Goal: Information Seeking & Learning: Find specific fact

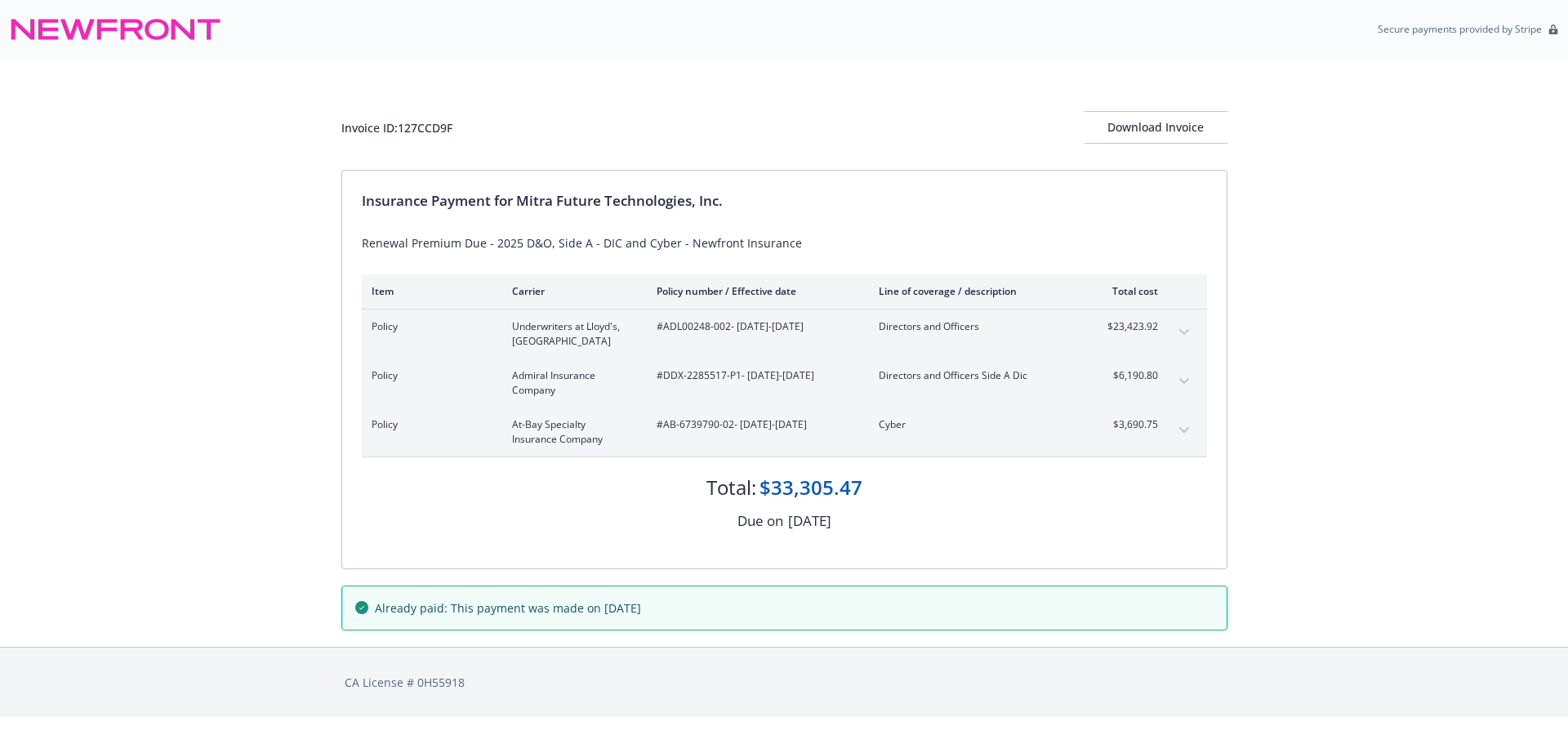
click at [267, 485] on div "Invoice ID: 127CCD9F Download Invoice Insurance Payment for Mitra Future Techno…" at bounding box center [784, 352] width 1568 height 588
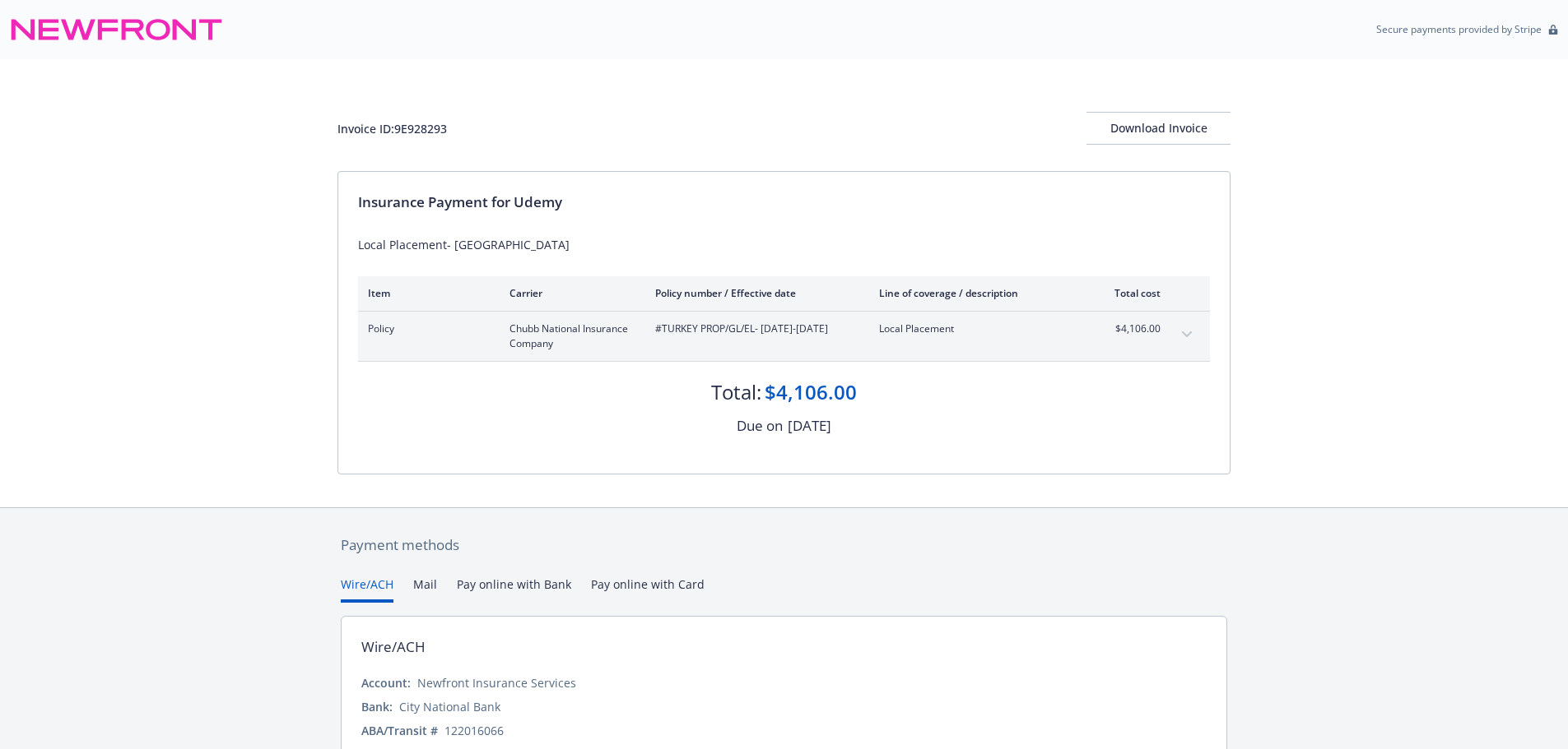
click at [1184, 329] on button "expand content" at bounding box center [1186, 334] width 26 height 26
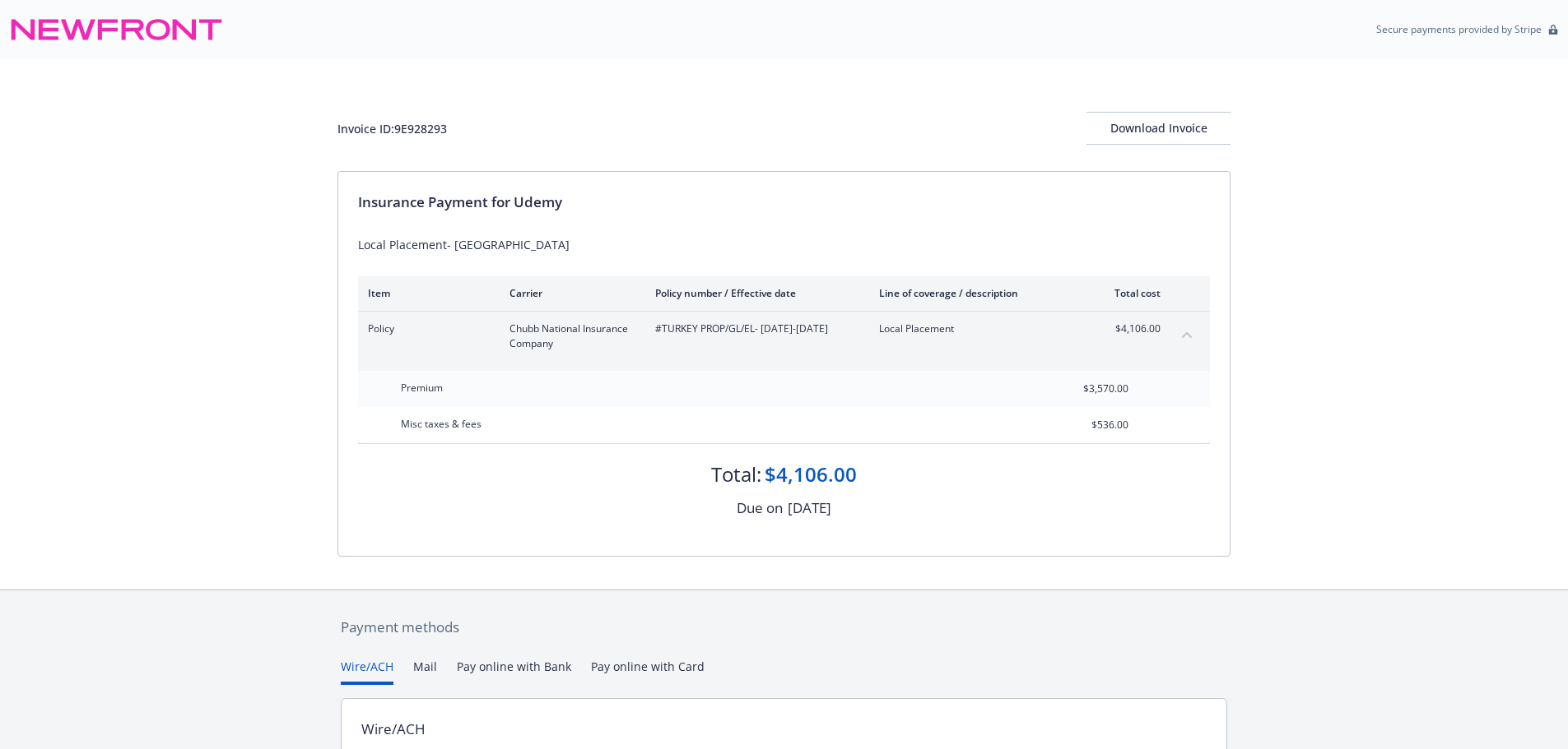
click at [1184, 329] on button "collapse content" at bounding box center [1186, 334] width 26 height 26
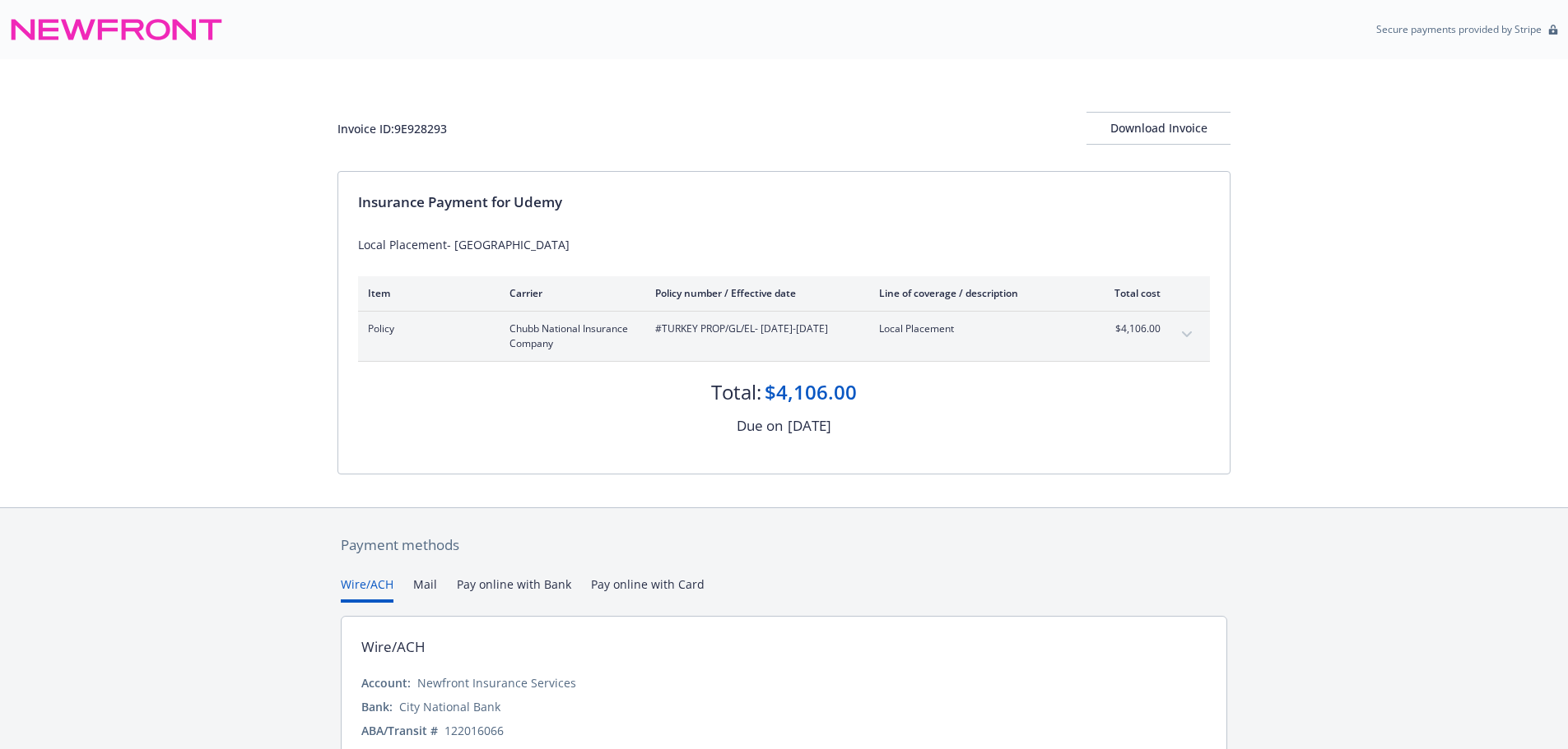
click at [422, 121] on div "Invoice ID: 9E928293" at bounding box center [392, 129] width 110 height 17
copy div "9E928293"
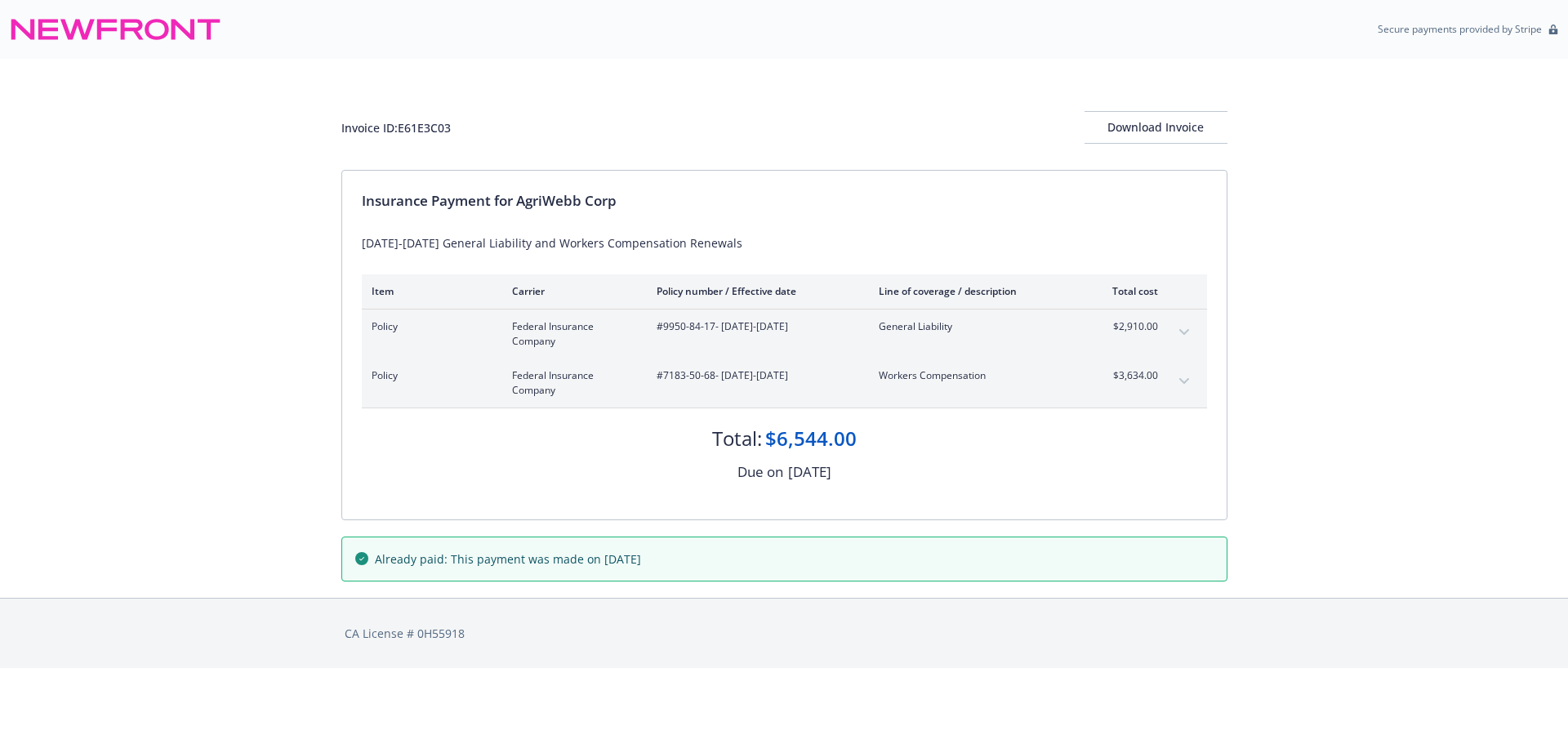
click at [1182, 376] on button "expand content" at bounding box center [1184, 381] width 26 height 26
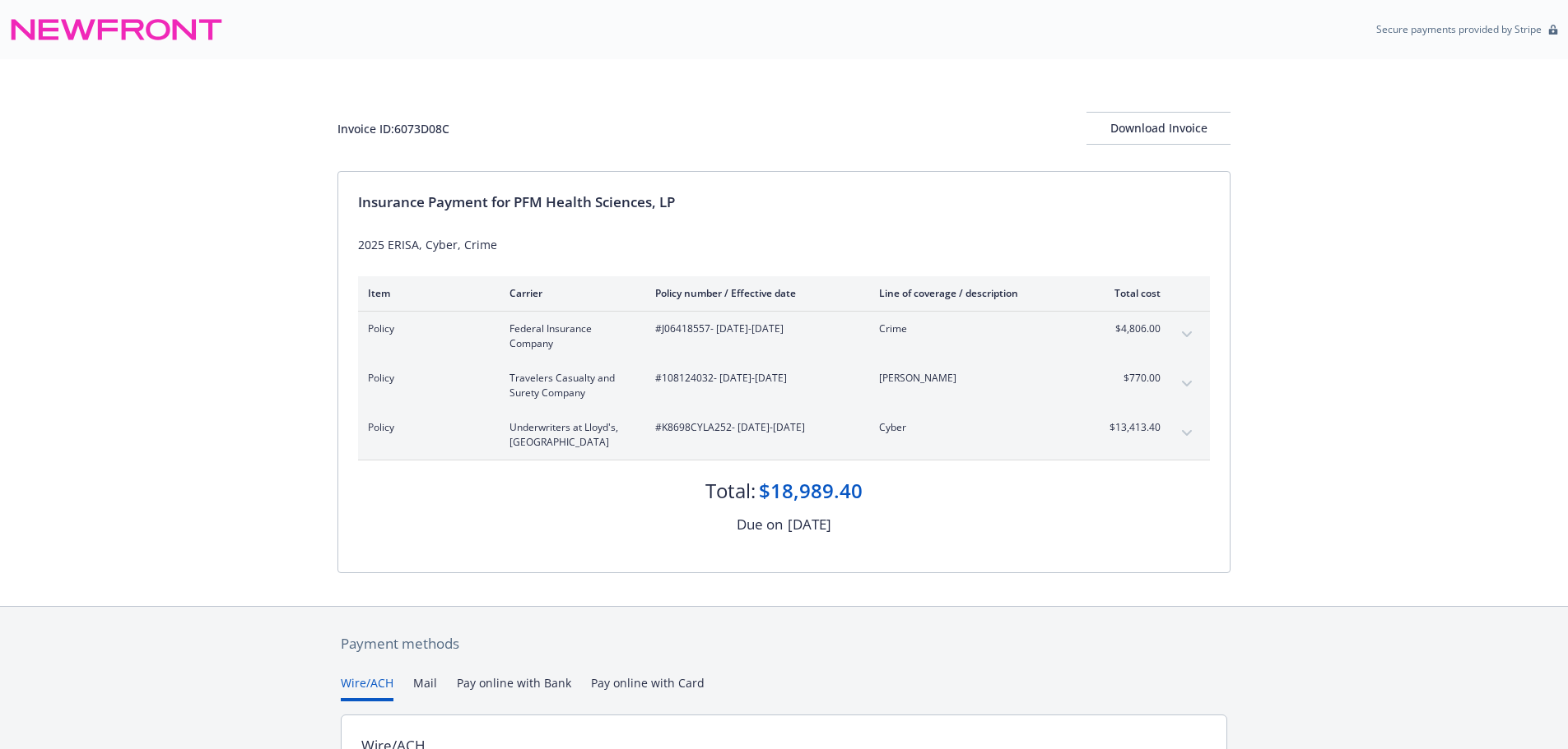
click at [675, 332] on span "#J06418557 - 09/01/2025-09/01/2026" at bounding box center [754, 329] width 197 height 15
copy span "J06418557"
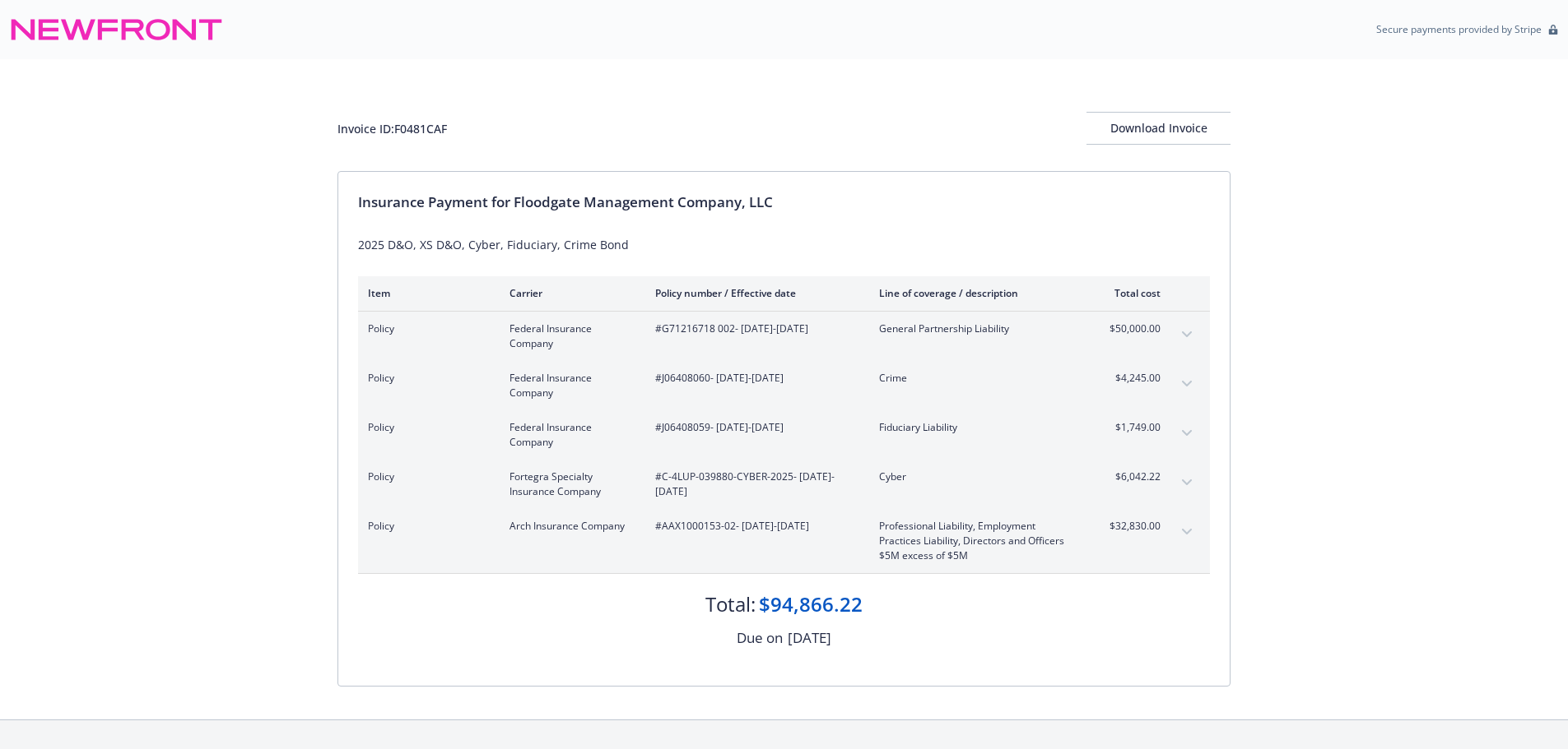
click at [207, 360] on div "Invoice ID: F0481CAF Download Invoice Insurance Payment for Floodgate Managemen…" at bounding box center [784, 389] width 1568 height 661
click at [686, 379] on span "#J06408060 - 09/16/2025-09/16/2026" at bounding box center [754, 378] width 197 height 15
click at [686, 378] on span "#J06408060 - 09/16/2025-09/16/2026" at bounding box center [754, 378] width 197 height 15
copy span "J06408060"
click at [681, 327] on span "#G71216718 002 - 09/16/2025-09/16/2026" at bounding box center [754, 329] width 197 height 15
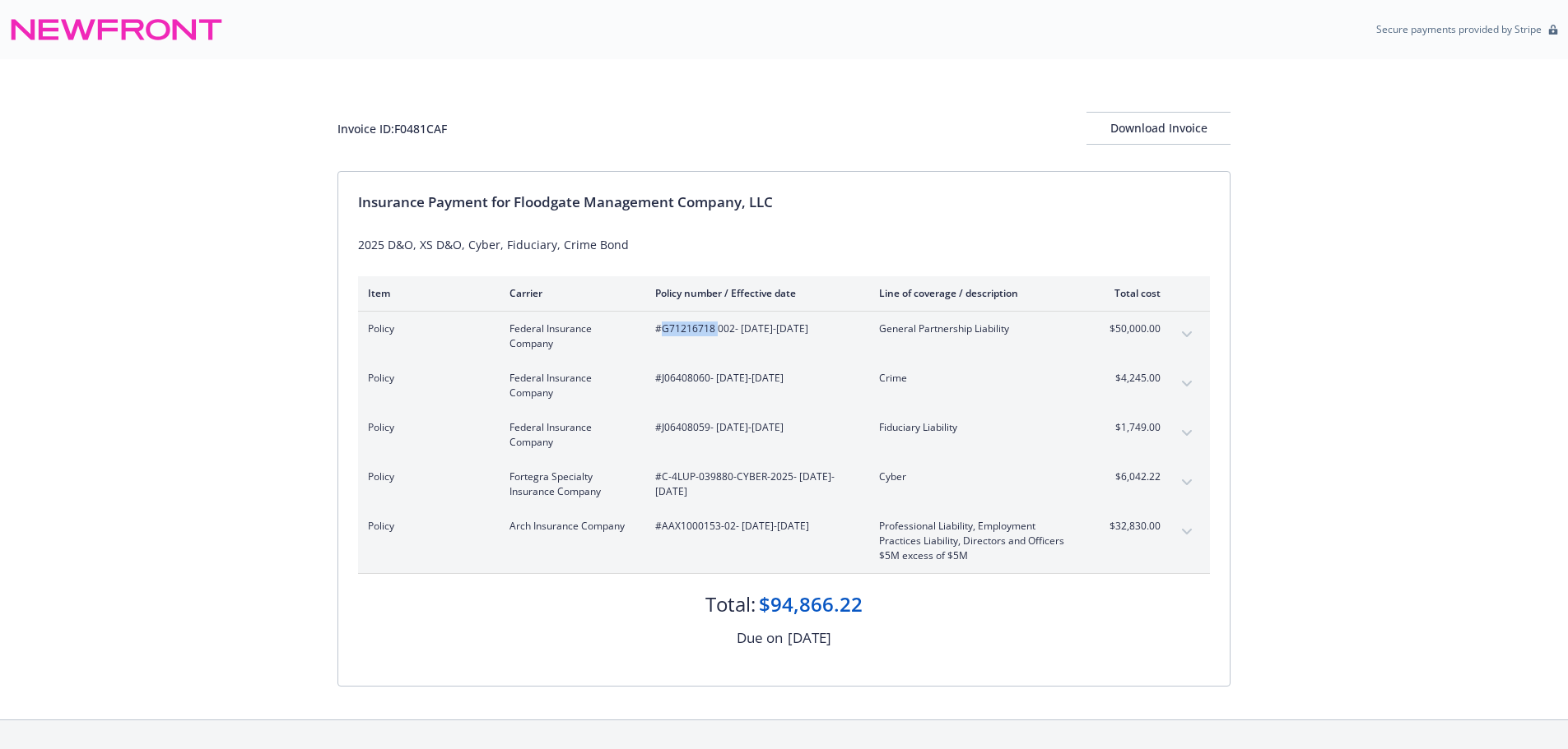
click at [681, 327] on span "#G71216718 002 - 09/16/2025-09/16/2026" at bounding box center [754, 329] width 197 height 15
copy span "G71216718"
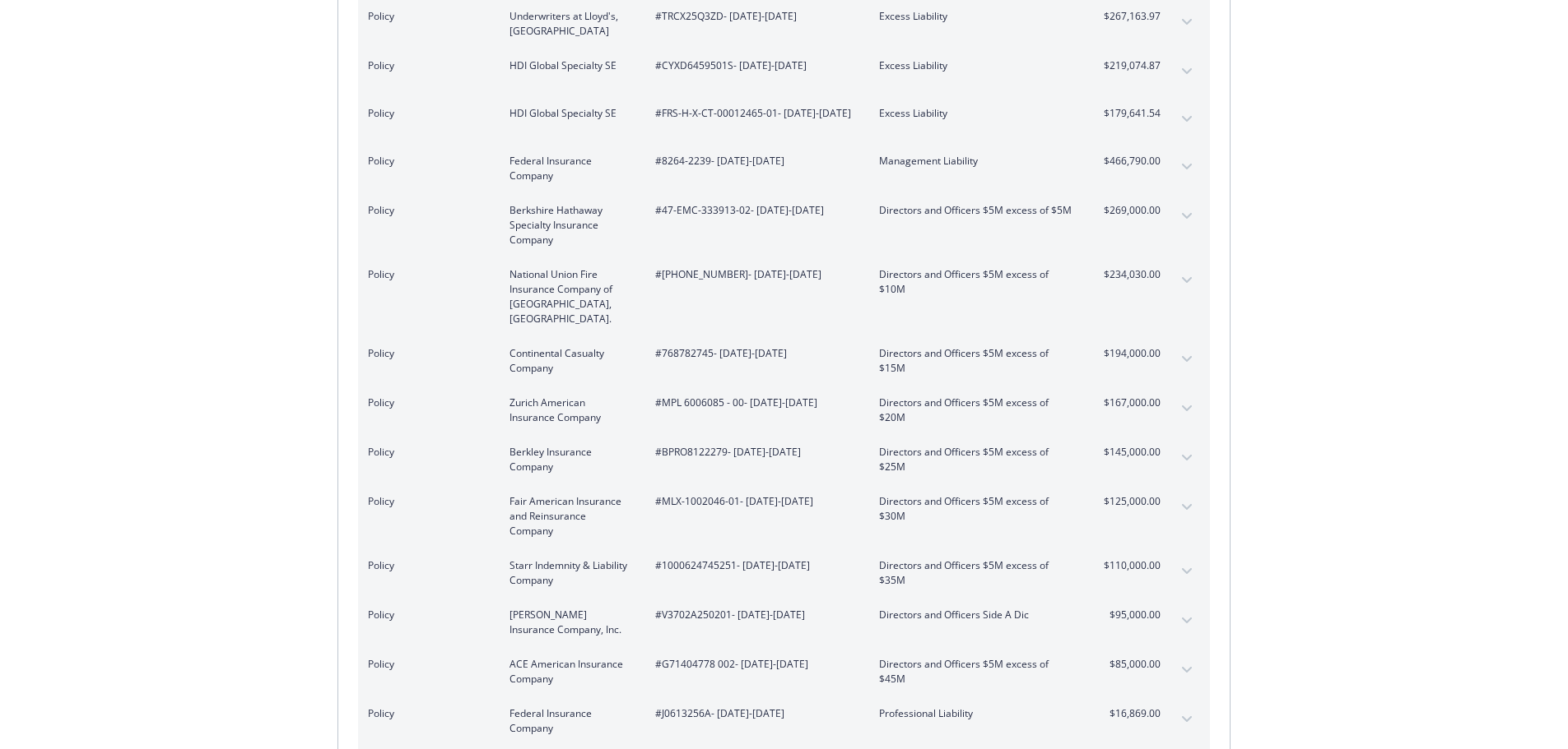
scroll to position [987, 0]
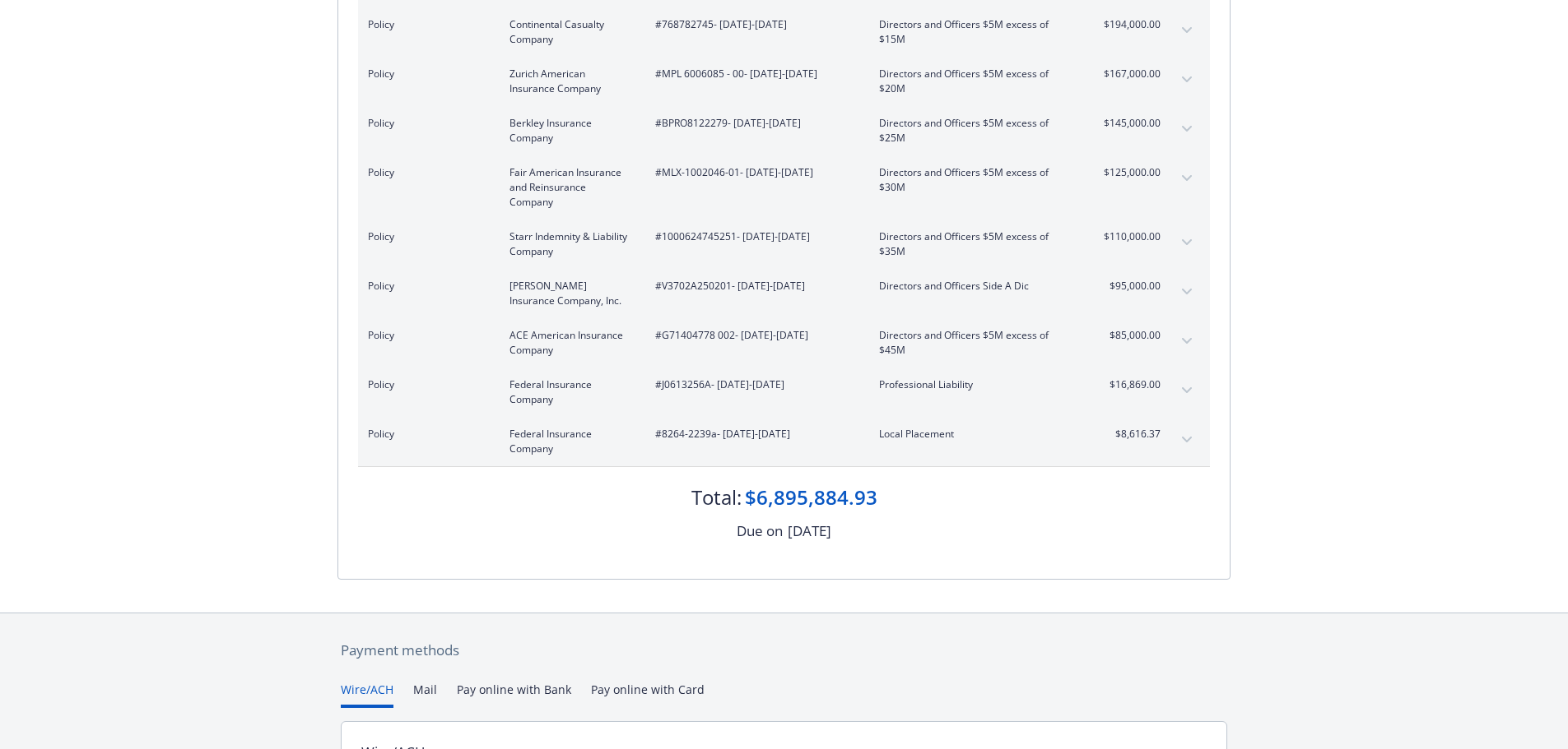
click at [1188, 436] on icon "expand content" at bounding box center [1187, 440] width 10 height 7
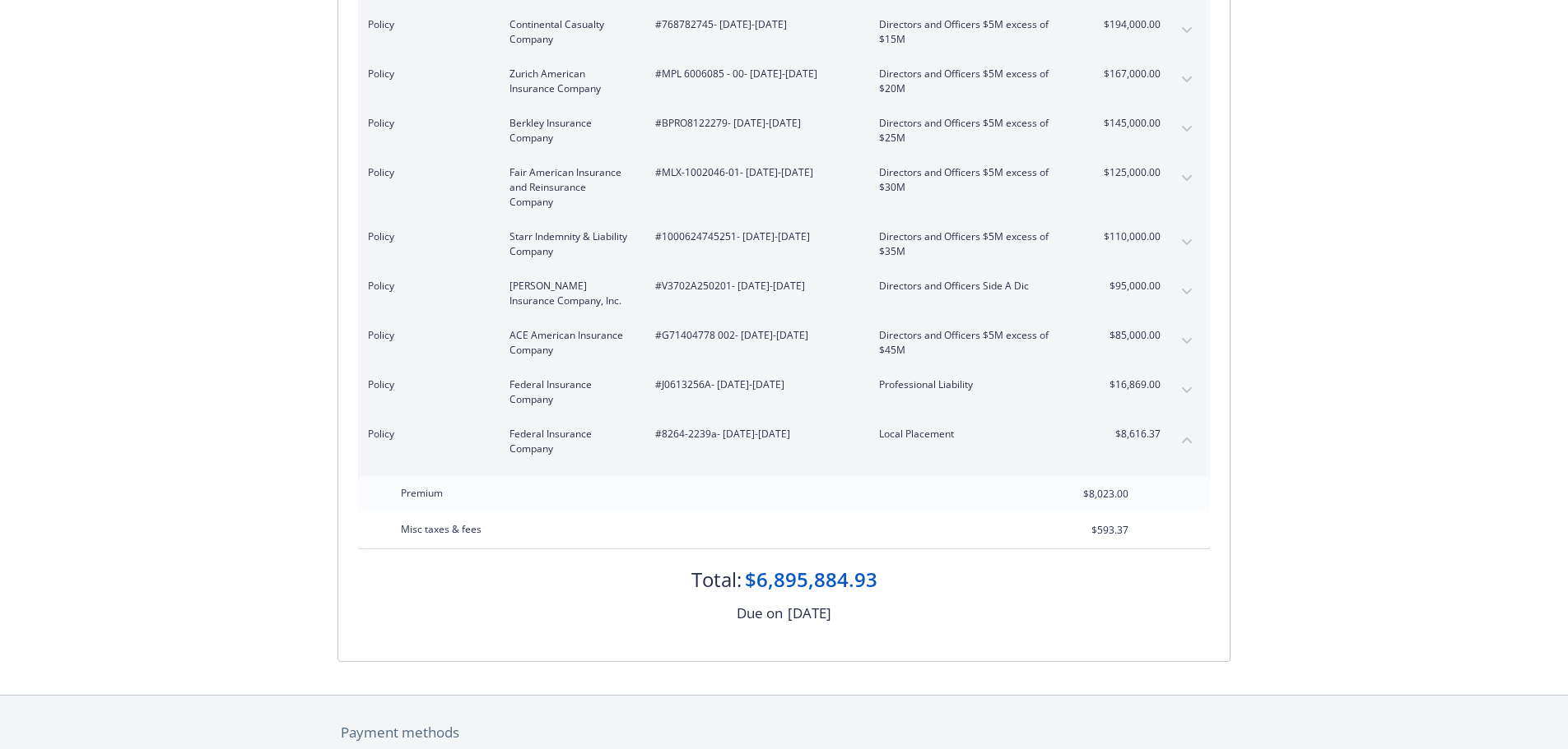
click at [1188, 436] on icon "collapse content" at bounding box center [1187, 440] width 10 height 7
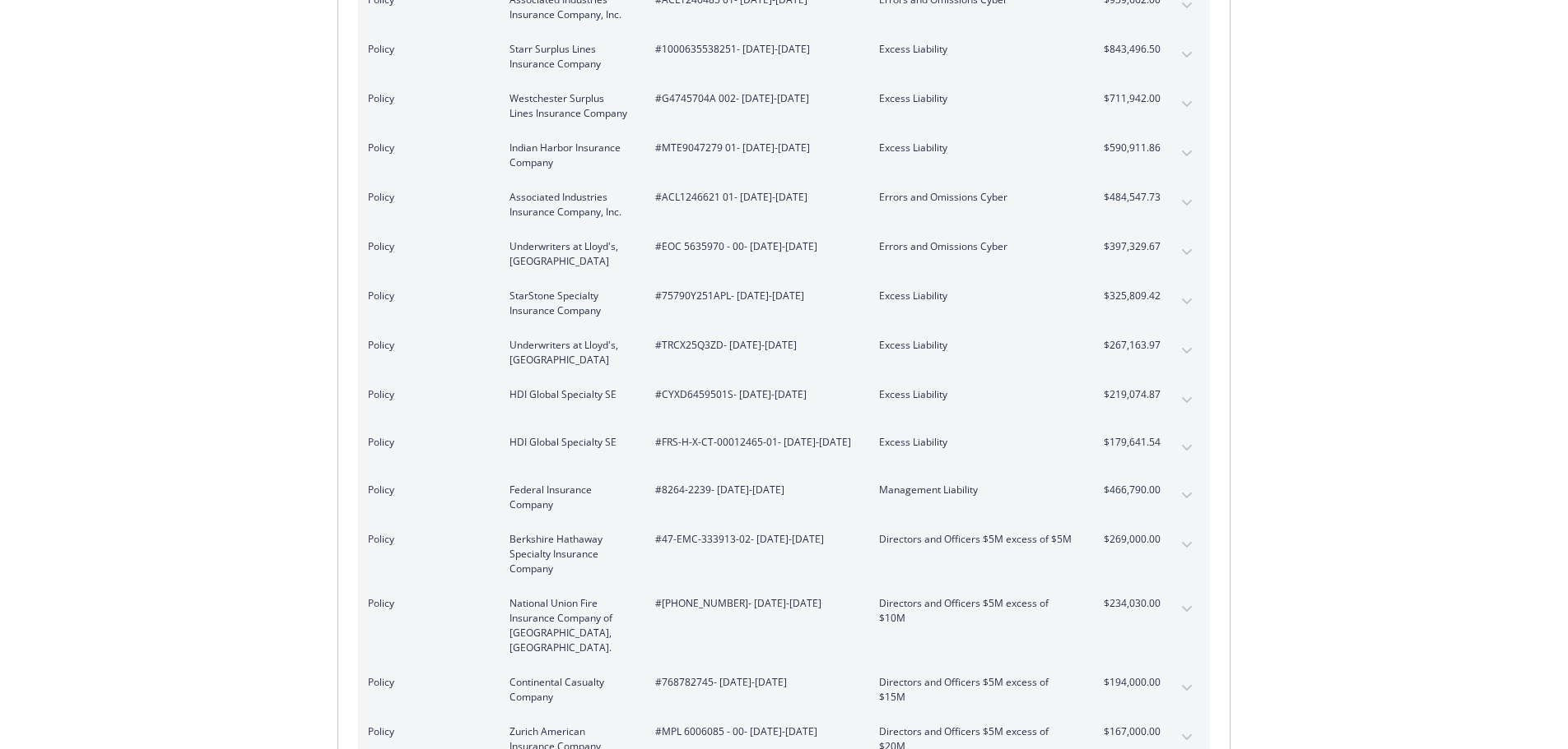
scroll to position [0, 0]
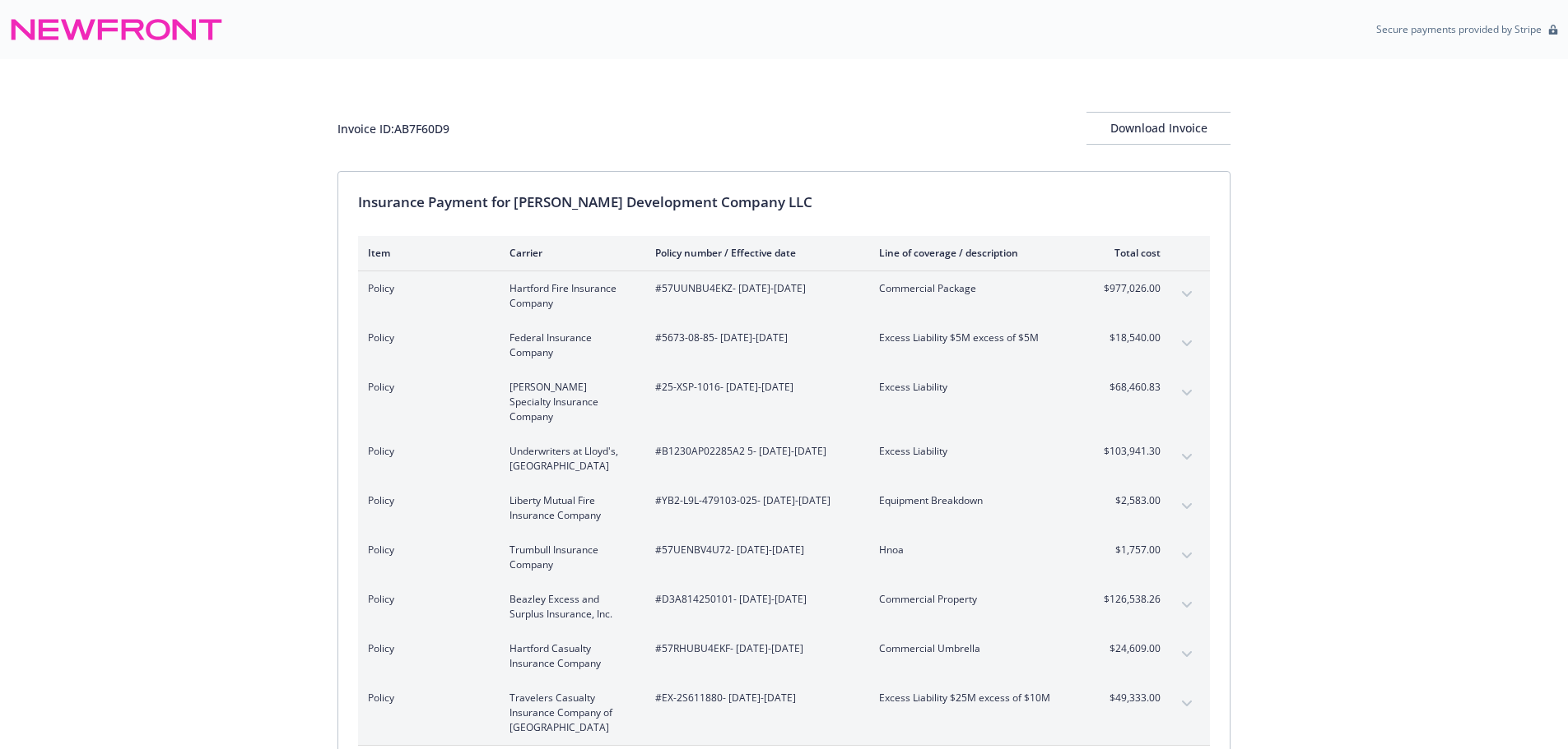
click at [1316, 481] on div "Invoice ID: AB7F60D9 Download Invoice Insurance Payment for Jones Development C…" at bounding box center [784, 498] width 1568 height 878
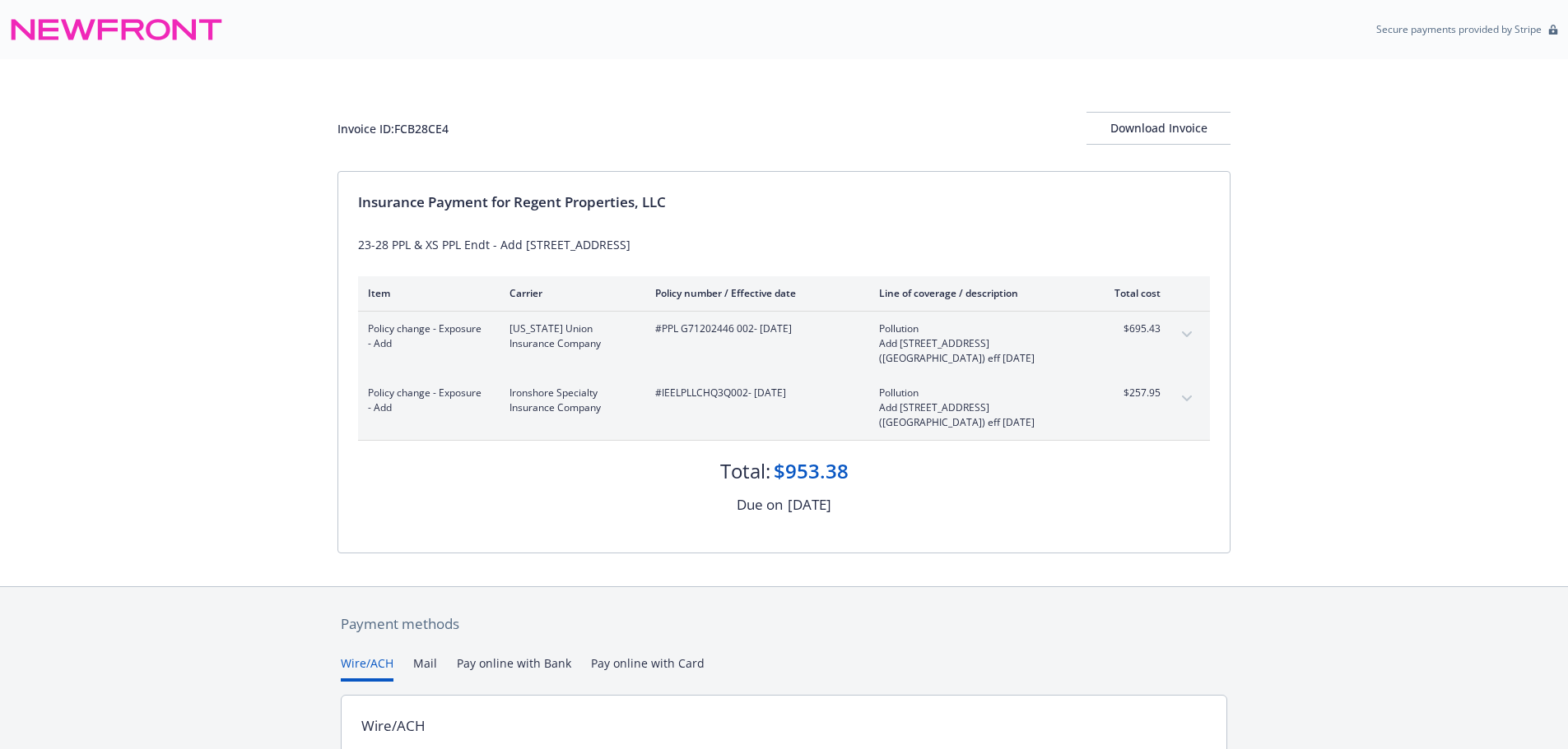
click at [711, 328] on span "#PPL G71202446 002 - [DATE]" at bounding box center [754, 329] width 197 height 15
copy span "G71202446"
click at [1183, 328] on button "expand content" at bounding box center [1186, 334] width 26 height 26
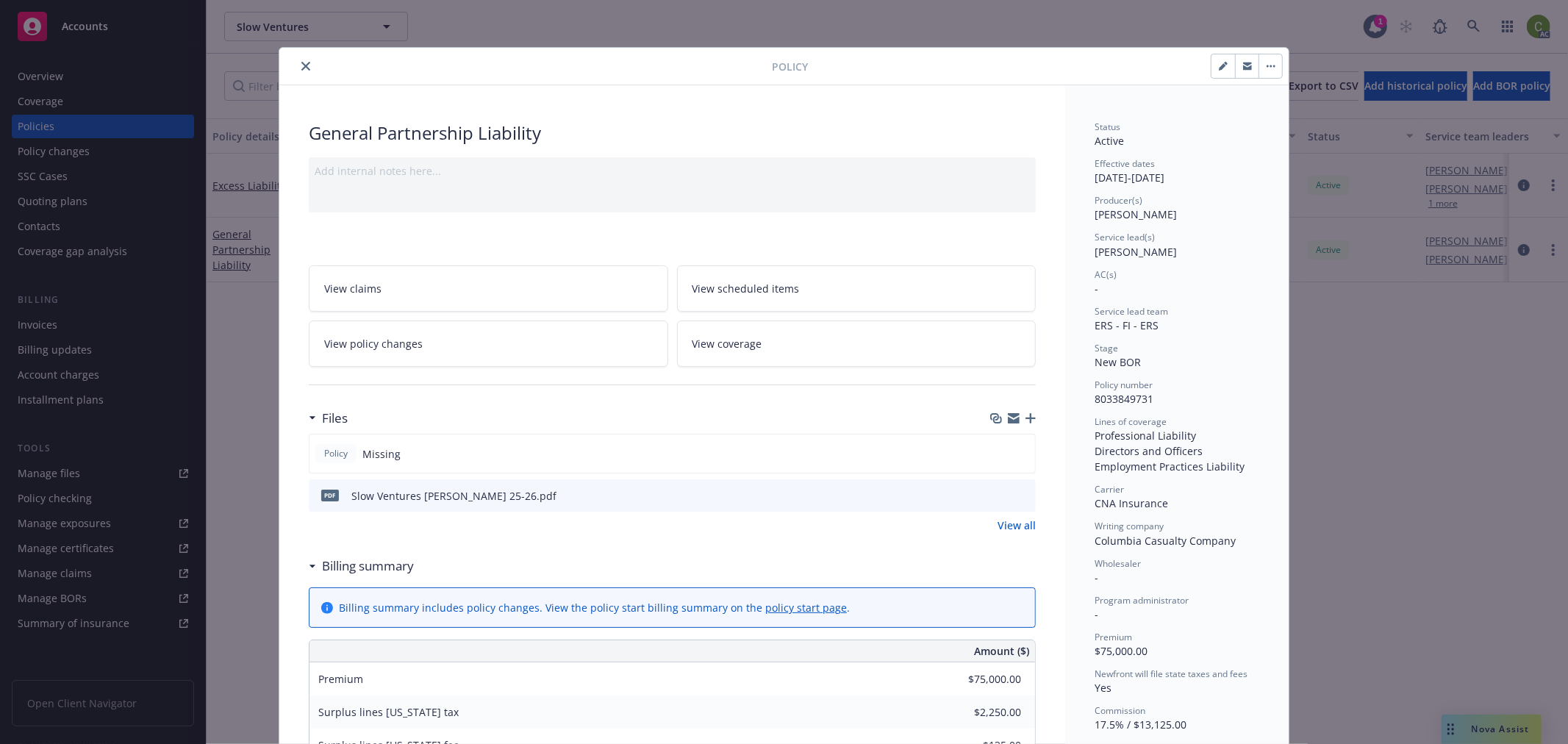
click at [301, 63] on icon "close" at bounding box center [306, 66] width 9 height 9
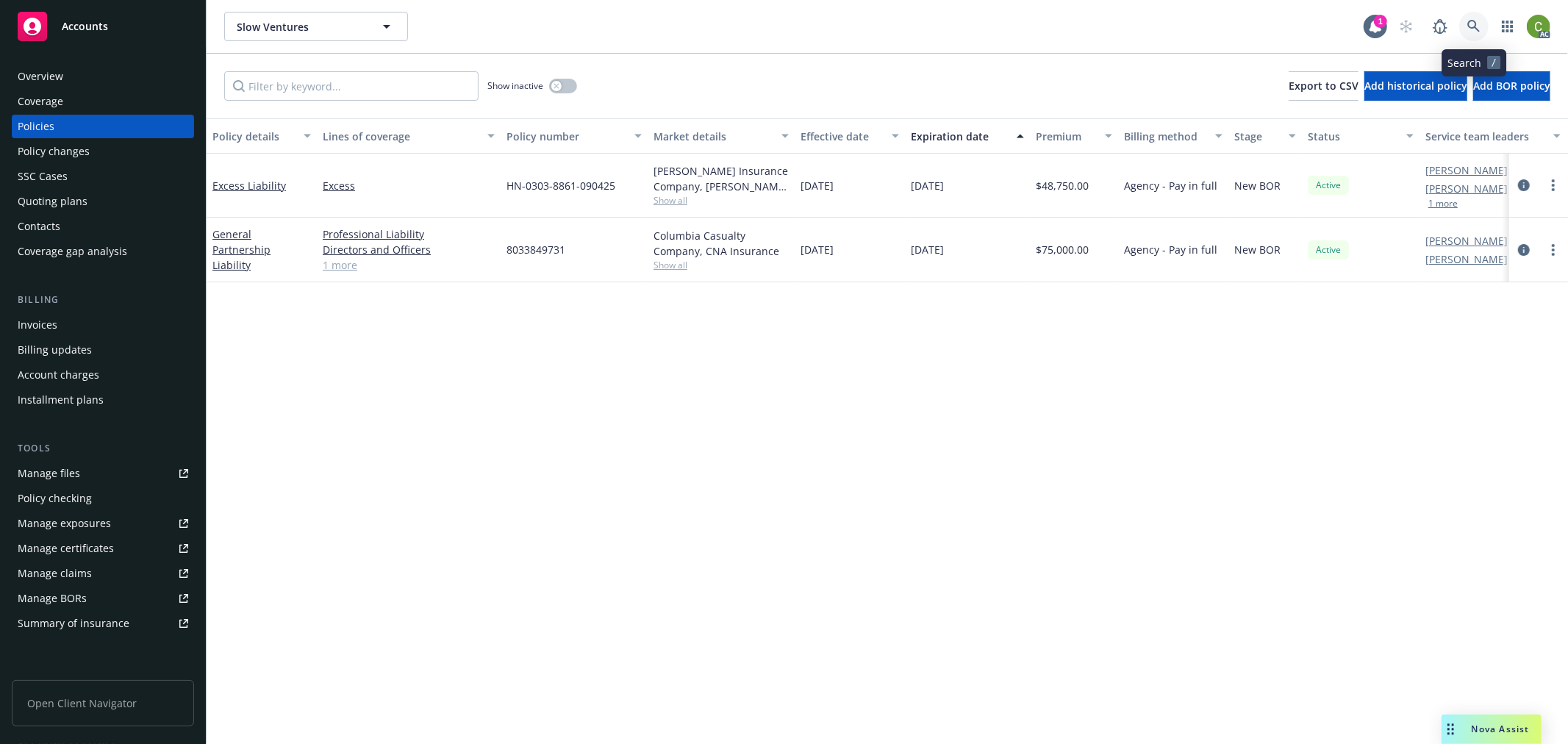
click at [1468, 32] on icon at bounding box center [1474, 26] width 14 height 14
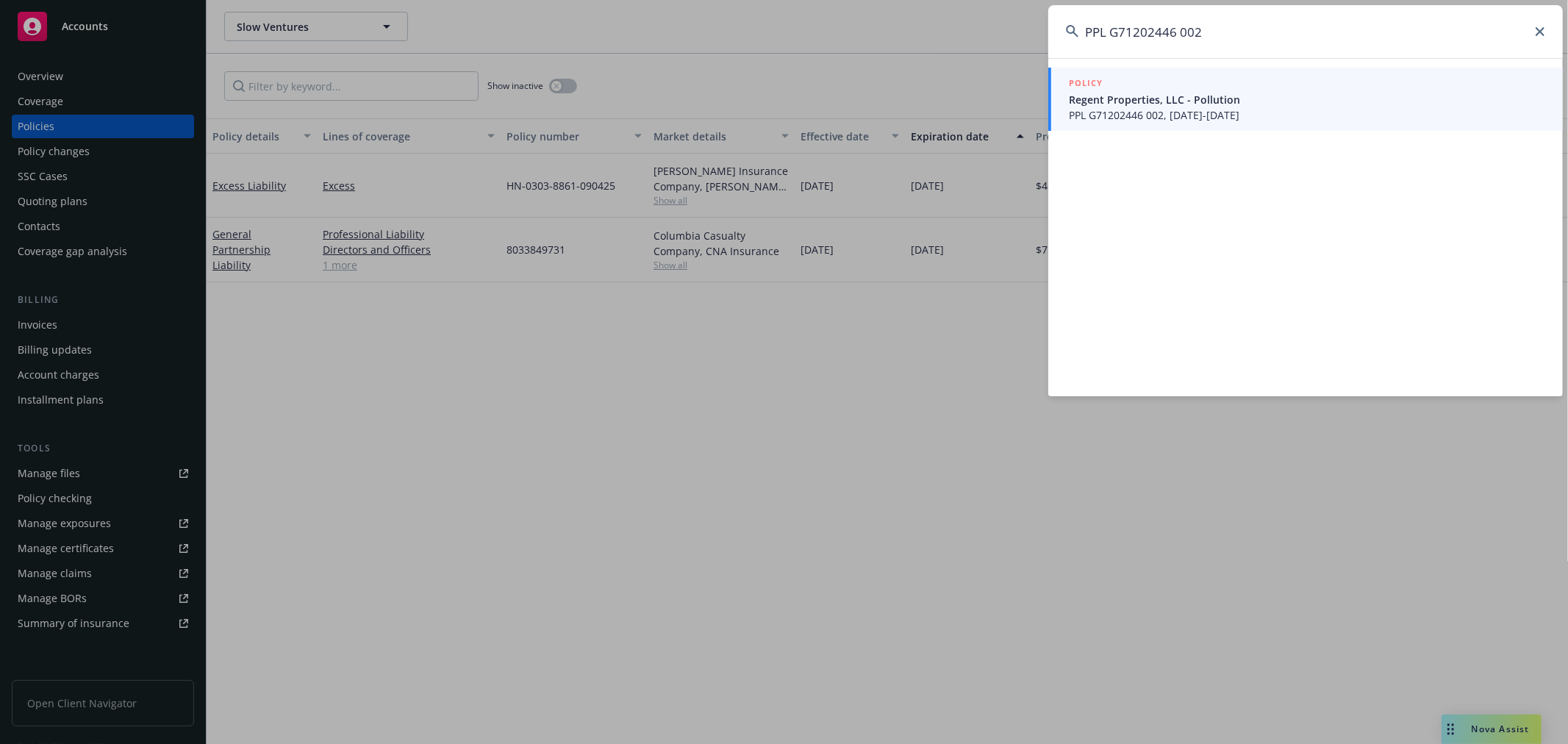
type input "PPL G71202446 002"
click at [1252, 111] on span "PPL G71202446 002, [DATE]-[DATE]" at bounding box center [1307, 115] width 477 height 15
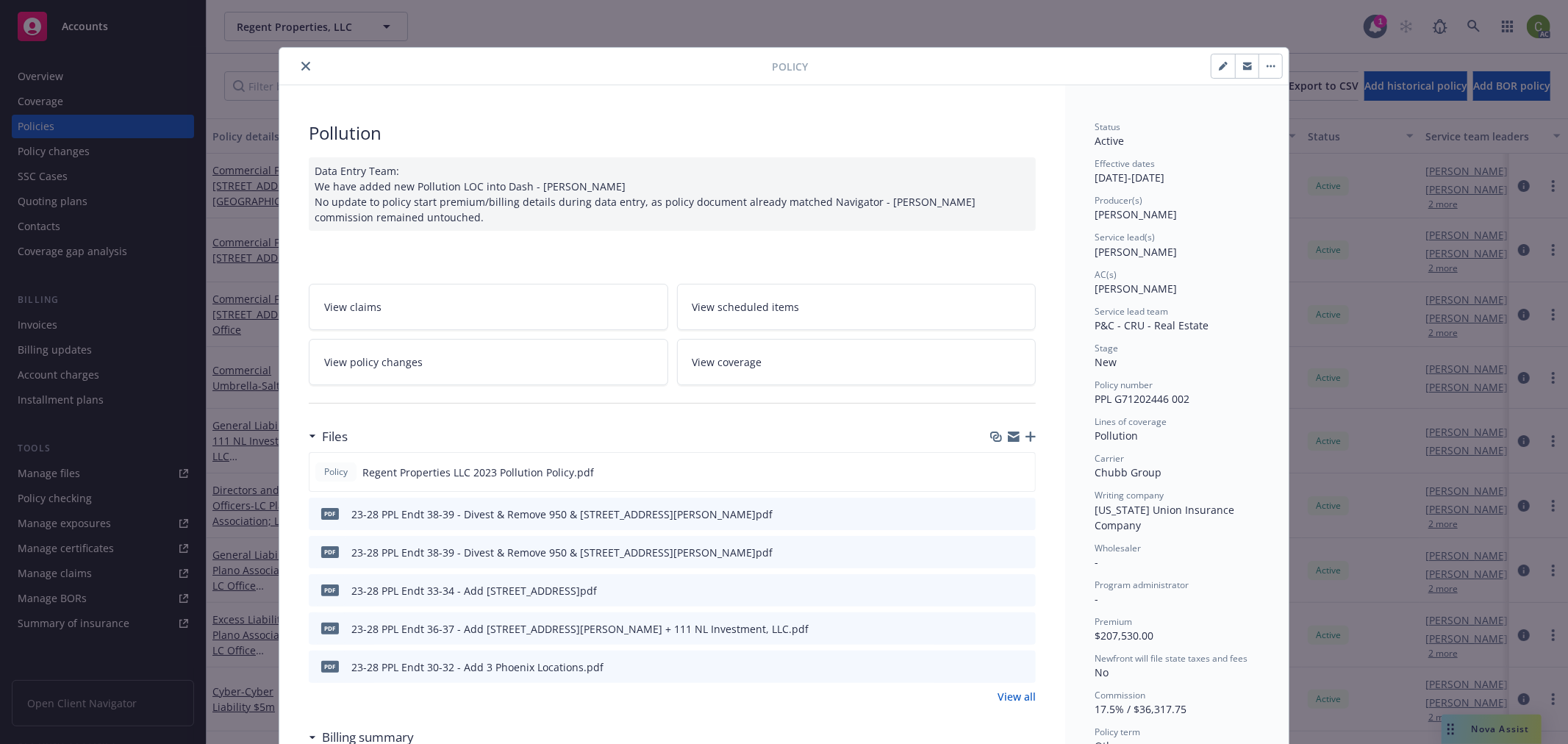
drag, startPoint x: 1216, startPoint y: 63, endPoint x: 1209, endPoint y: 94, distance: 31.8
click at [1219, 62] on icon "button" at bounding box center [1223, 66] width 9 height 9
select select "NEW"
select select "other"
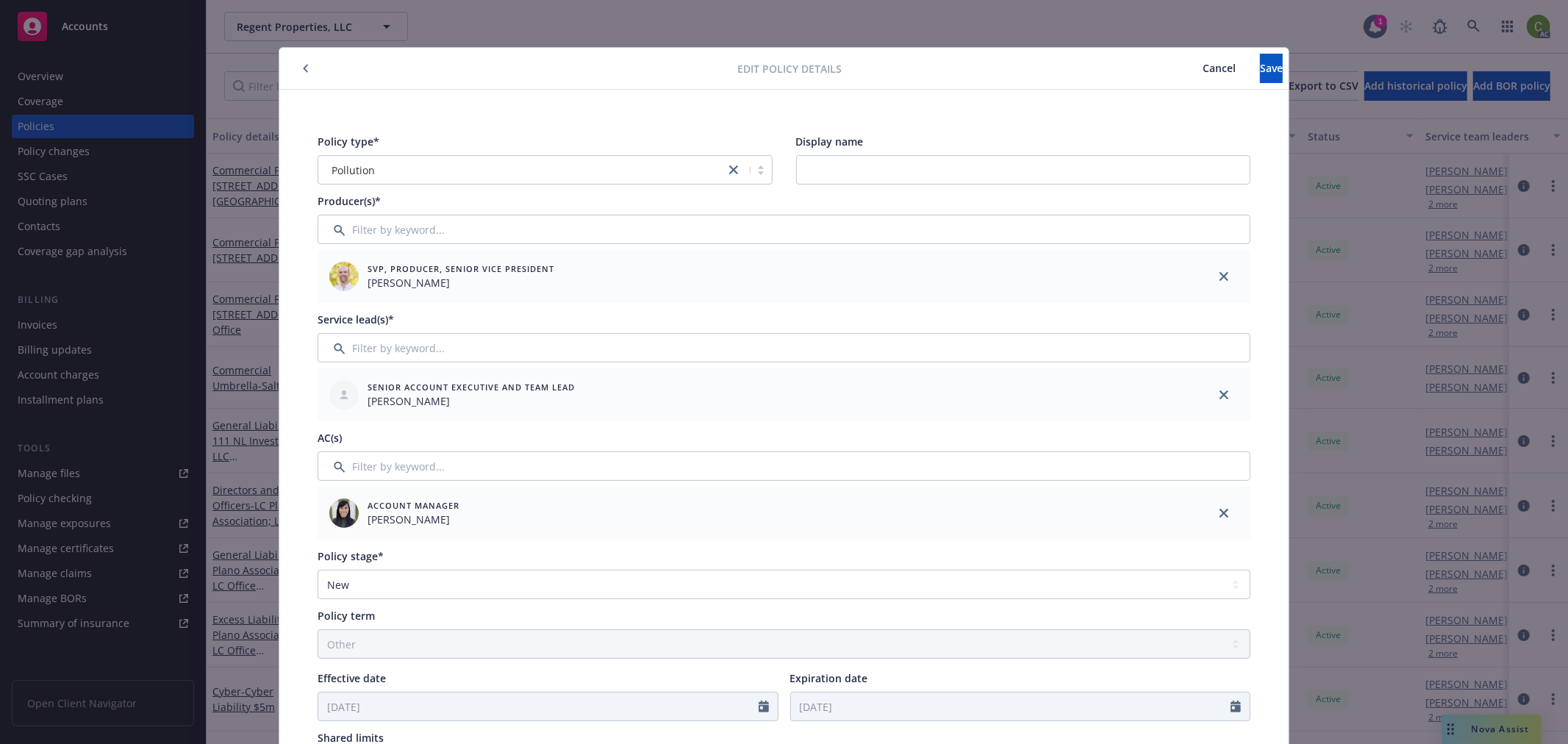
click at [303, 64] on icon "button" at bounding box center [306, 69] width 6 height 9
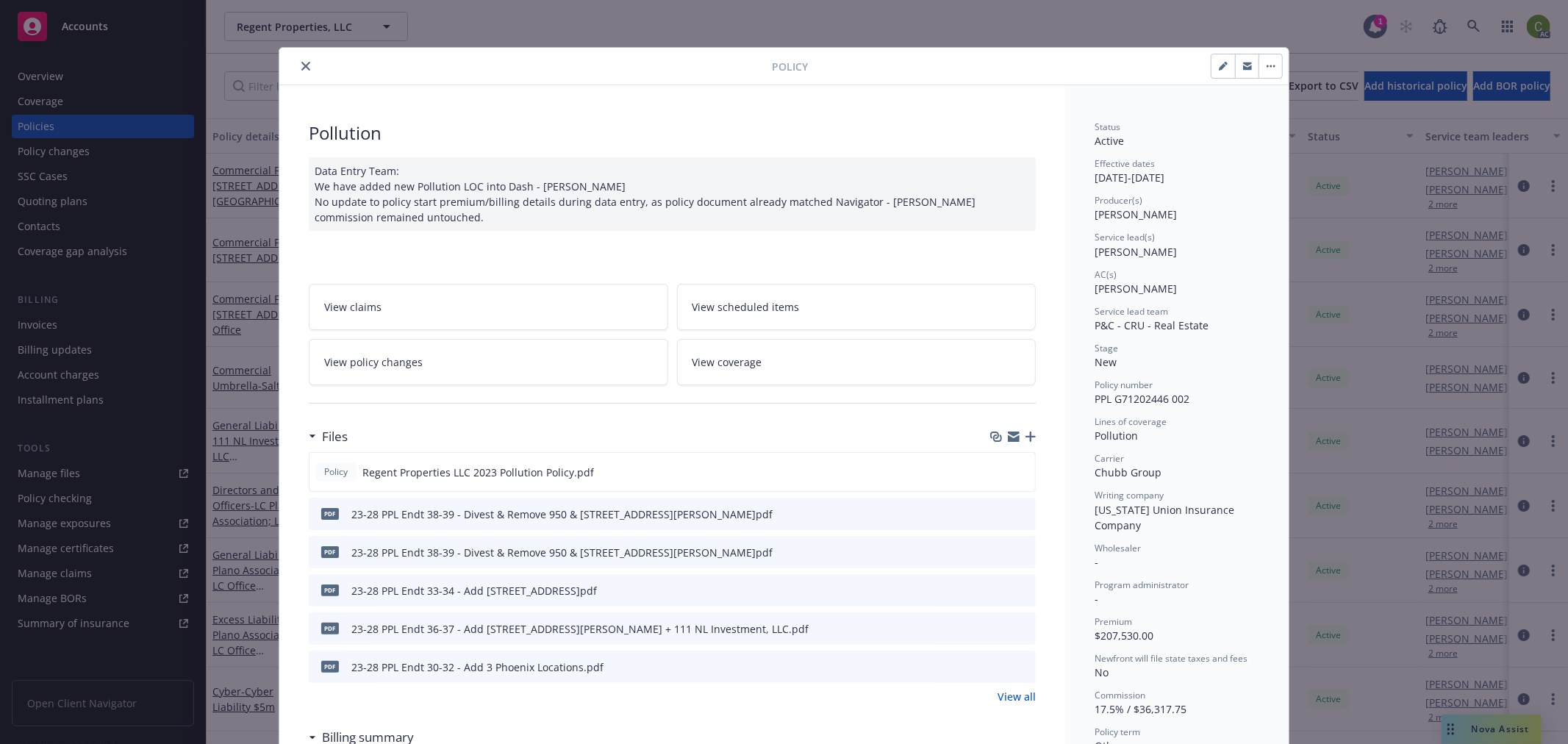
click at [93, 148] on div "Policy Pollution Data Entry Team: We have added new Pollution LOC into Dash - S…" at bounding box center [784, 372] width 1568 height 744
click at [302, 64] on icon "close" at bounding box center [306, 66] width 9 height 9
click at [107, 154] on div "Policy Pollution Data Entry Team: We have added new Pollution LOC into Dash - S…" at bounding box center [784, 372] width 1568 height 744
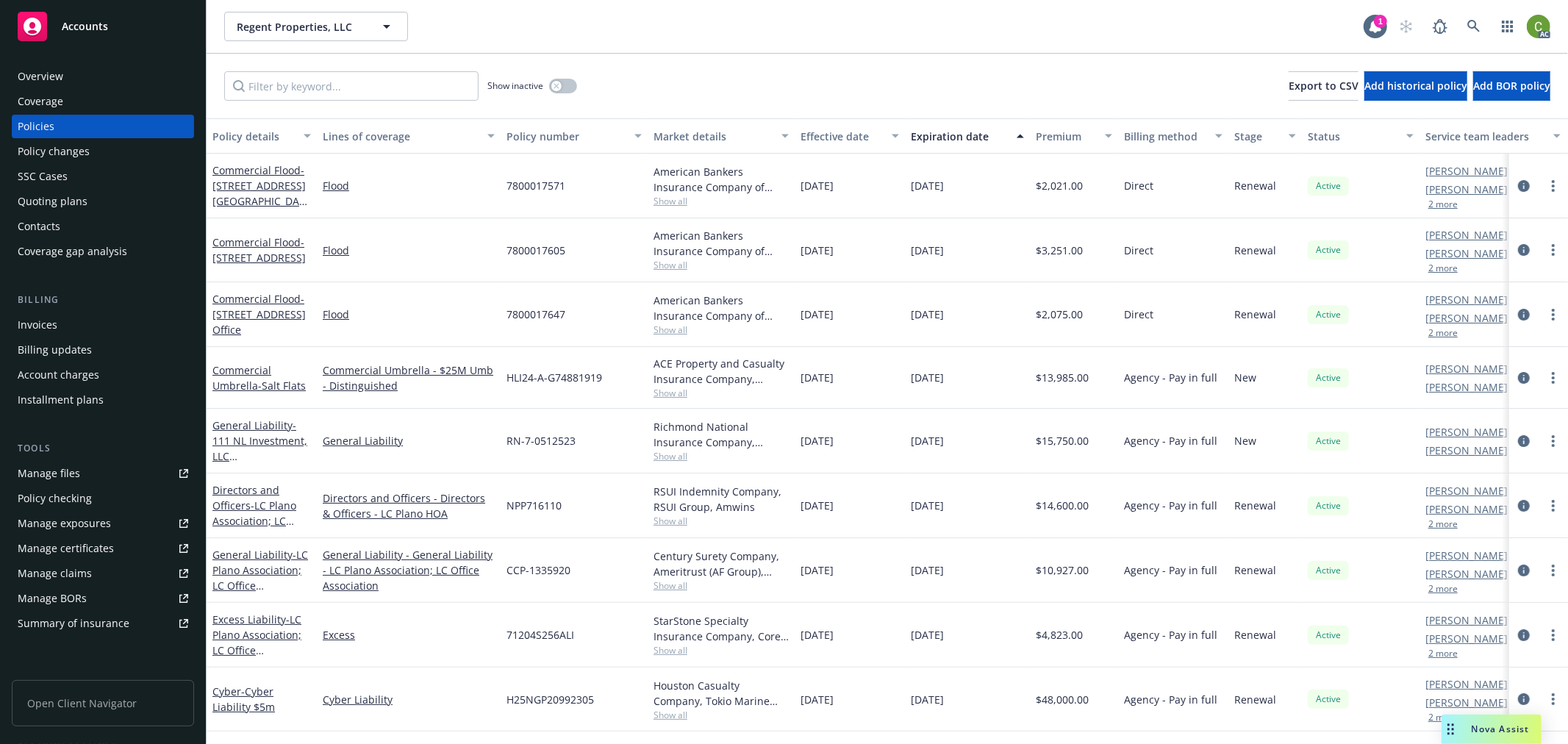
click at [96, 151] on div "Policy changes" at bounding box center [102, 151] width 170 height 23
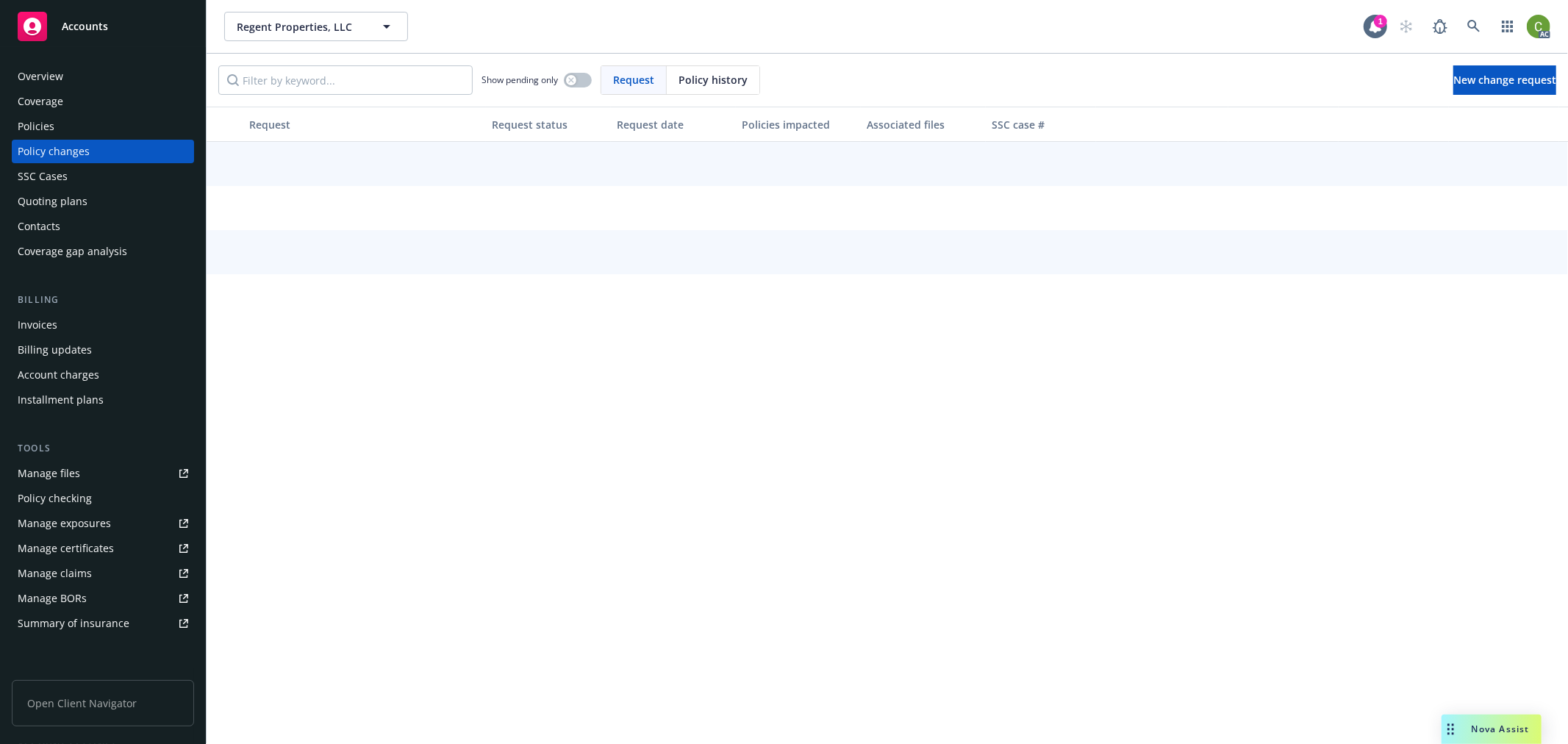
click at [718, 76] on span "Policy history" at bounding box center [713, 80] width 69 height 15
click at [370, 87] on input "Filter by keyword..." at bounding box center [346, 80] width 255 height 29
paste input "PPL G71202446 002"
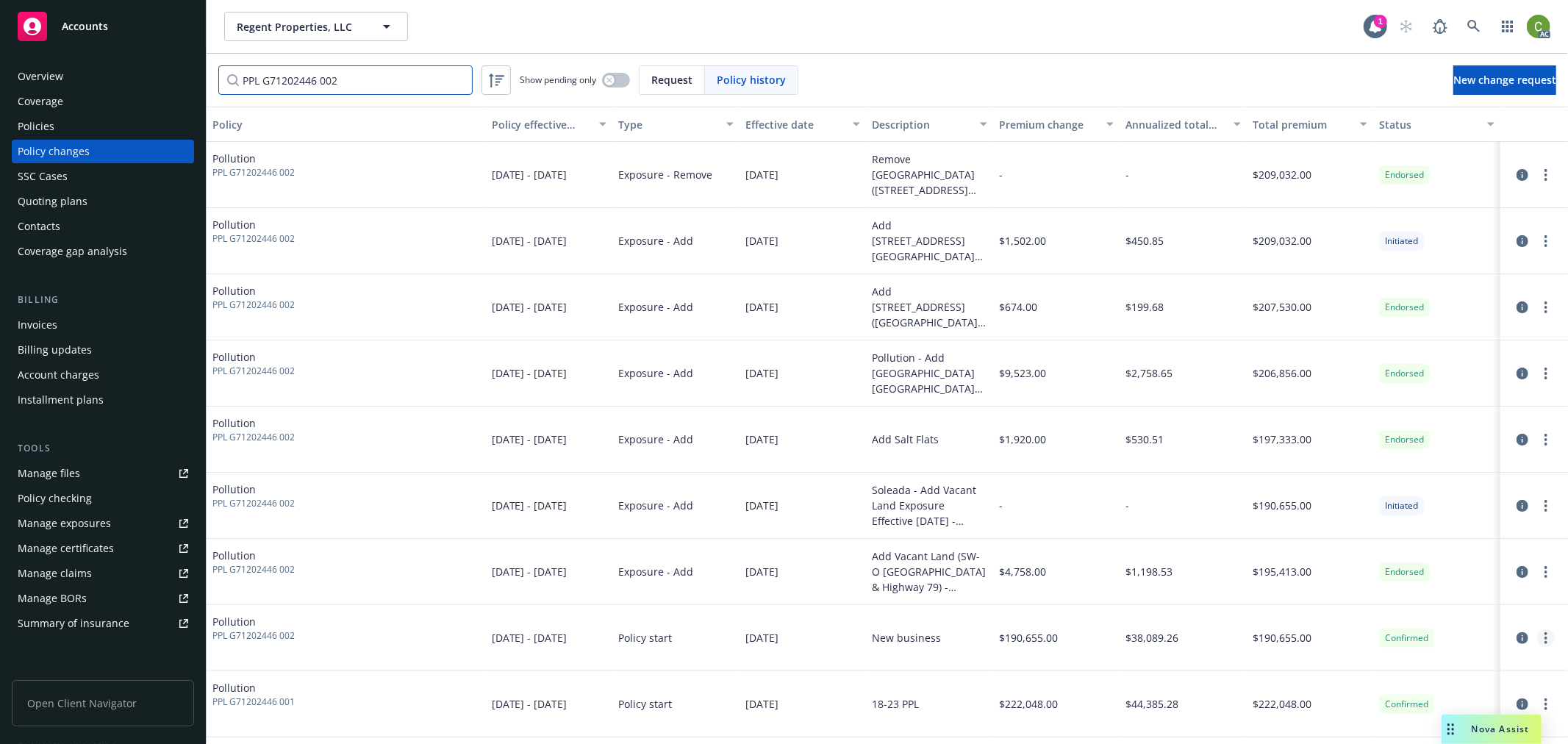
type input "PPL G71202446 002"
click at [1545, 639] on icon "more" at bounding box center [1546, 638] width 3 height 12
click at [1380, 591] on link "Edit billing info" at bounding box center [1440, 590] width 252 height 29
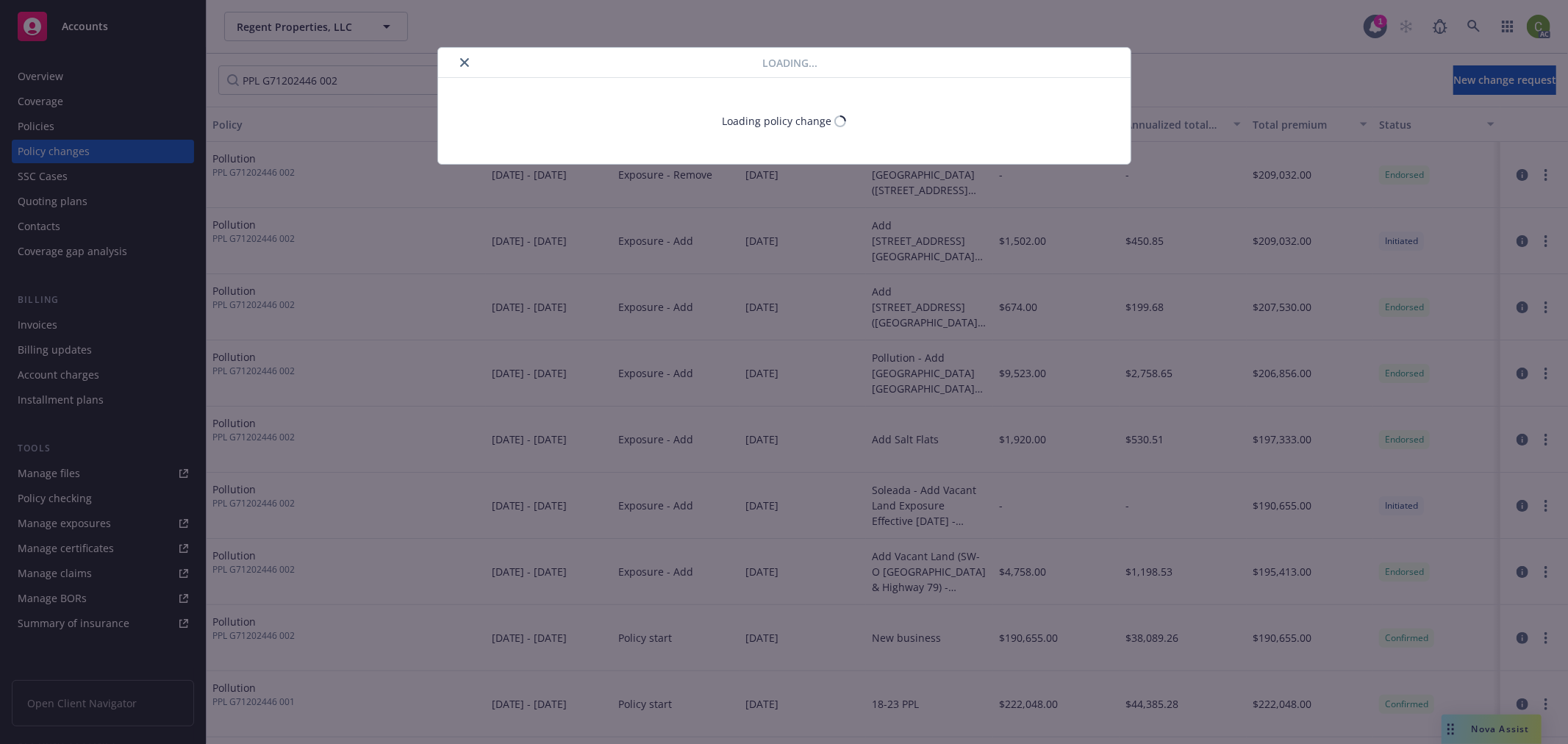
select select "CA"
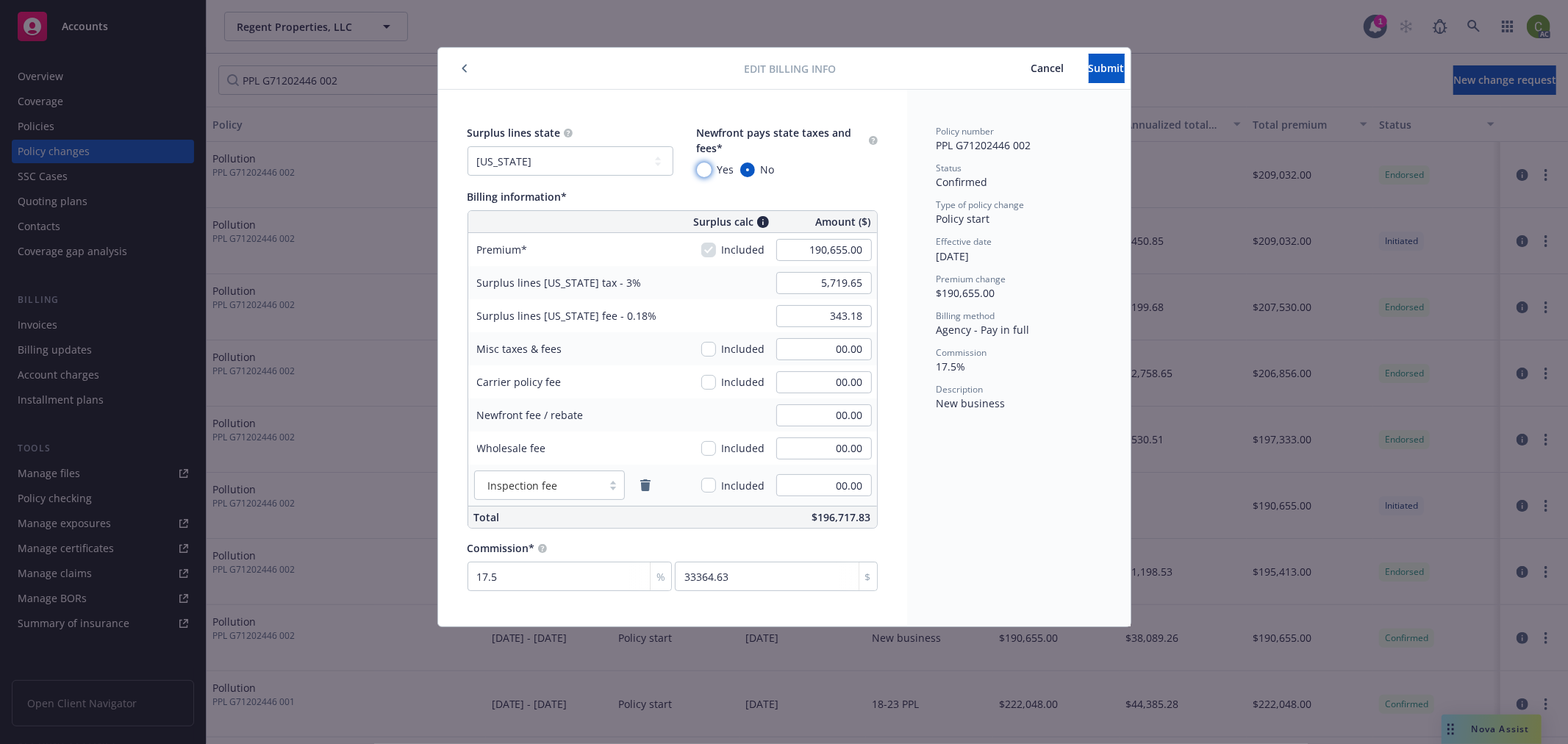
click at [707, 169] on input "Yes" at bounding box center [704, 170] width 15 height 15
radio input "true"
click at [1089, 77] on button "Submit" at bounding box center [1107, 68] width 36 height 29
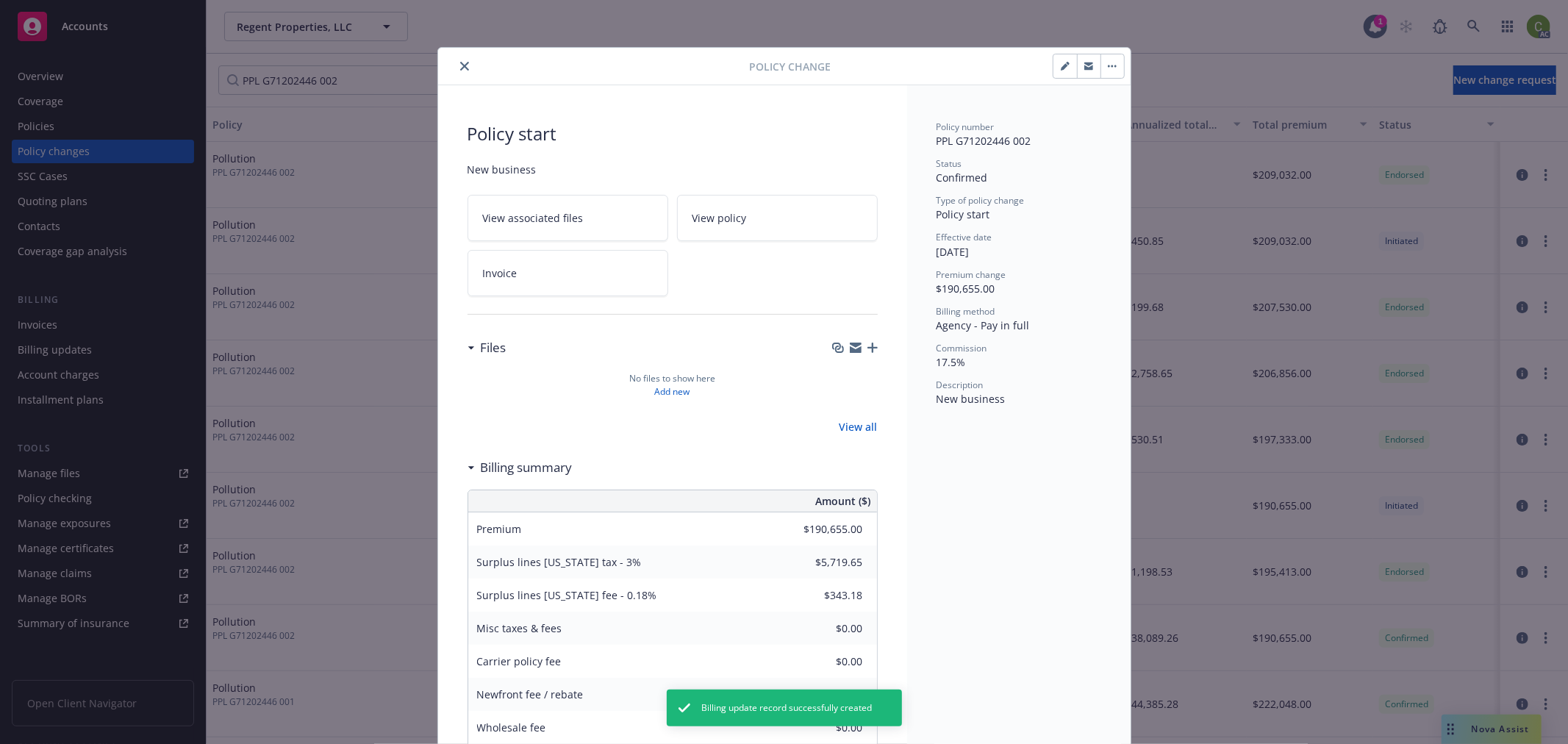
click at [460, 63] on icon "close" at bounding box center [465, 66] width 9 height 9
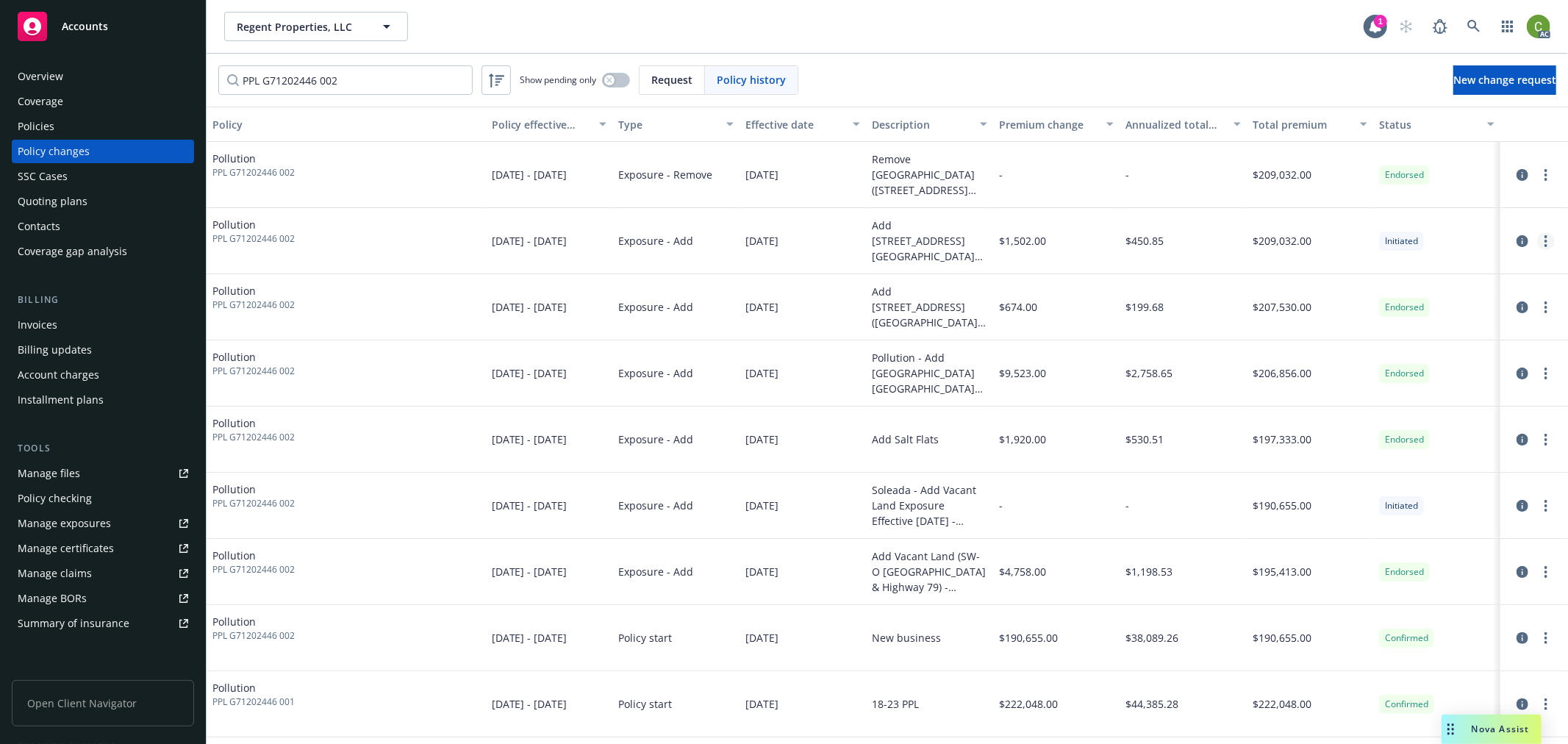
click at [1546, 240] on icon "more" at bounding box center [1546, 241] width 3 height 12
click at [1393, 358] on link "Edit billing info" at bounding box center [1428, 359] width 252 height 29
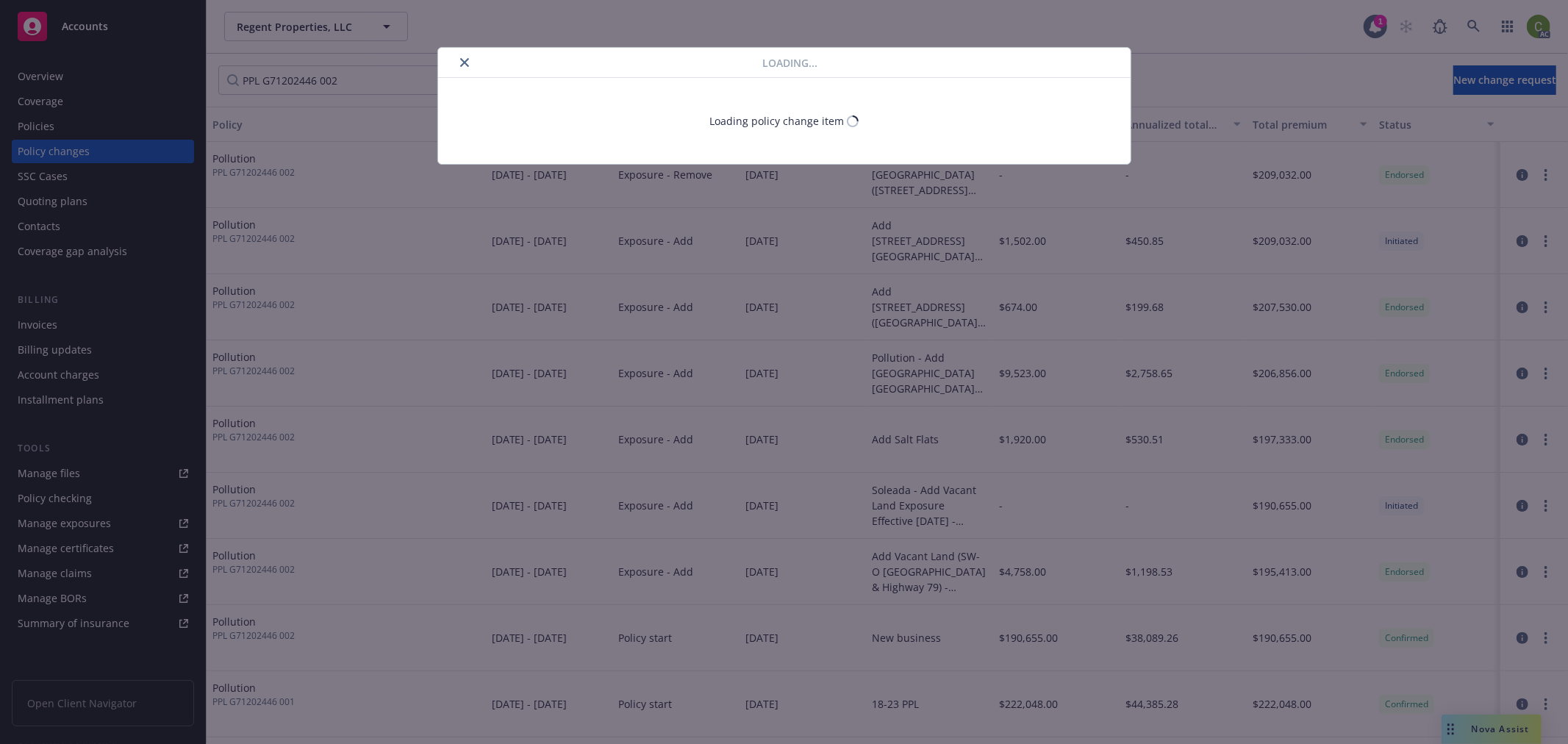
select select "CA"
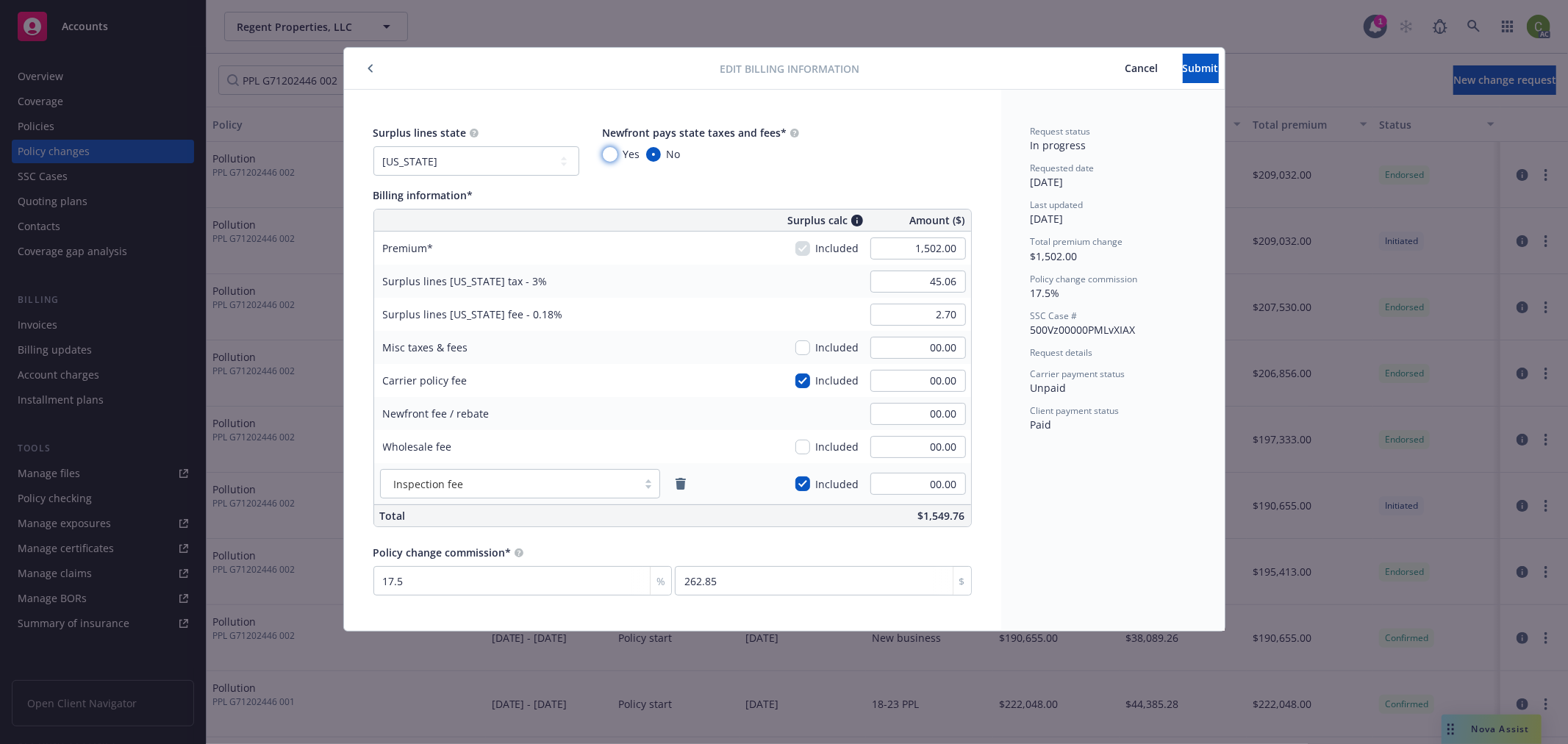
click at [612, 150] on input "Yes" at bounding box center [610, 154] width 15 height 15
radio input "true"
click at [1183, 70] on span "Submit" at bounding box center [1201, 68] width 36 height 14
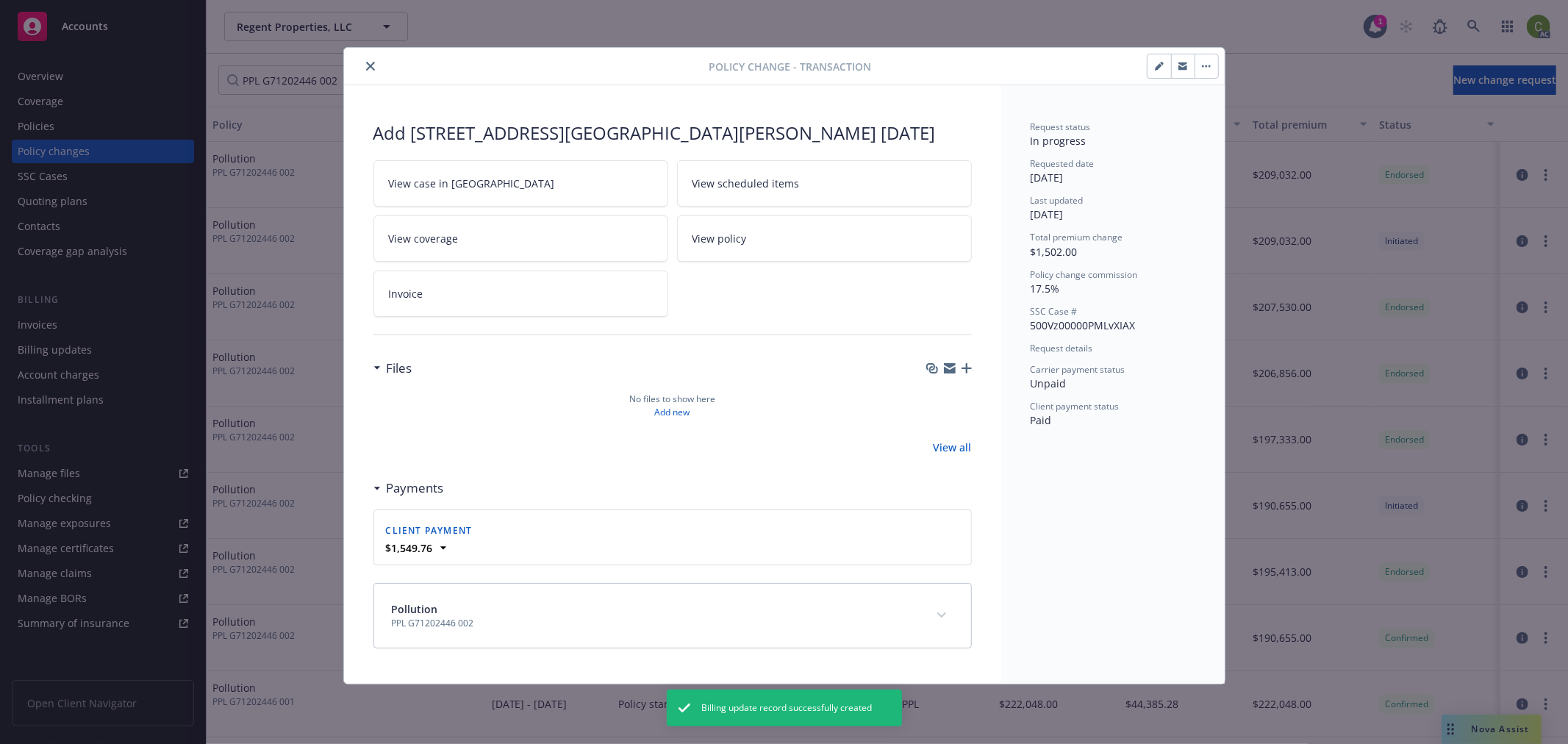
click at [368, 60] on button "close" at bounding box center [370, 66] width 17 height 17
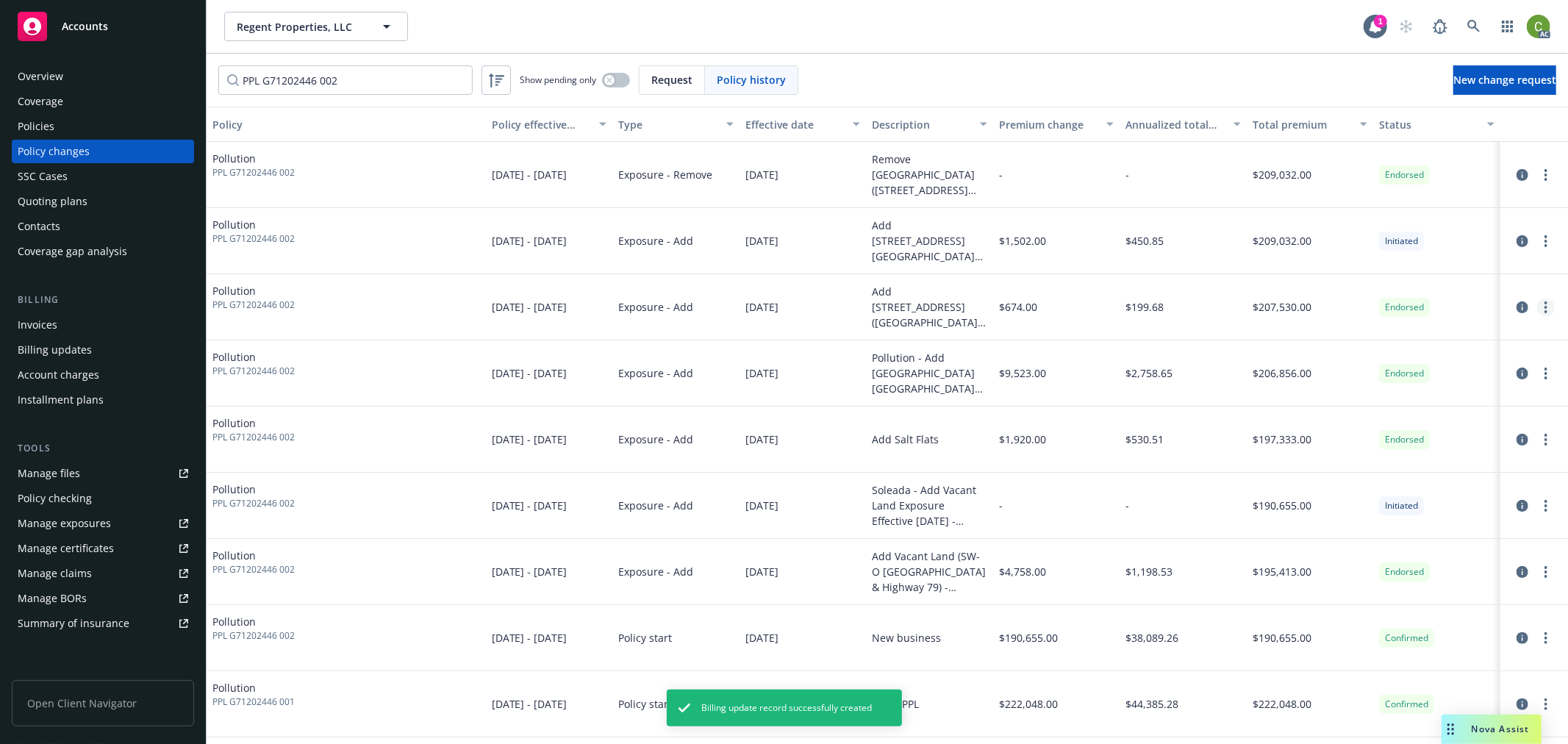
click at [1545, 310] on icon "more" at bounding box center [1546, 307] width 3 height 12
click at [1399, 427] on link "Edit billing info" at bounding box center [1428, 425] width 252 height 29
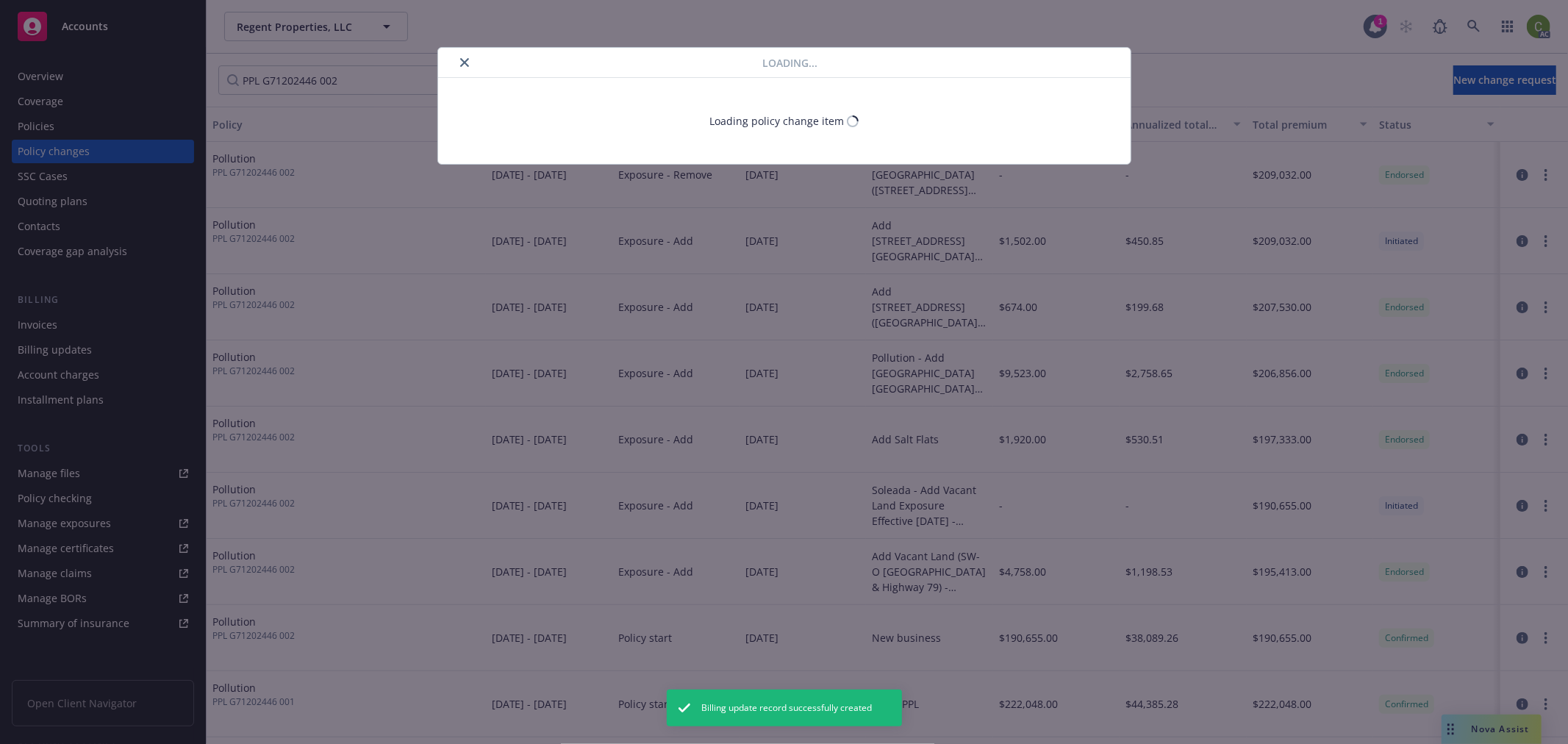
select select "CA"
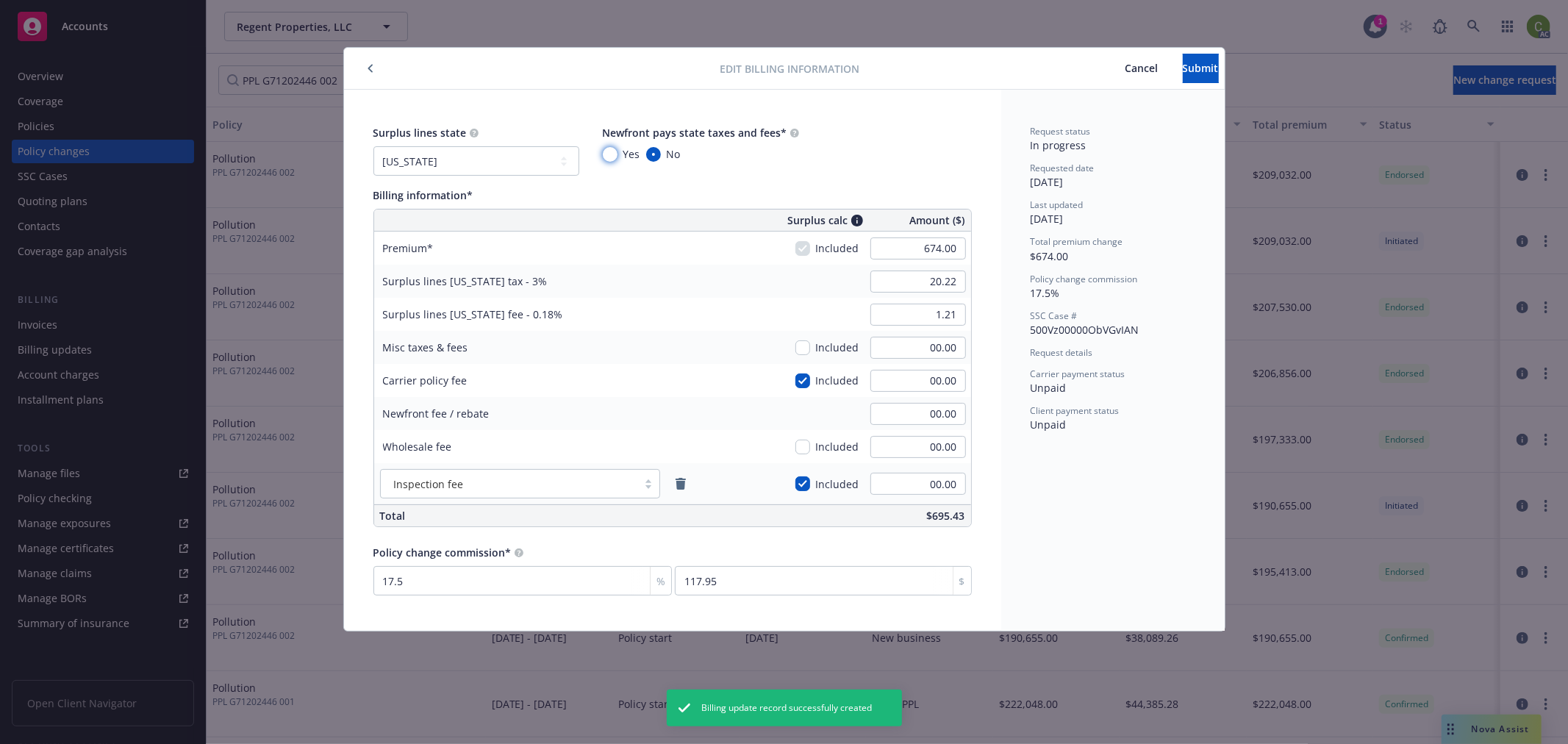
click at [615, 152] on input "Yes" at bounding box center [610, 154] width 15 height 15
radio input "true"
click at [1183, 74] on span "Submit" at bounding box center [1201, 68] width 36 height 14
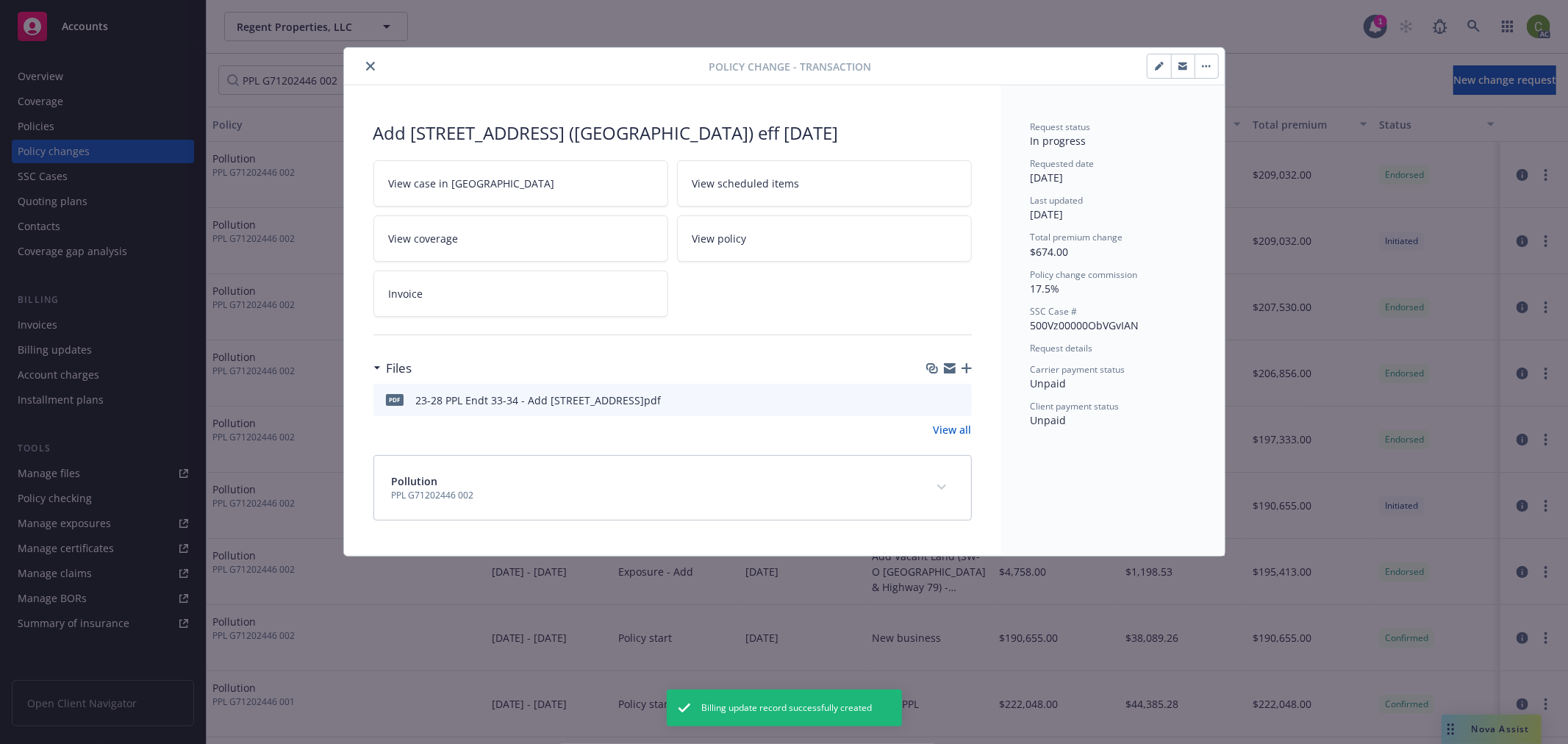
click at [364, 66] on button "close" at bounding box center [370, 66] width 17 height 17
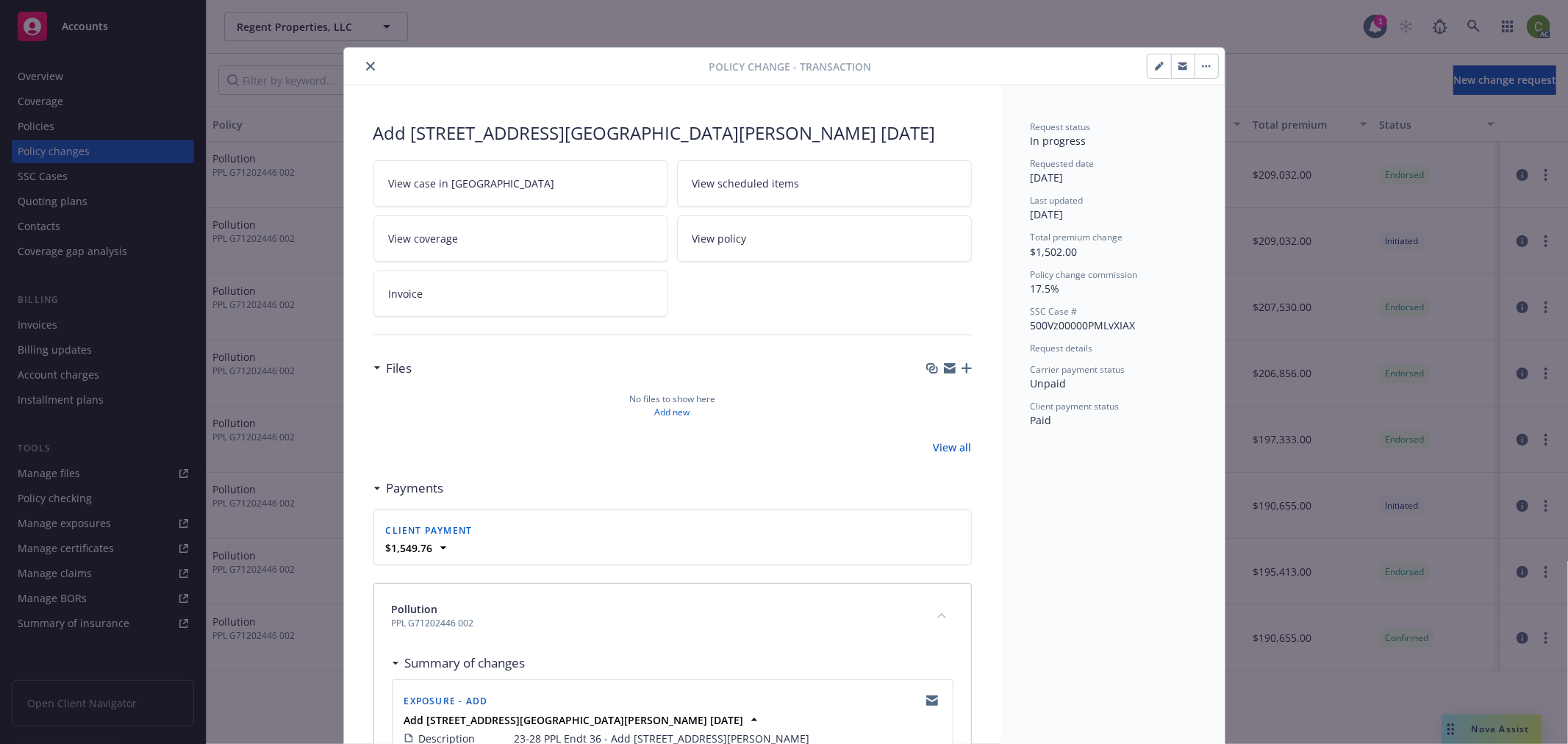
click at [366, 64] on icon "close" at bounding box center [371, 66] width 9 height 9
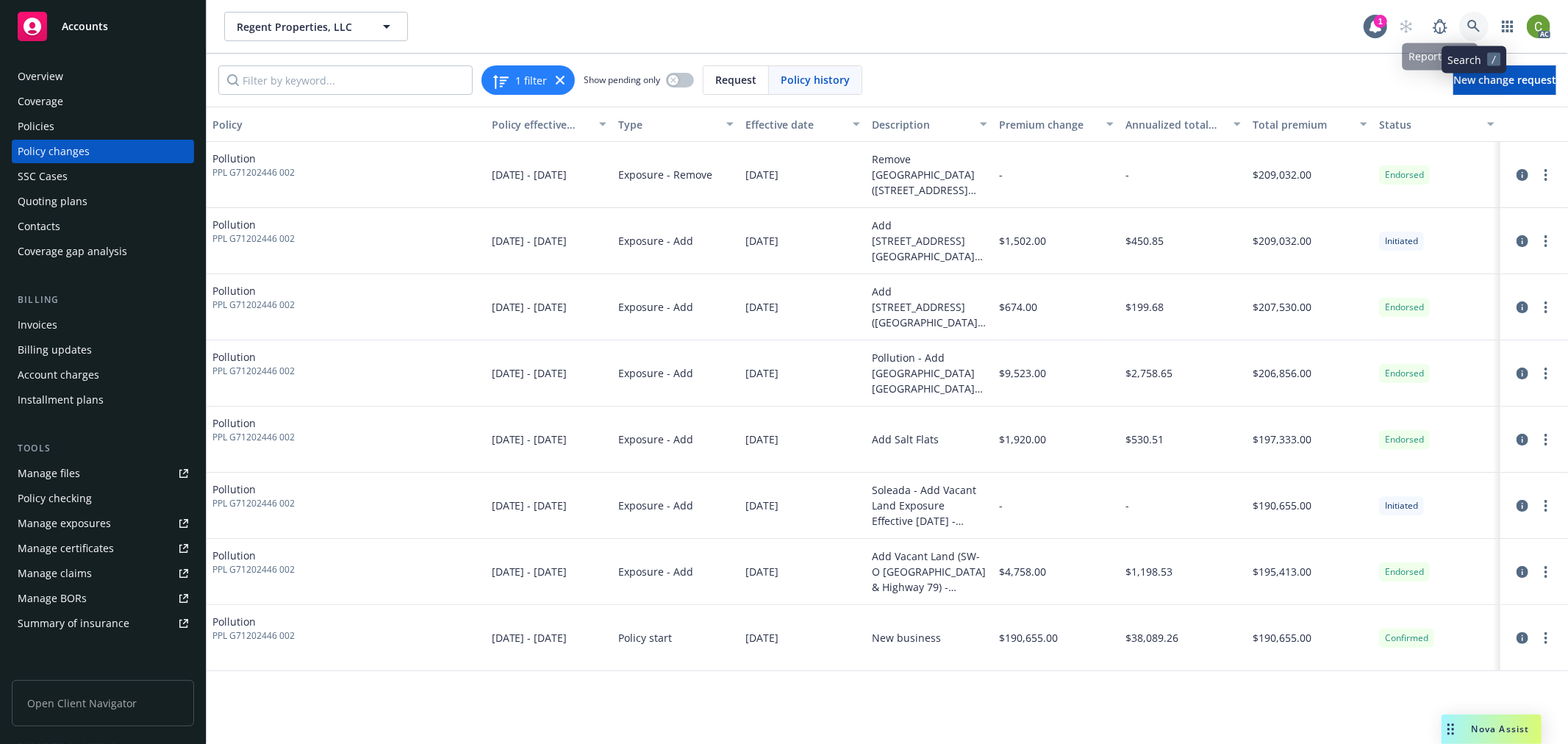
click at [1478, 20] on icon at bounding box center [1474, 26] width 14 height 14
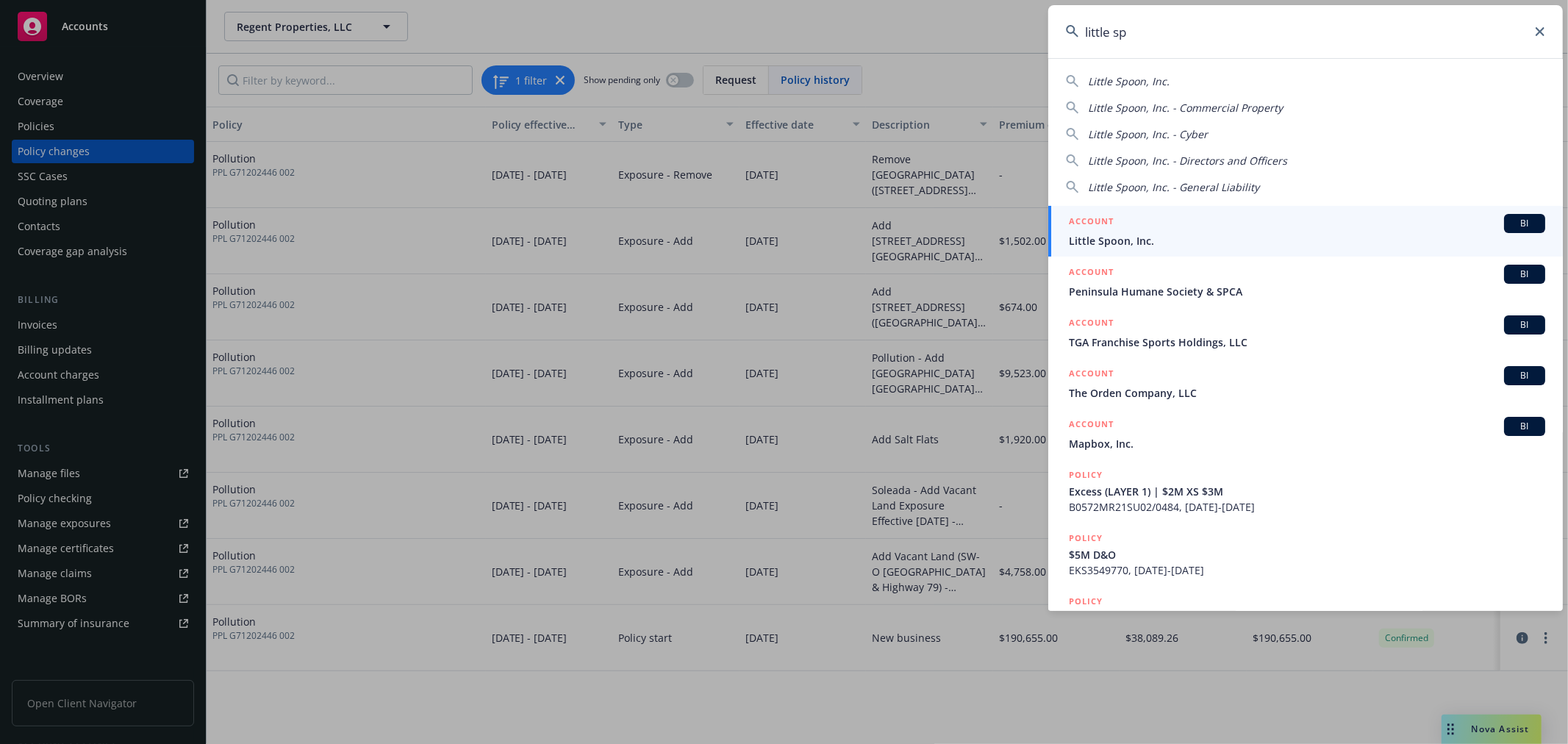
type input "little sp"
click at [1088, 235] on span "Little Spoon, Inc." at bounding box center [1307, 240] width 477 height 15
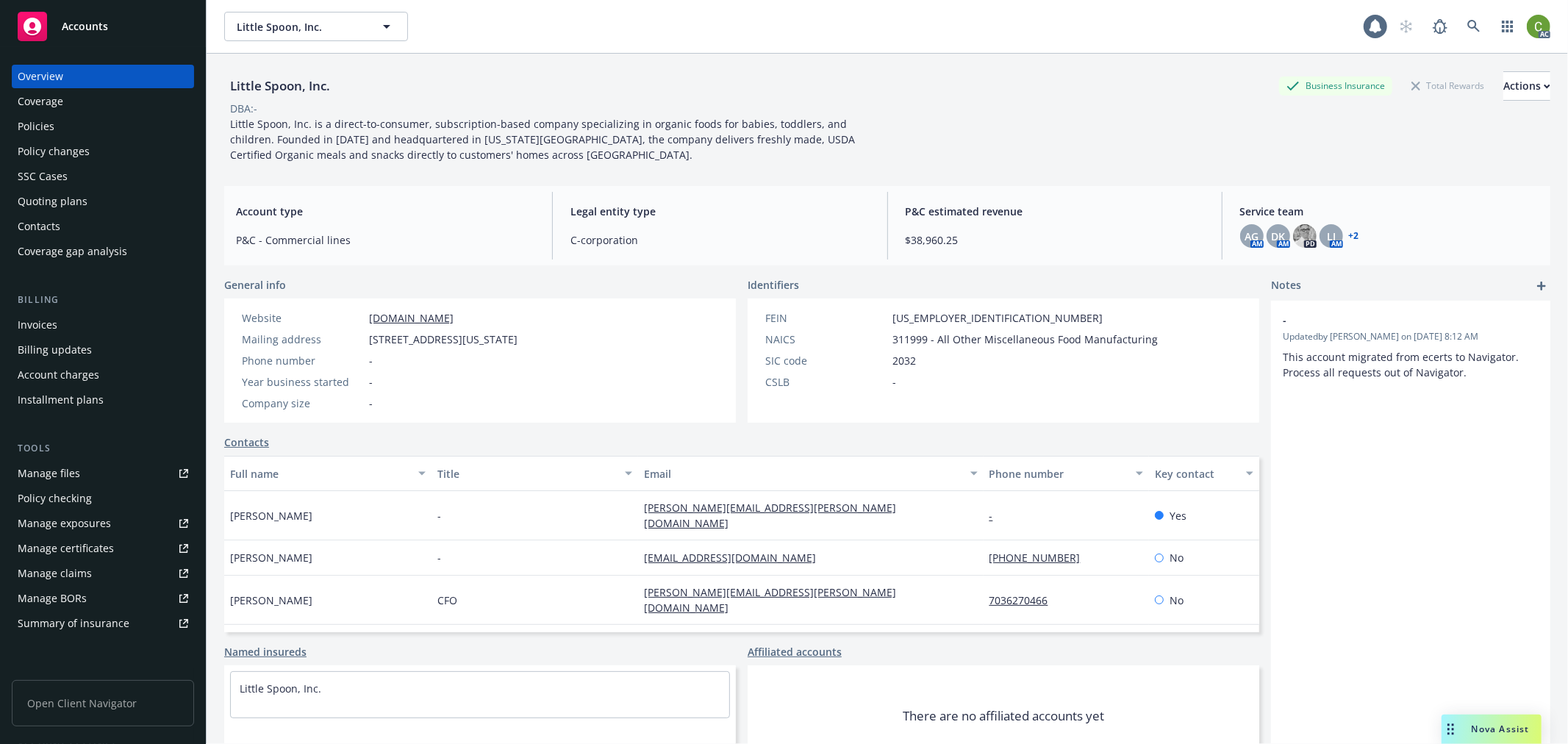
click at [120, 151] on div "Policy changes" at bounding box center [102, 151] width 170 height 23
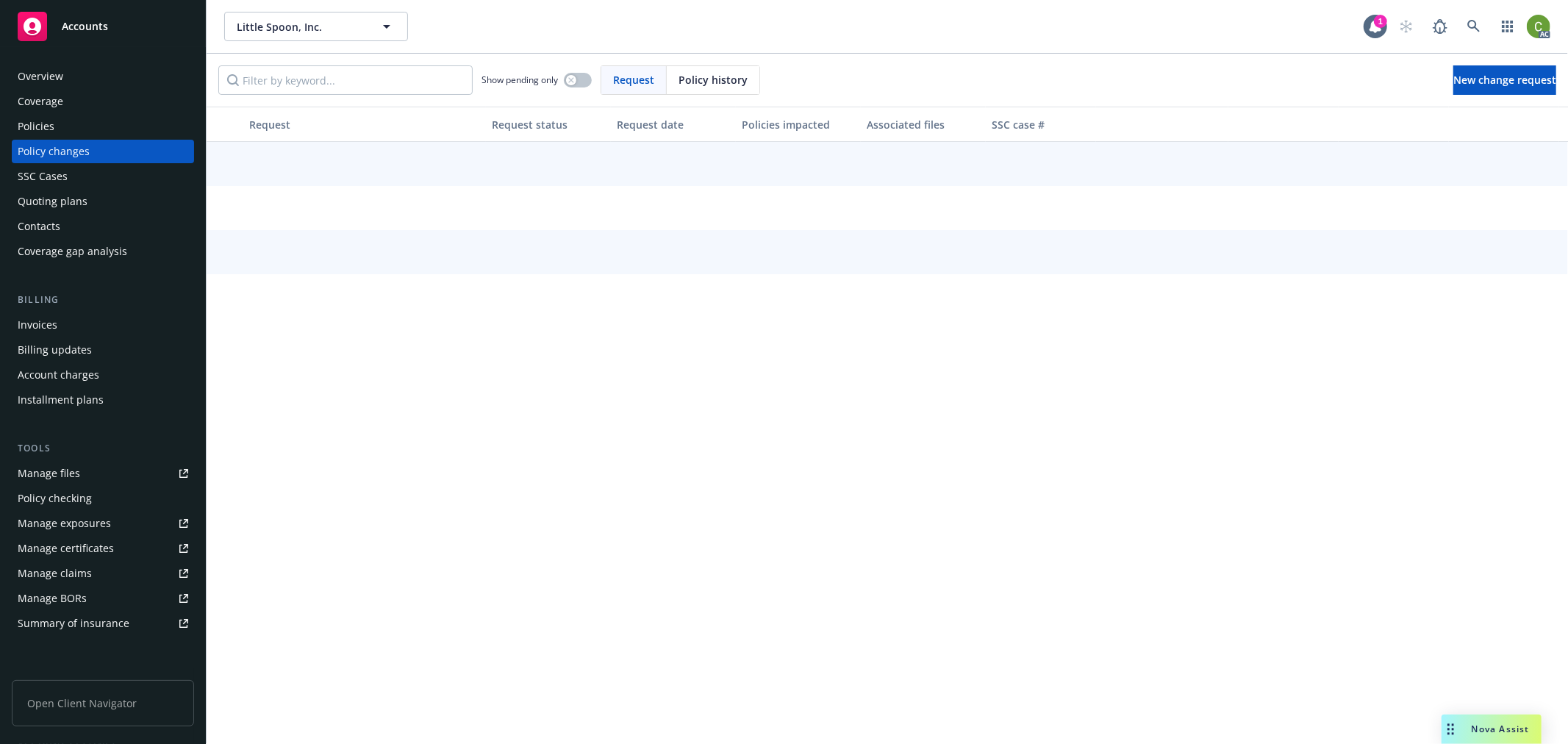
click at [694, 70] on div "Policy history" at bounding box center [712, 80] width 93 height 28
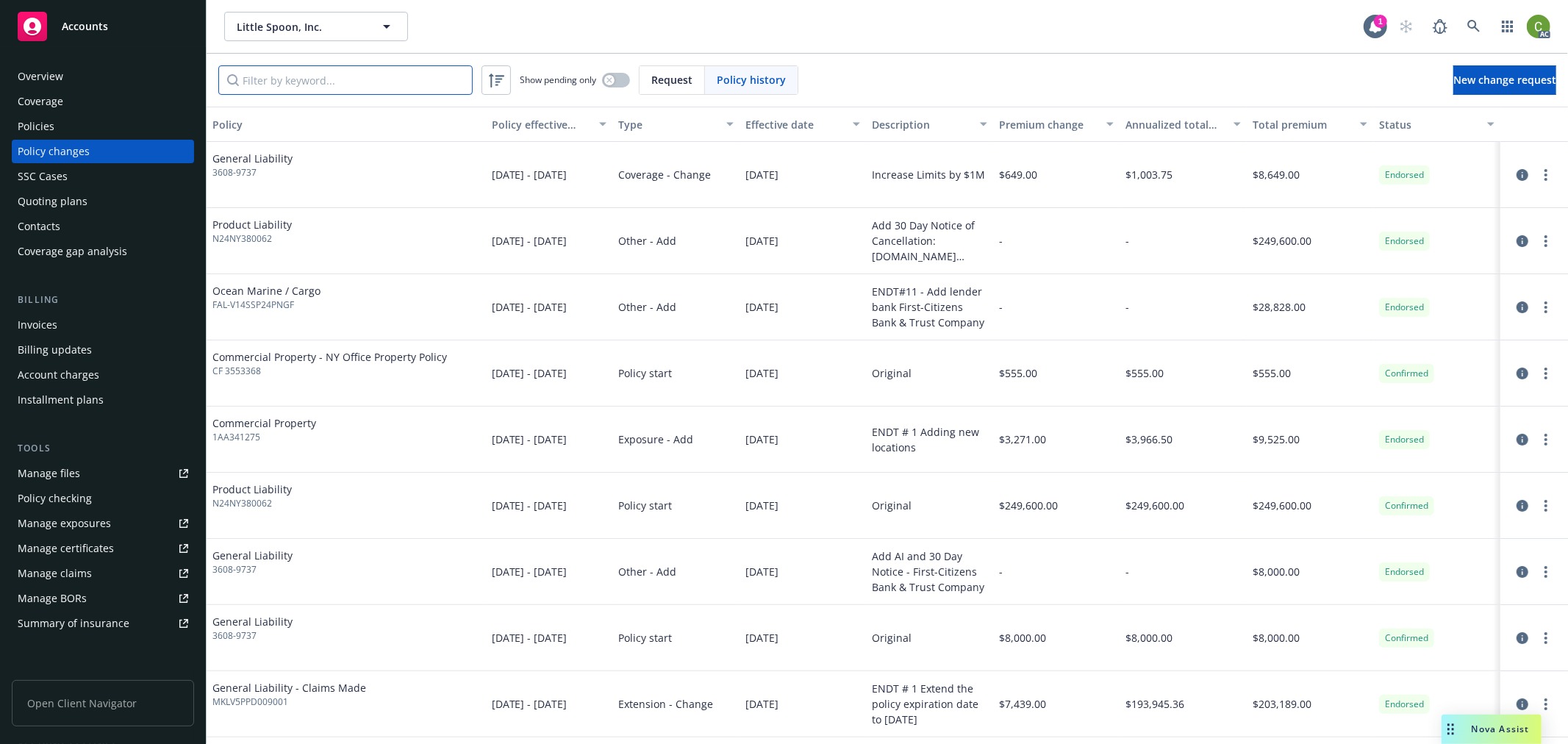
click at [288, 78] on input "Filter by keyword..." at bounding box center [346, 80] width 255 height 29
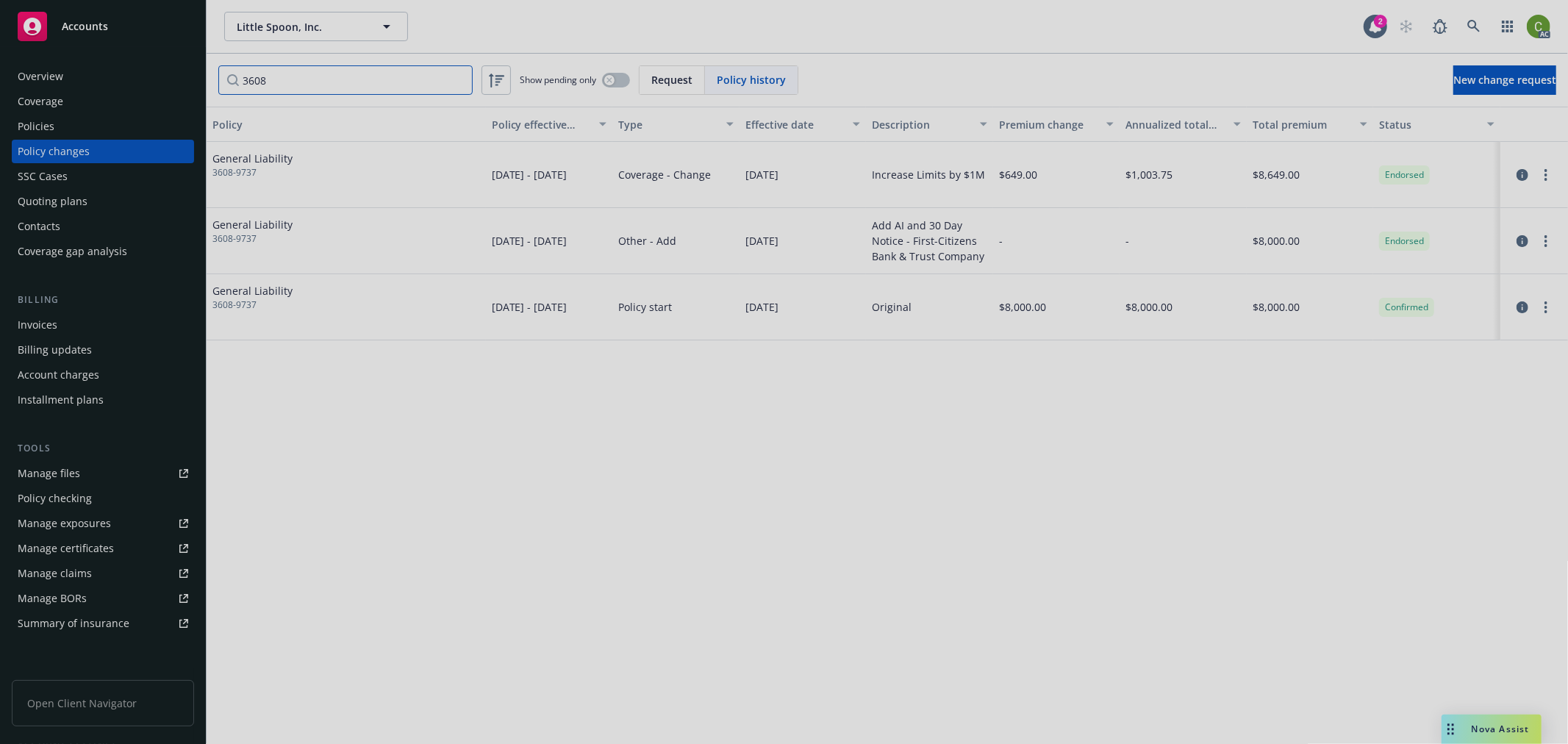
type input "3608"
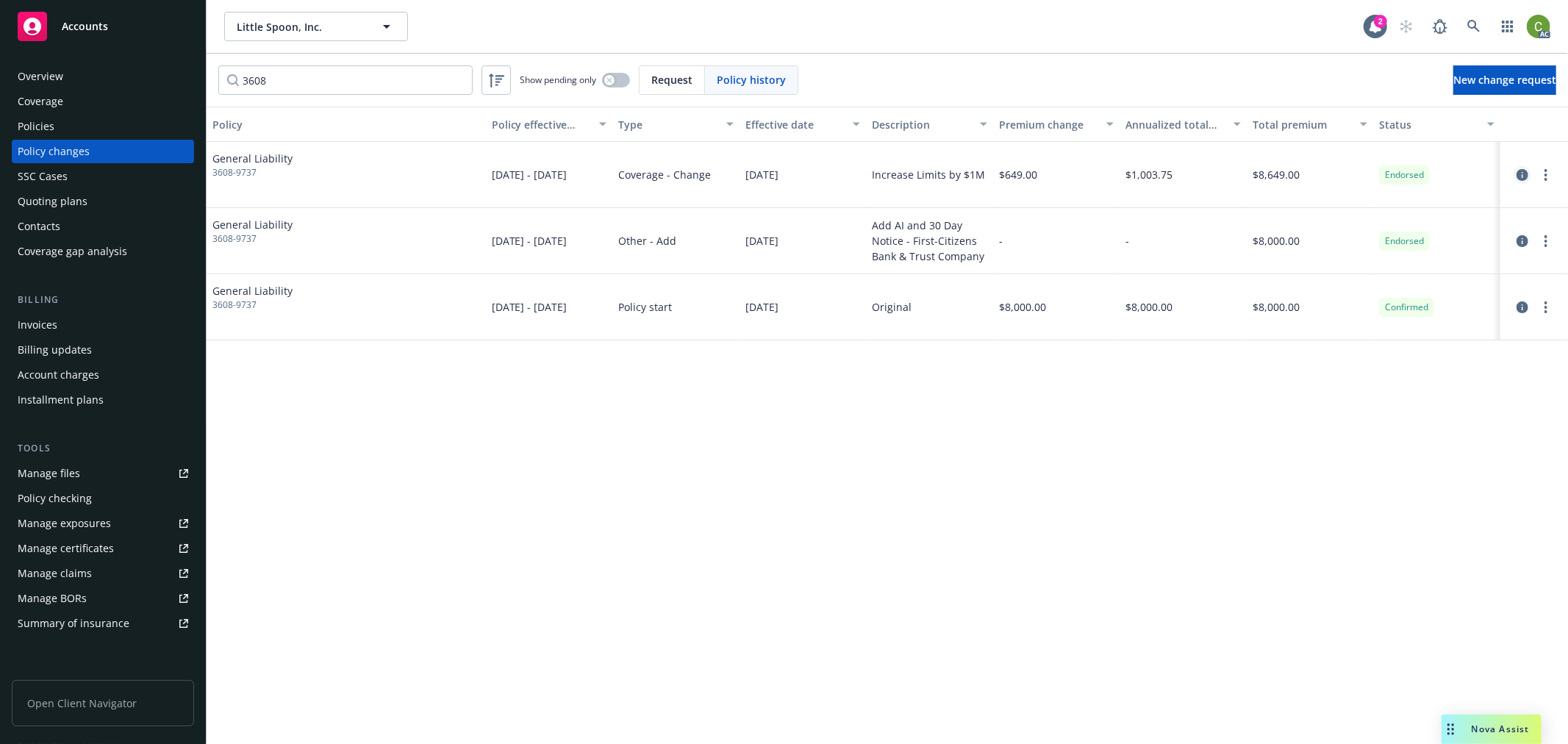
click at [1524, 172] on icon "circleInformation" at bounding box center [1523, 175] width 12 height 12
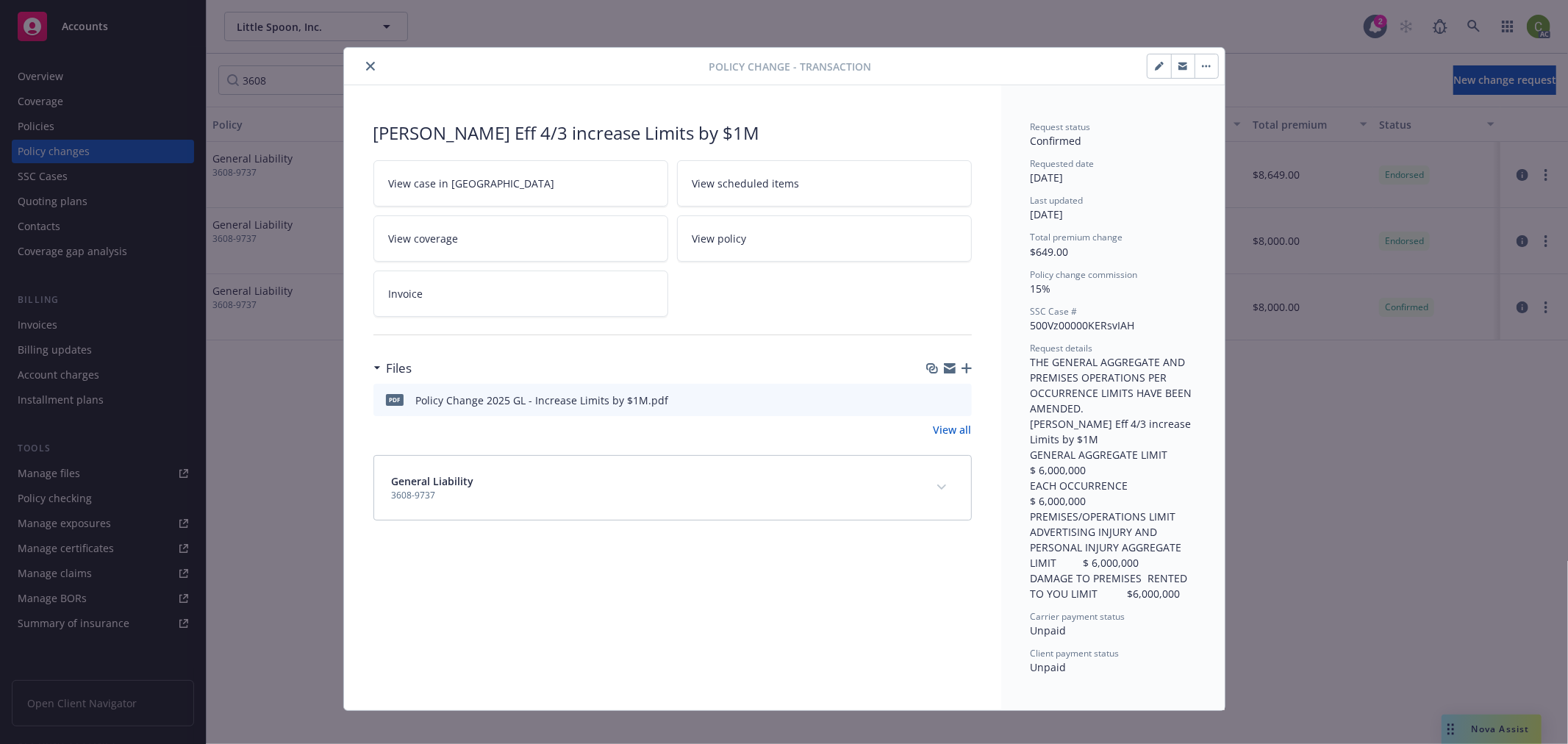
click at [528, 306] on link "Invoice" at bounding box center [520, 293] width 294 height 46
click at [366, 67] on icon "close" at bounding box center [371, 66] width 9 height 9
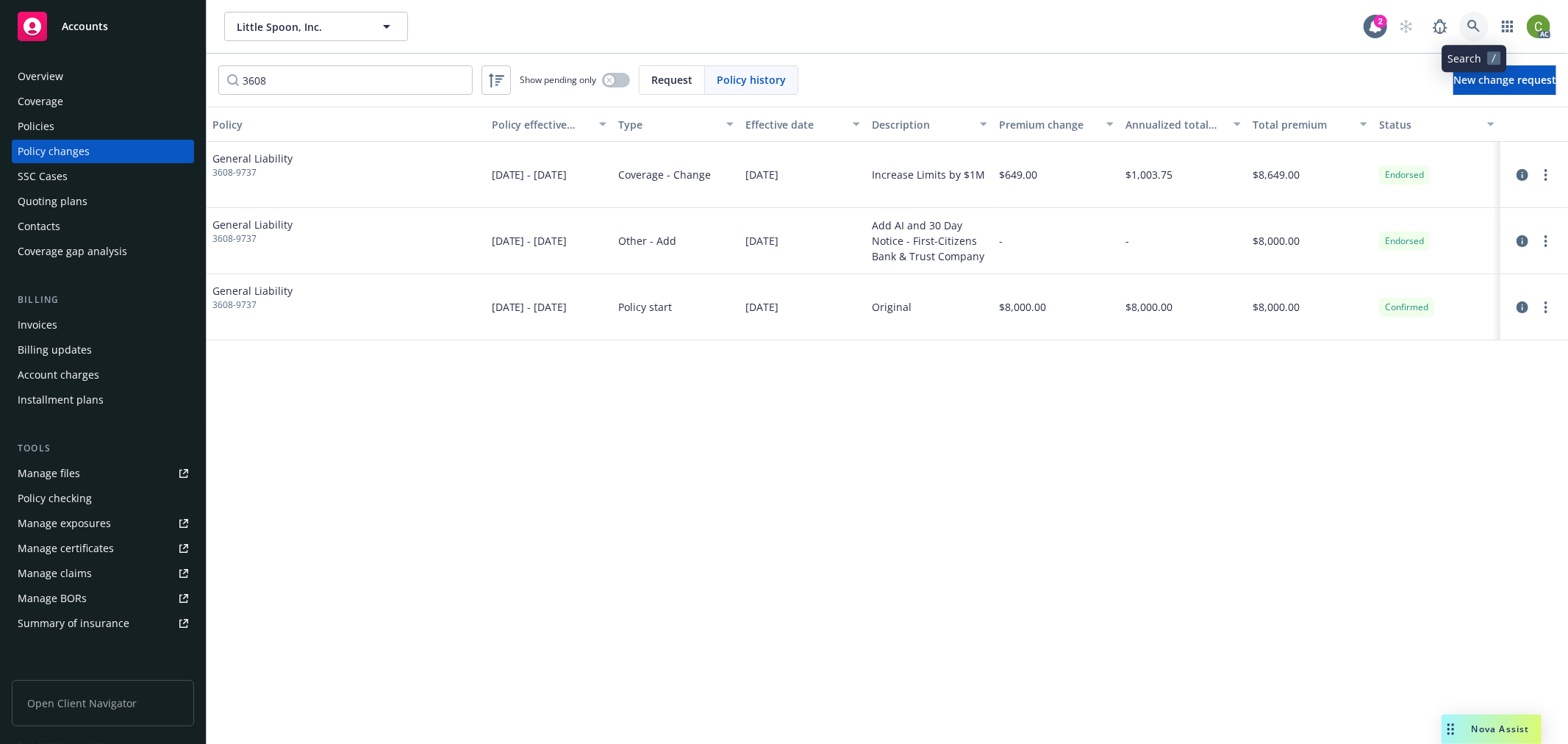
click at [1479, 25] on icon at bounding box center [1474, 26] width 14 height 14
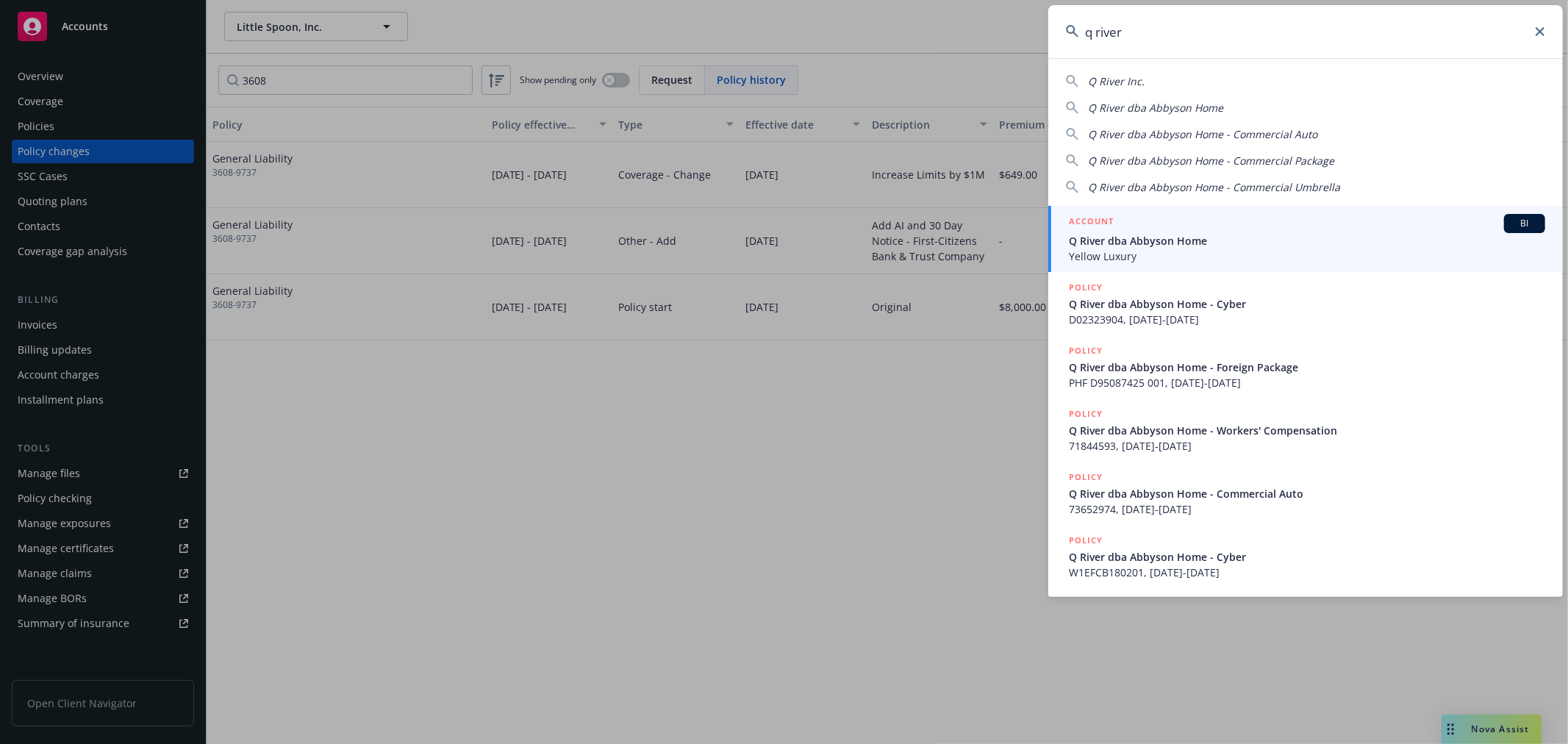
type input "q river"
click at [1169, 244] on span "Q River dba Abbyson Home" at bounding box center [1307, 240] width 477 height 15
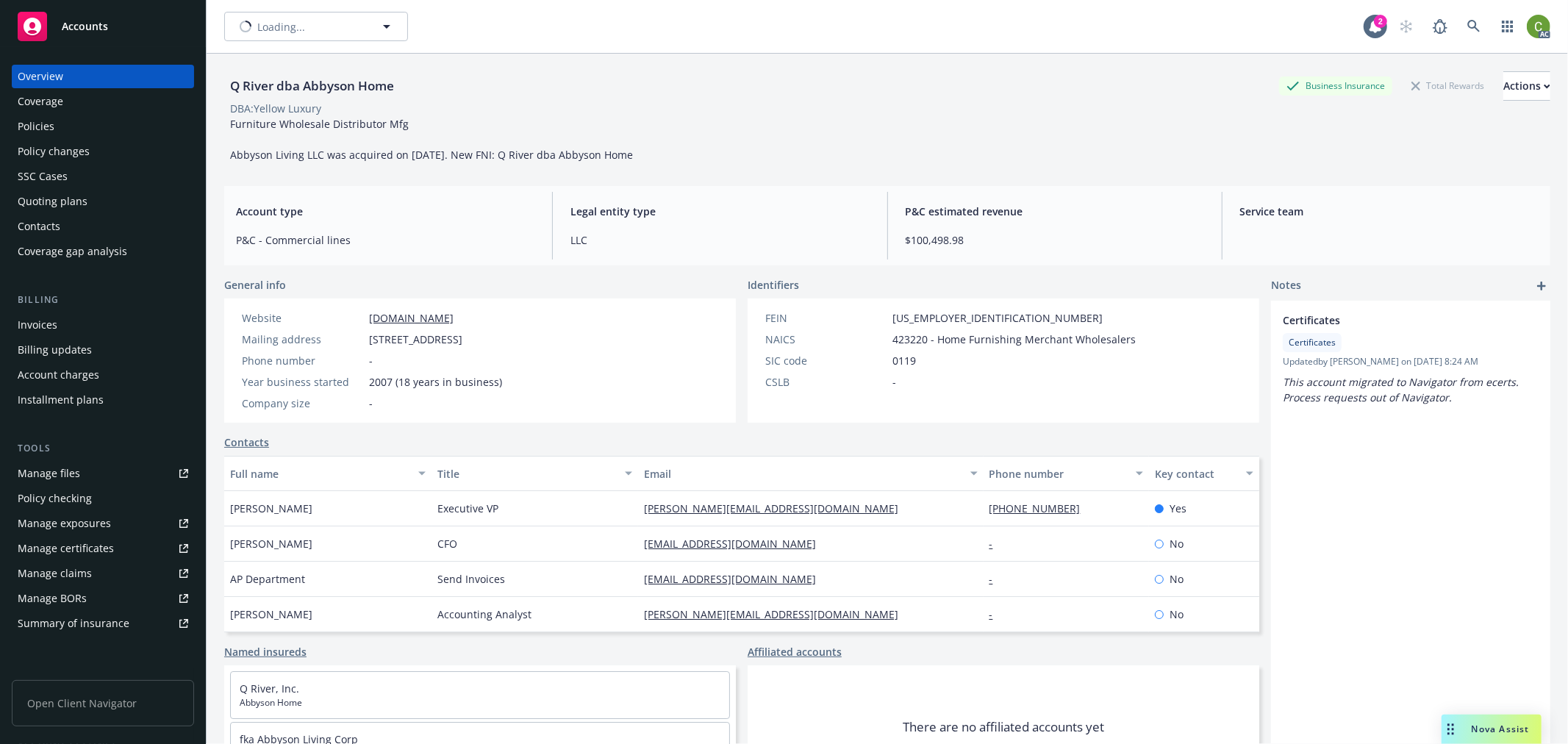
click at [46, 128] on div "Policies" at bounding box center [35, 126] width 37 height 23
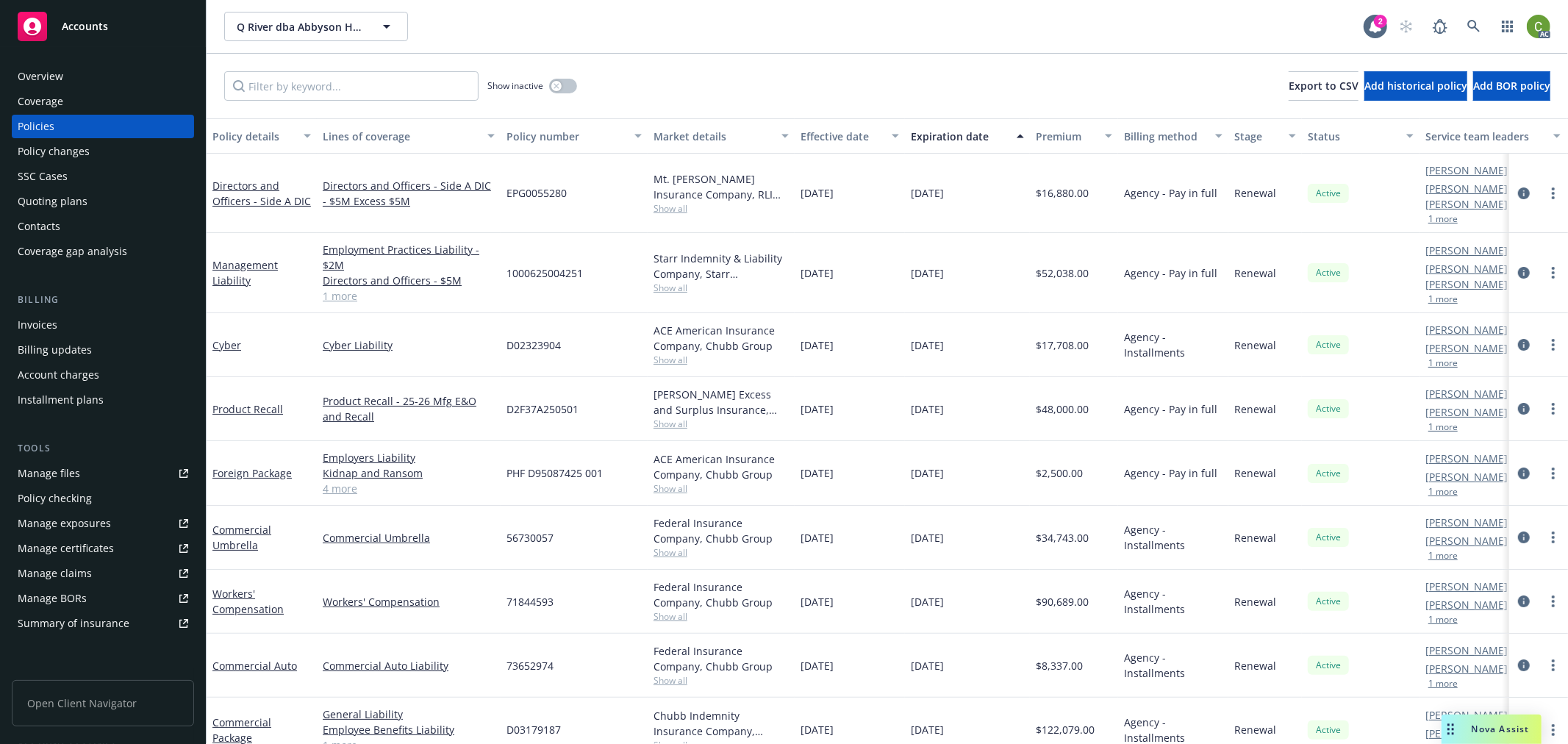
click at [84, 151] on div "Policy changes" at bounding box center [53, 151] width 72 height 23
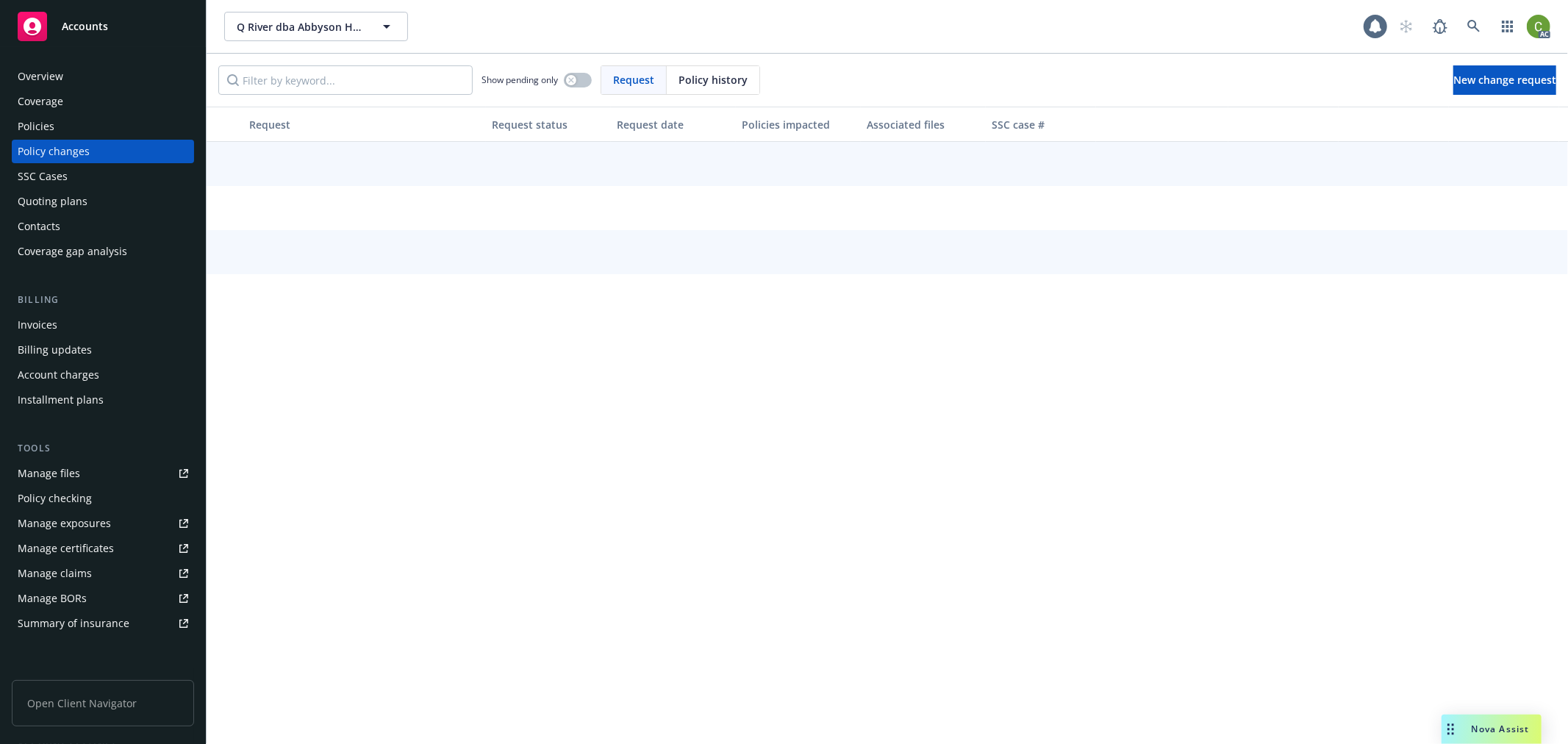
click at [709, 75] on span "Policy history" at bounding box center [713, 80] width 69 height 15
click at [360, 86] on input "Filter by keyword..." at bounding box center [346, 80] width 255 height 29
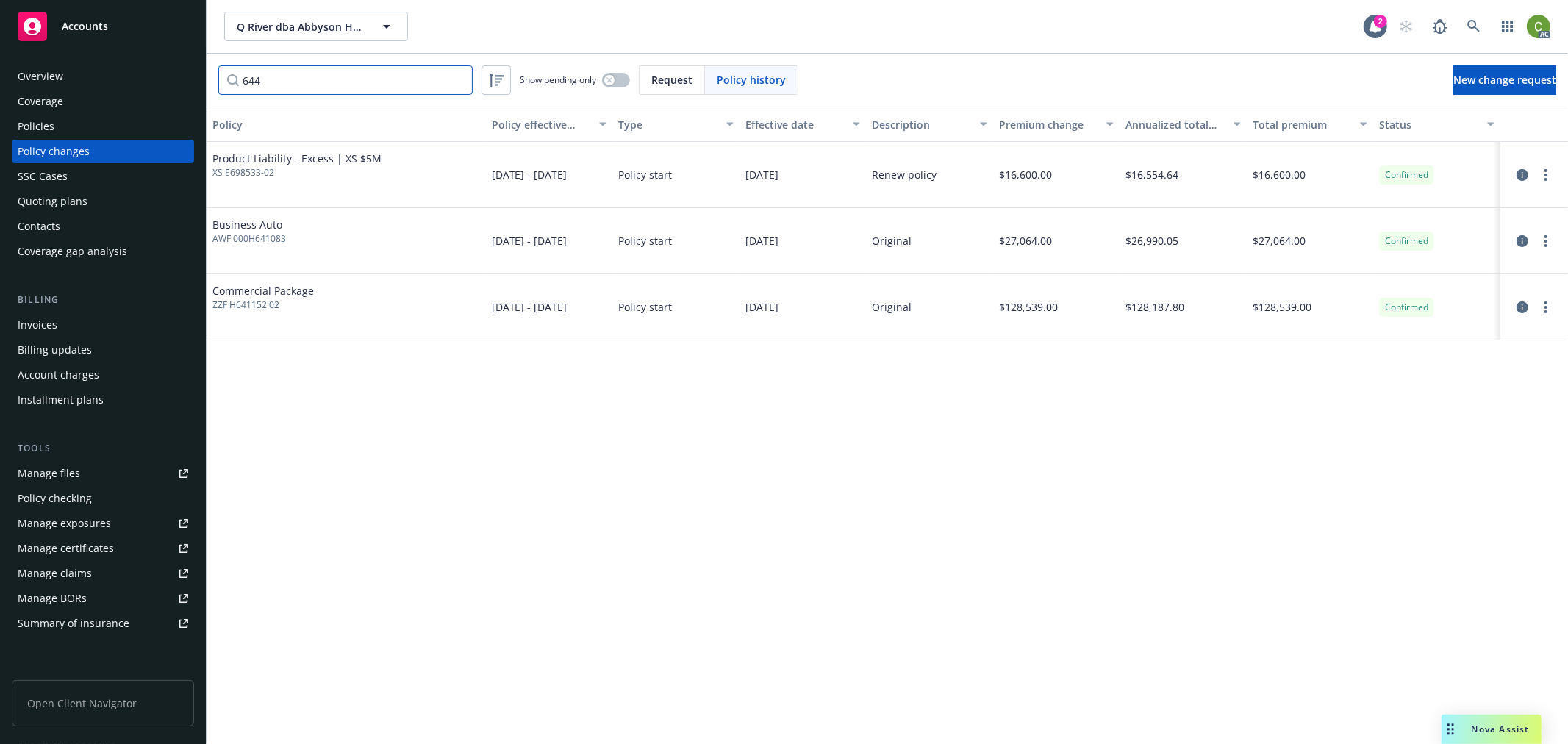
click at [305, 82] on input "644" at bounding box center [346, 80] width 255 height 29
drag, startPoint x: 304, startPoint y: 81, endPoint x: 123, endPoint y: 86, distance: 181.1
click at [124, 86] on div "Accounts Overview Coverage Policies Policy changes SSC Cases Quoting plans Cont…" at bounding box center [784, 372] width 1568 height 744
paste input "D02323904"
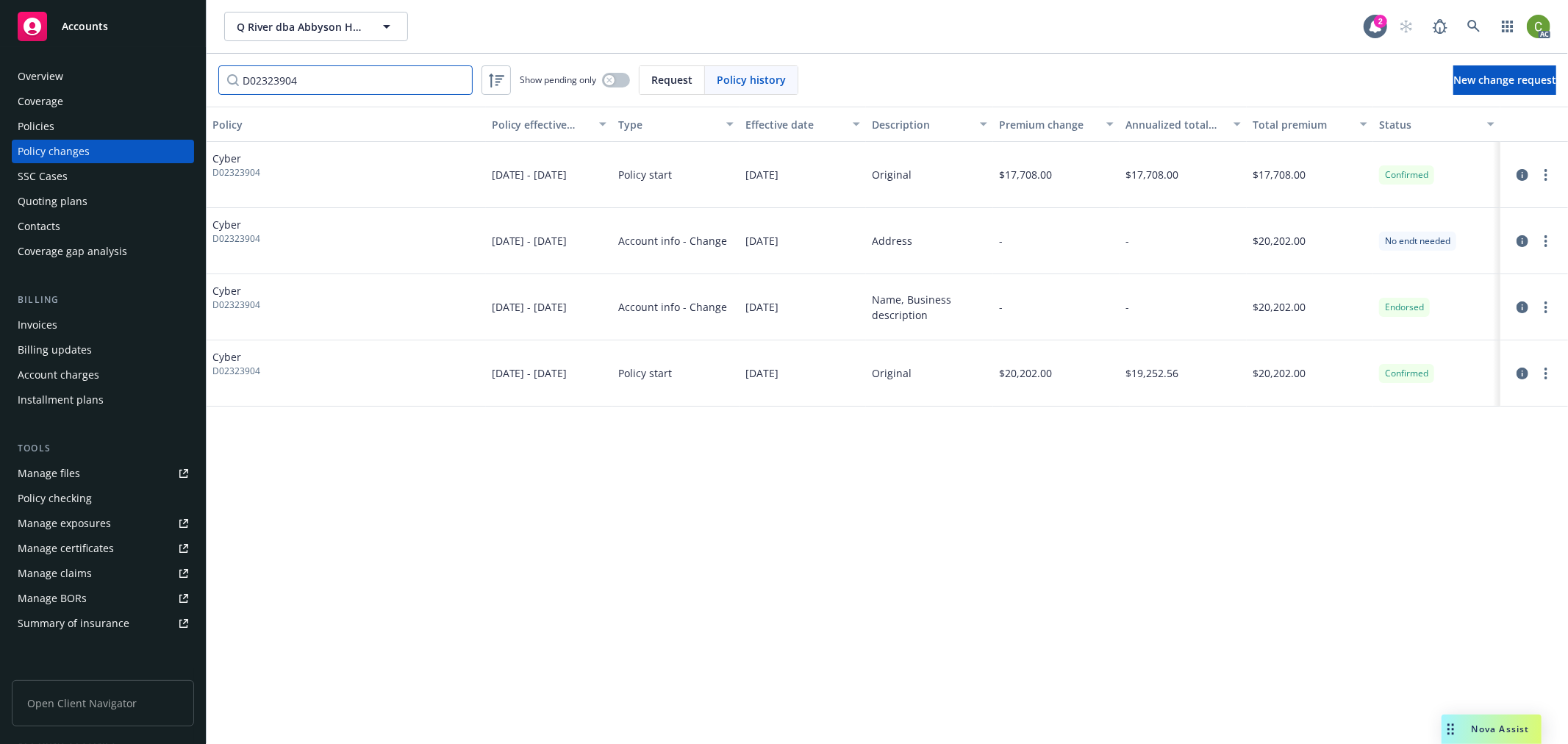
type input "D02323904"
click at [81, 126] on div "Policies" at bounding box center [102, 126] width 170 height 23
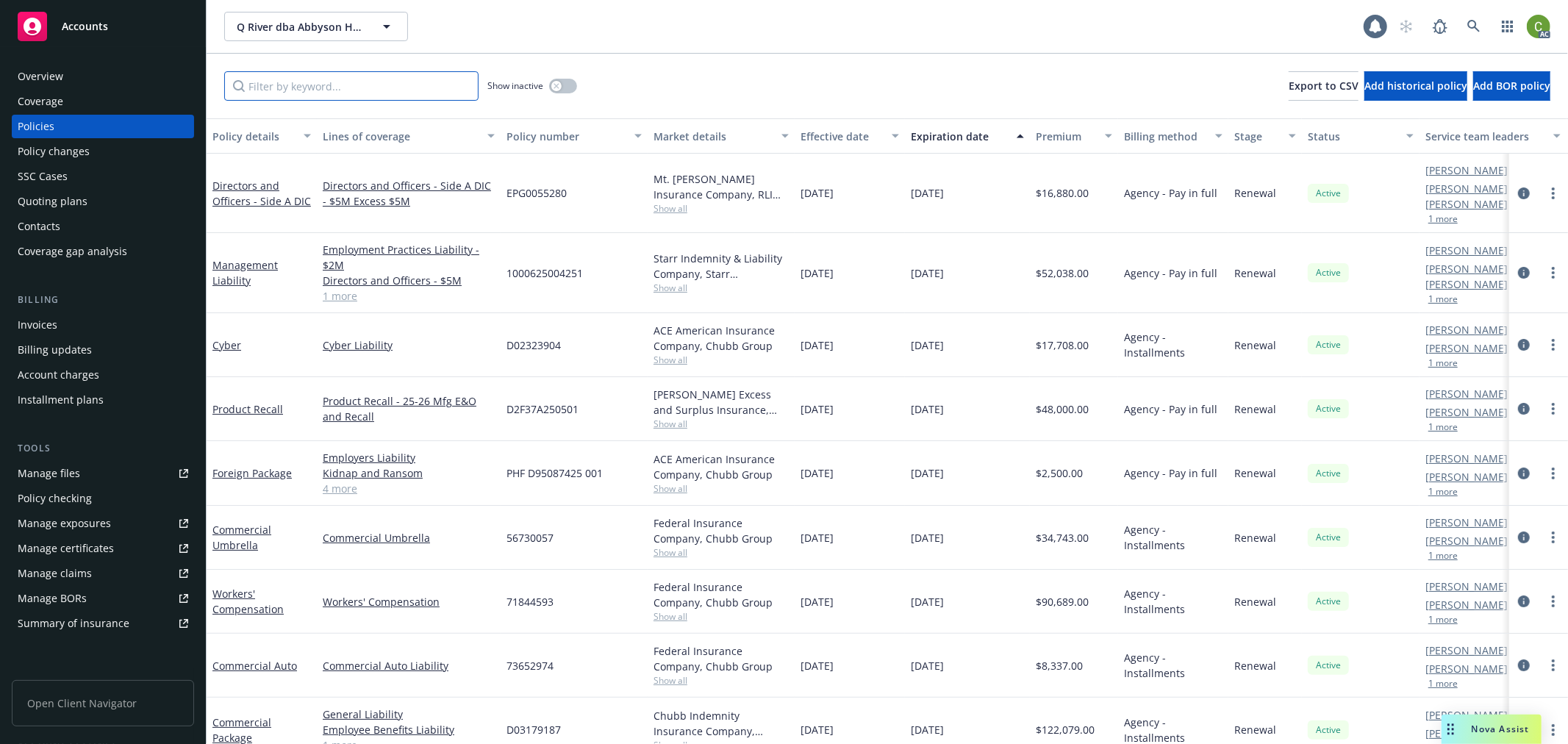
drag, startPoint x: 295, startPoint y: 77, endPoint x: 417, endPoint y: 116, distance: 128.1
click at [295, 77] on input "Filter by keyword..." at bounding box center [352, 86] width 255 height 29
paste input "D02323904"
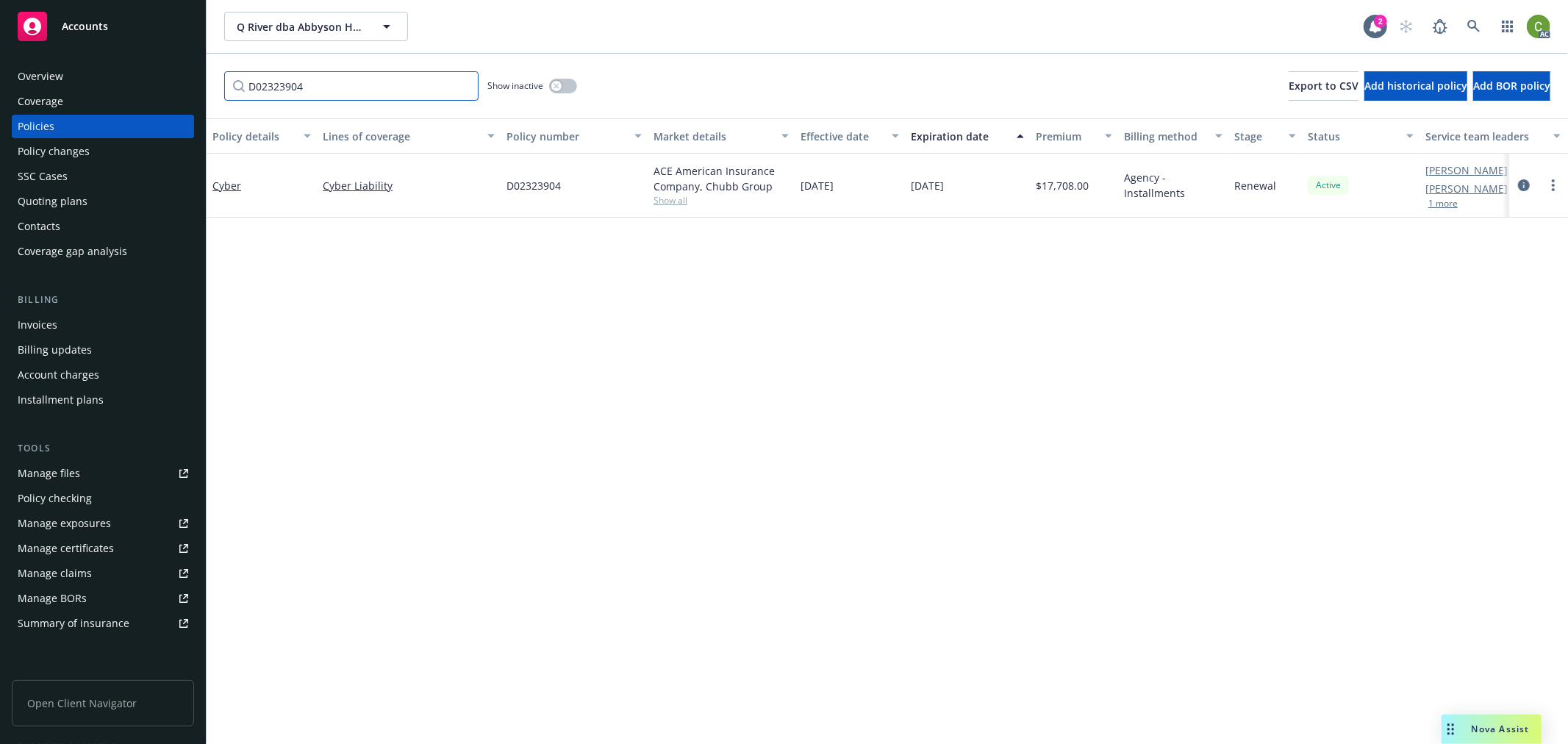
type input "D02323904"
click at [1524, 184] on icon "circleInformation" at bounding box center [1524, 185] width 12 height 12
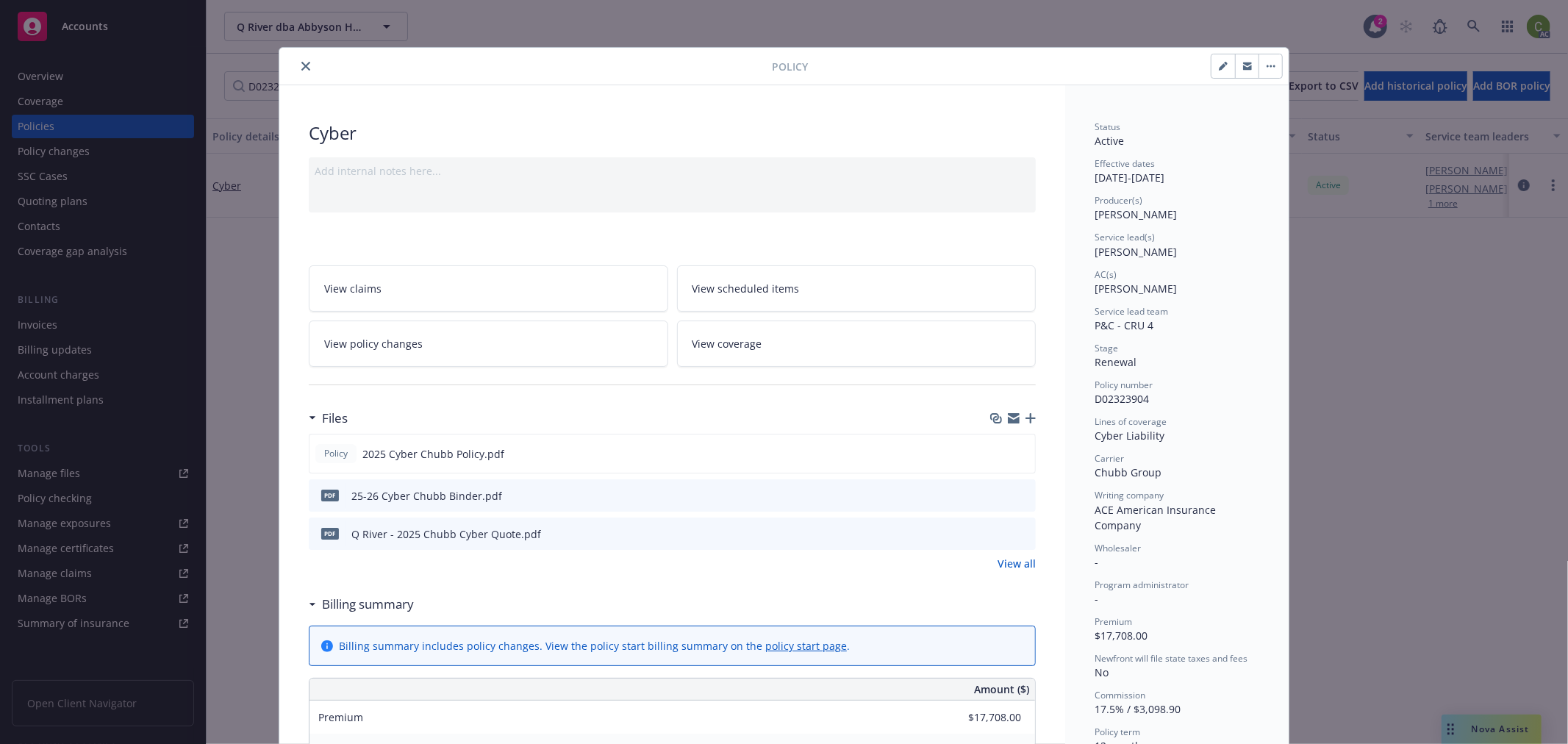
click at [301, 66] on icon "close" at bounding box center [306, 66] width 9 height 9
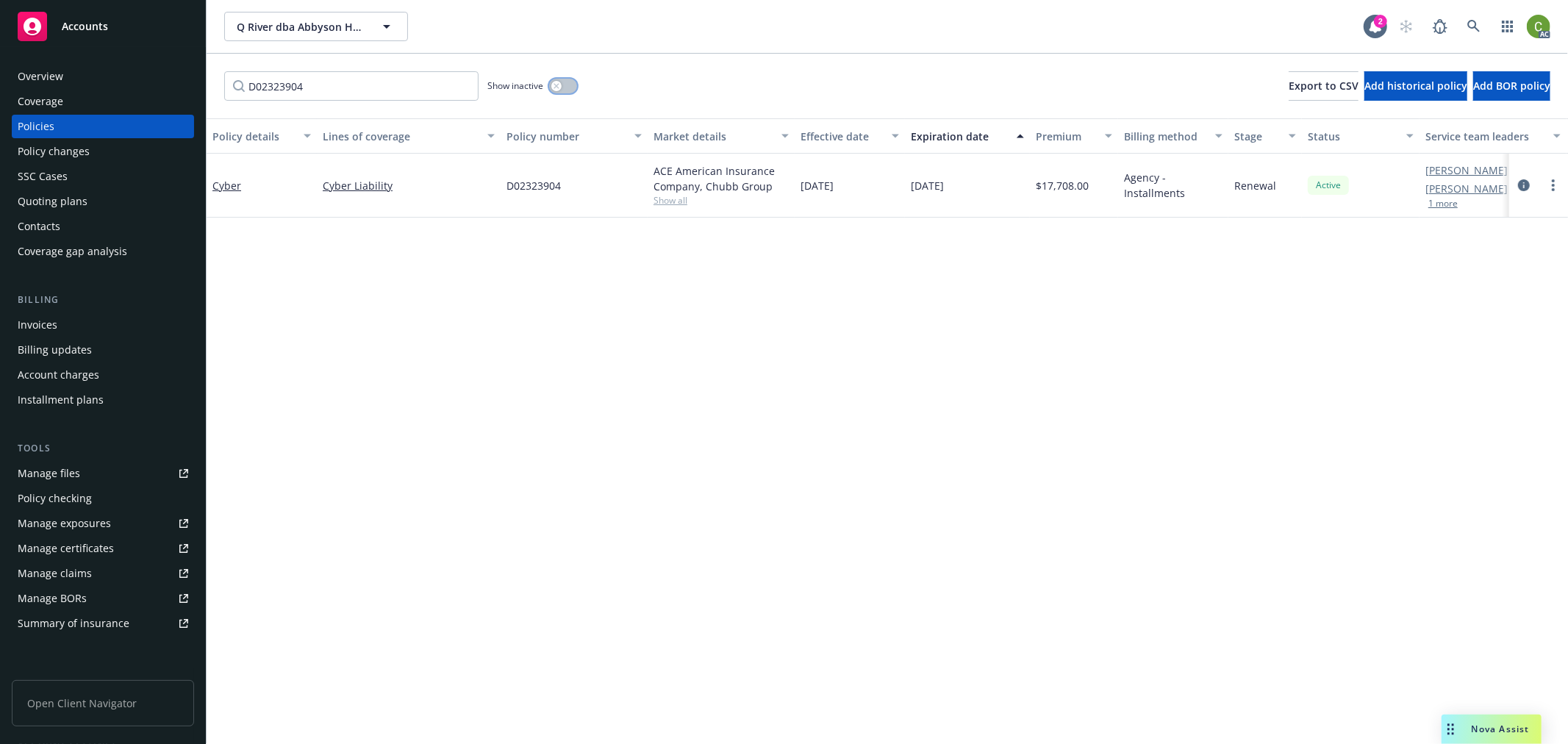
click at [559, 84] on icon "button" at bounding box center [557, 86] width 6 height 6
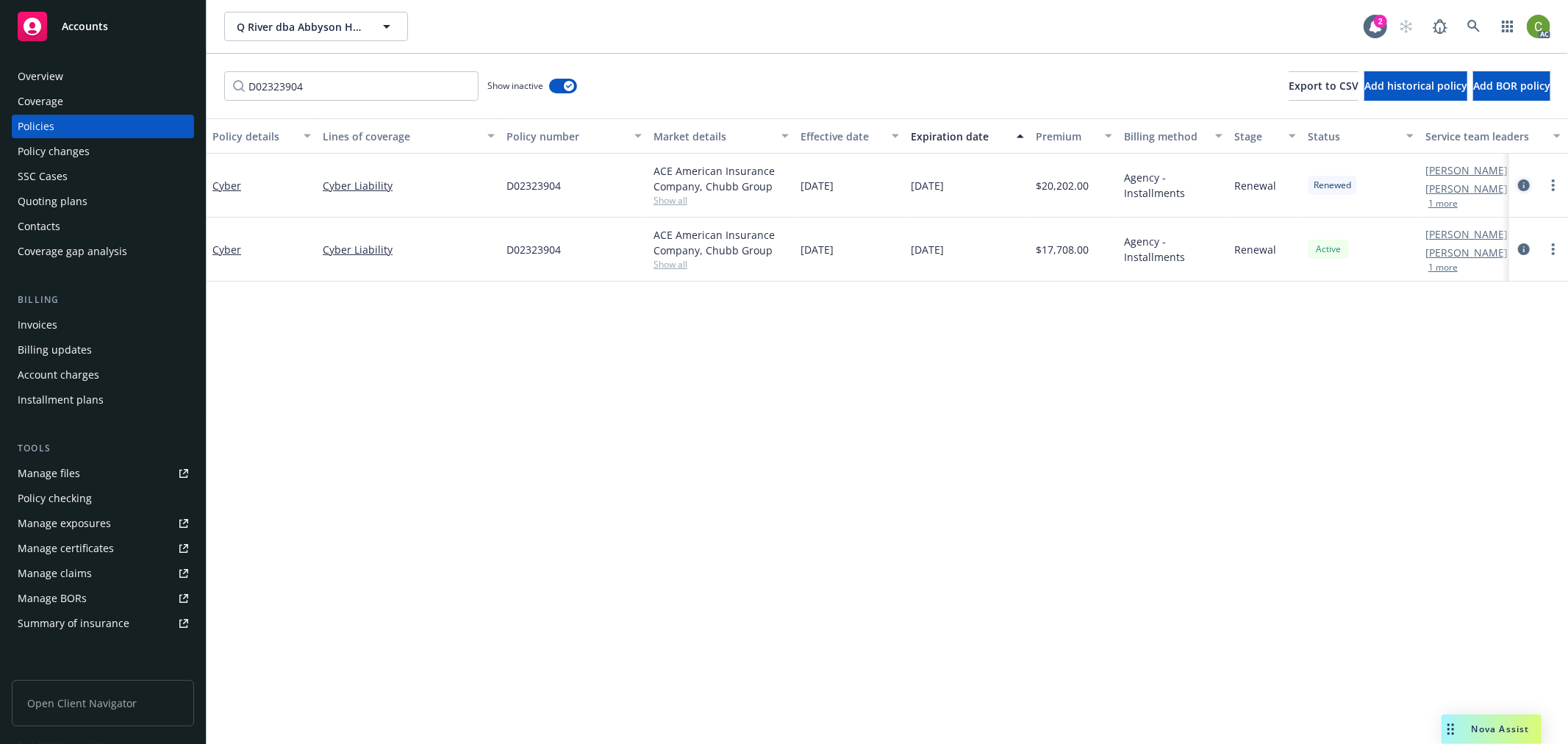
click at [1521, 182] on icon "circleInformation" at bounding box center [1524, 185] width 12 height 12
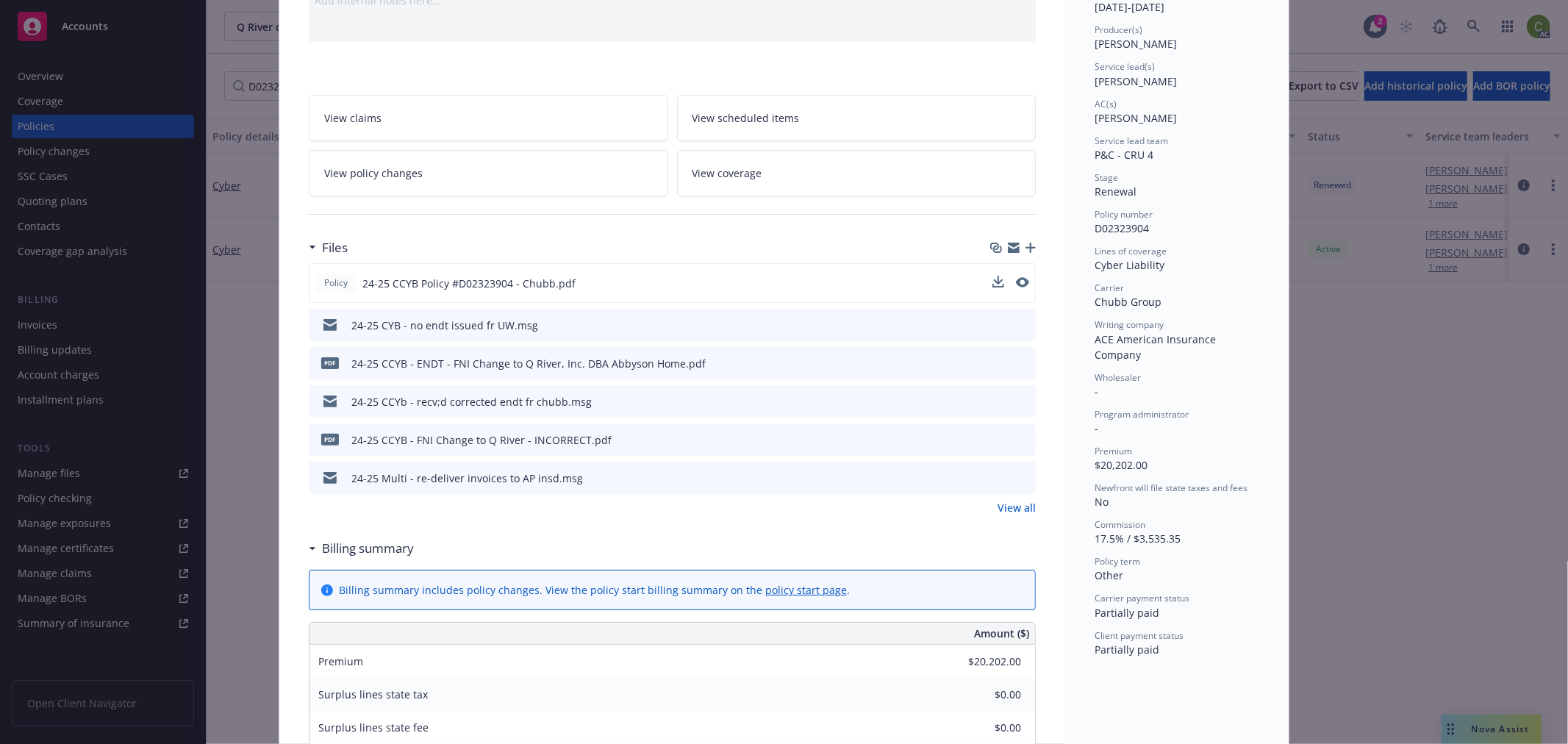
scroll to position [163, 0]
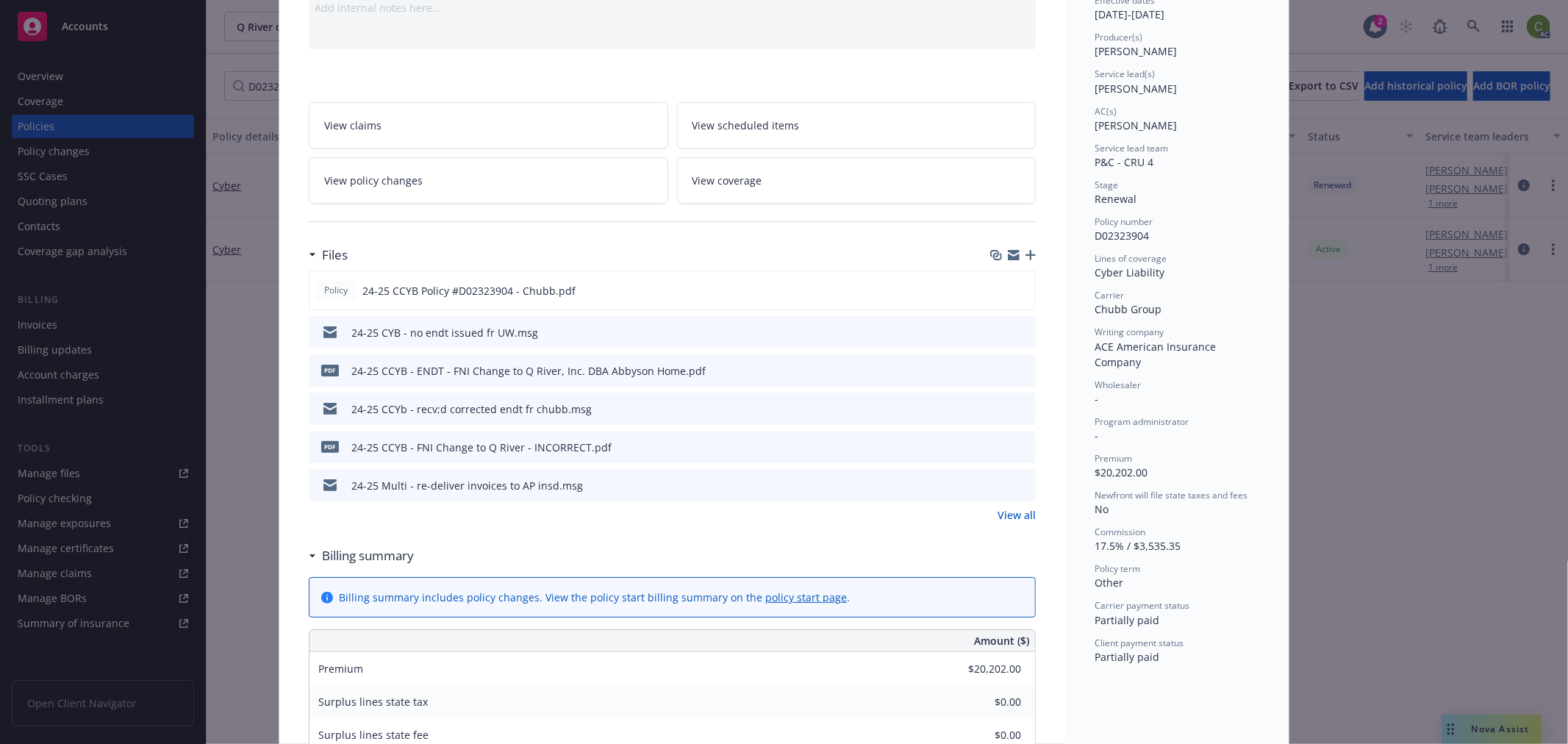
click at [1118, 230] on span "D02323904" at bounding box center [1121, 236] width 54 height 14
copy span "D02323904"
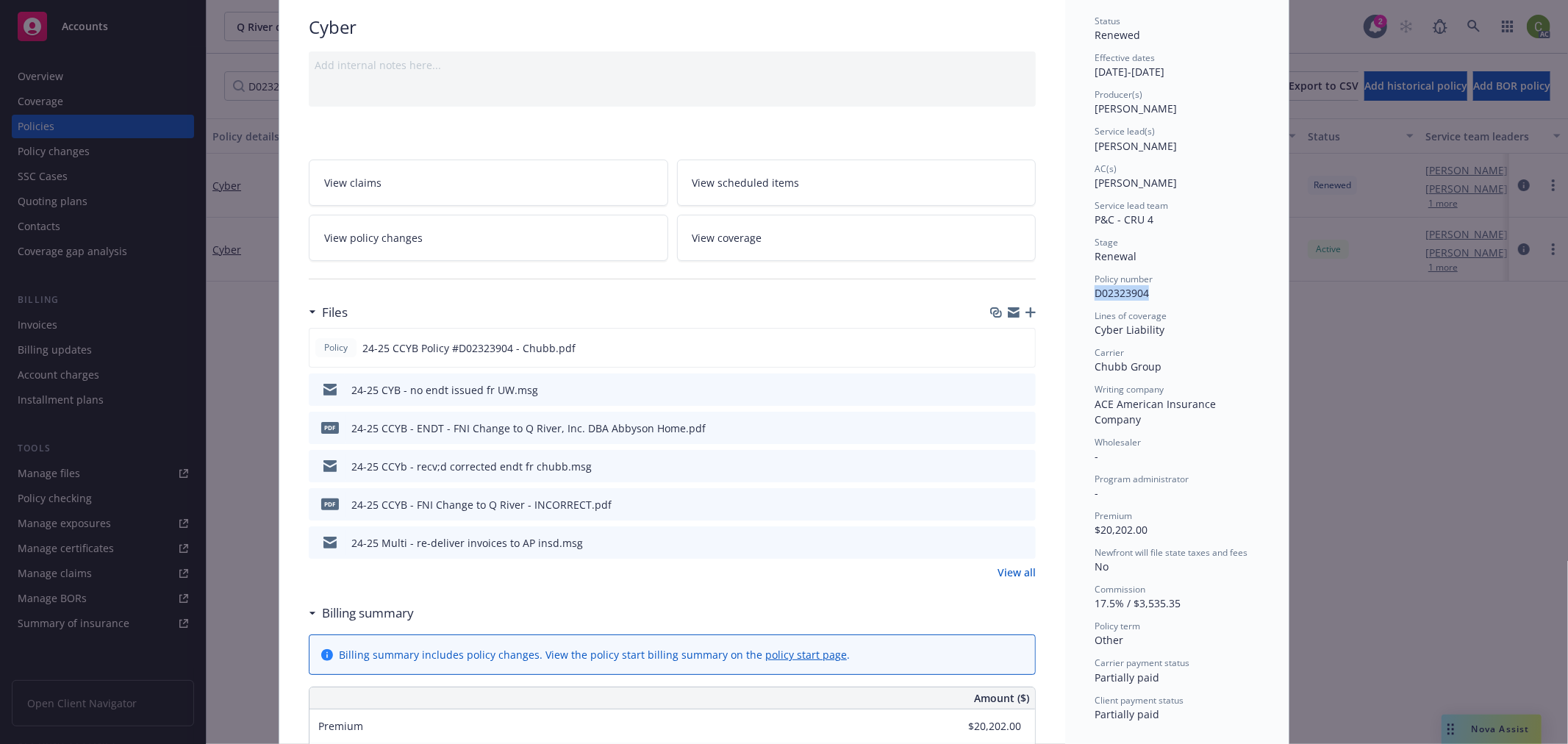
scroll to position [0, 0]
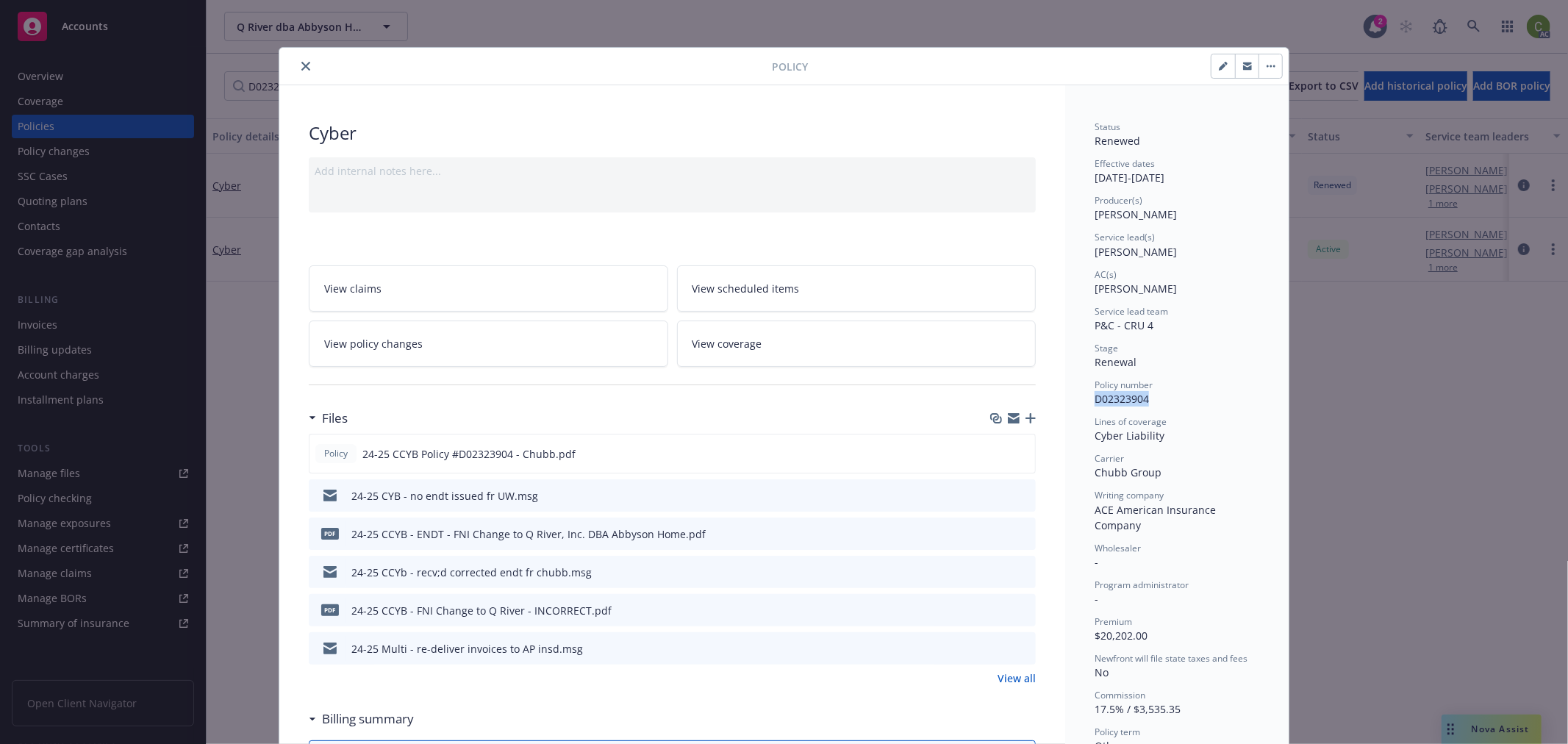
click at [303, 63] on icon "close" at bounding box center [306, 66] width 9 height 9
click at [77, 319] on div "Invoices" at bounding box center [102, 325] width 170 height 23
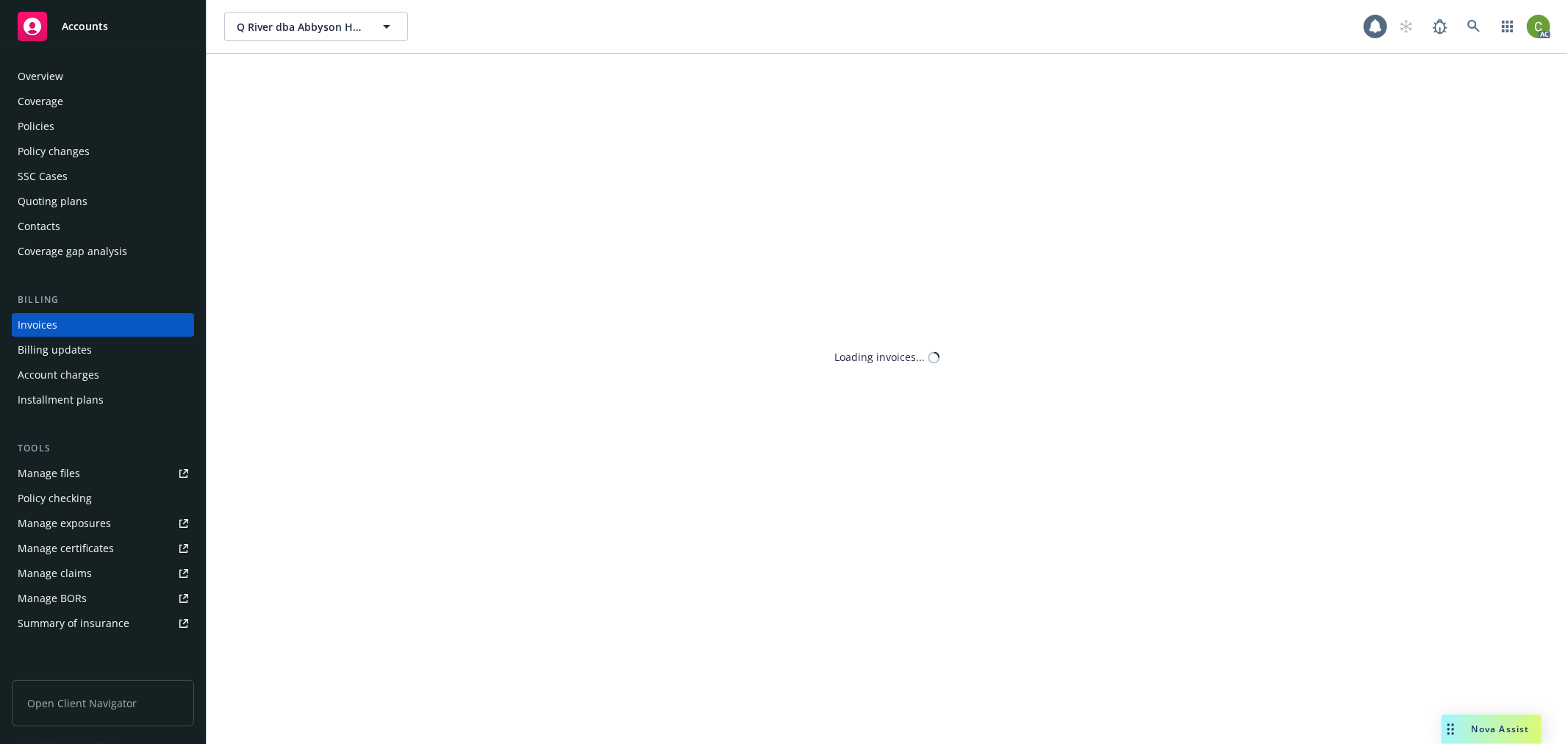
click at [77, 320] on div "Invoices" at bounding box center [102, 325] width 170 height 23
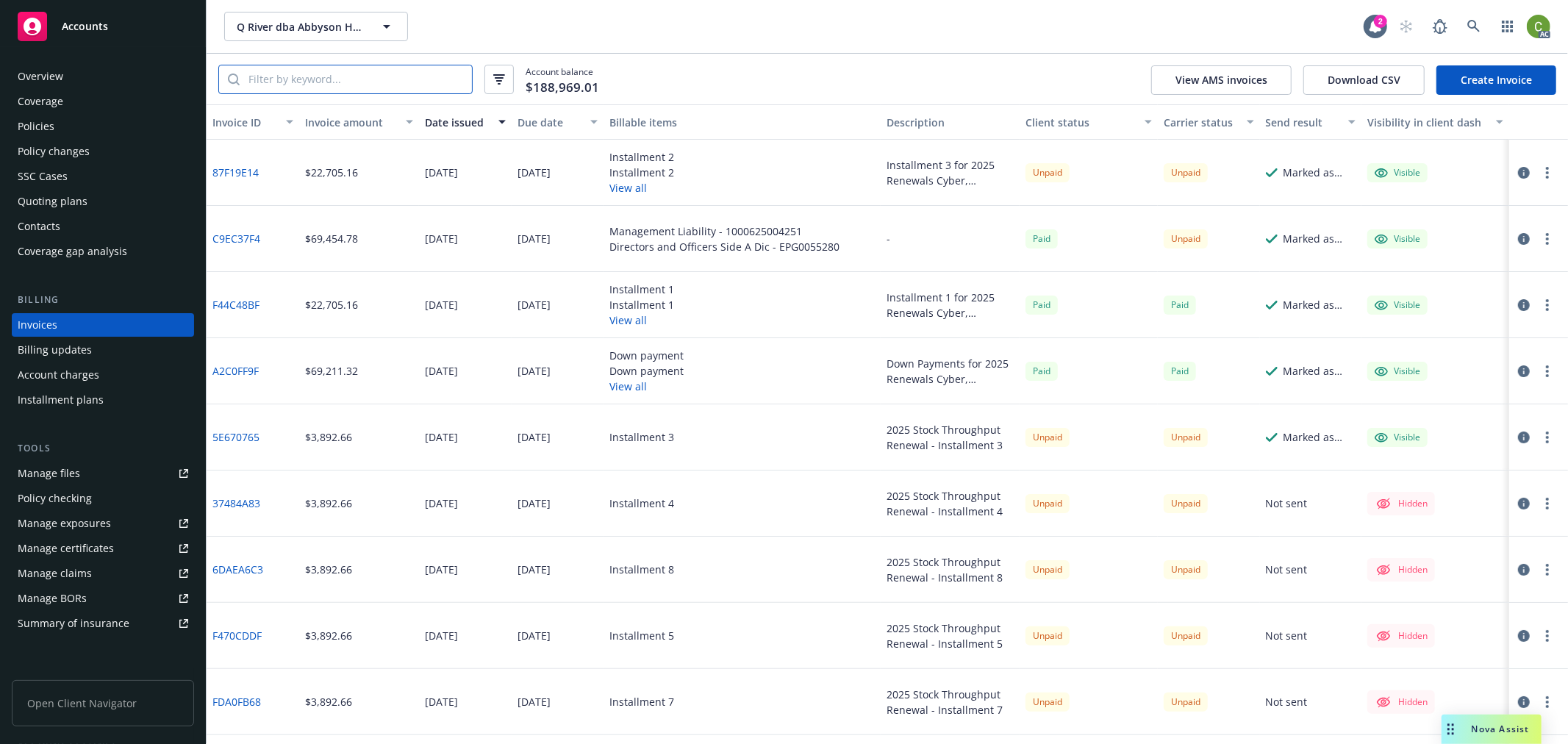
click at [343, 78] on input "search" at bounding box center [355, 79] width 232 height 28
paste input "D02323904"
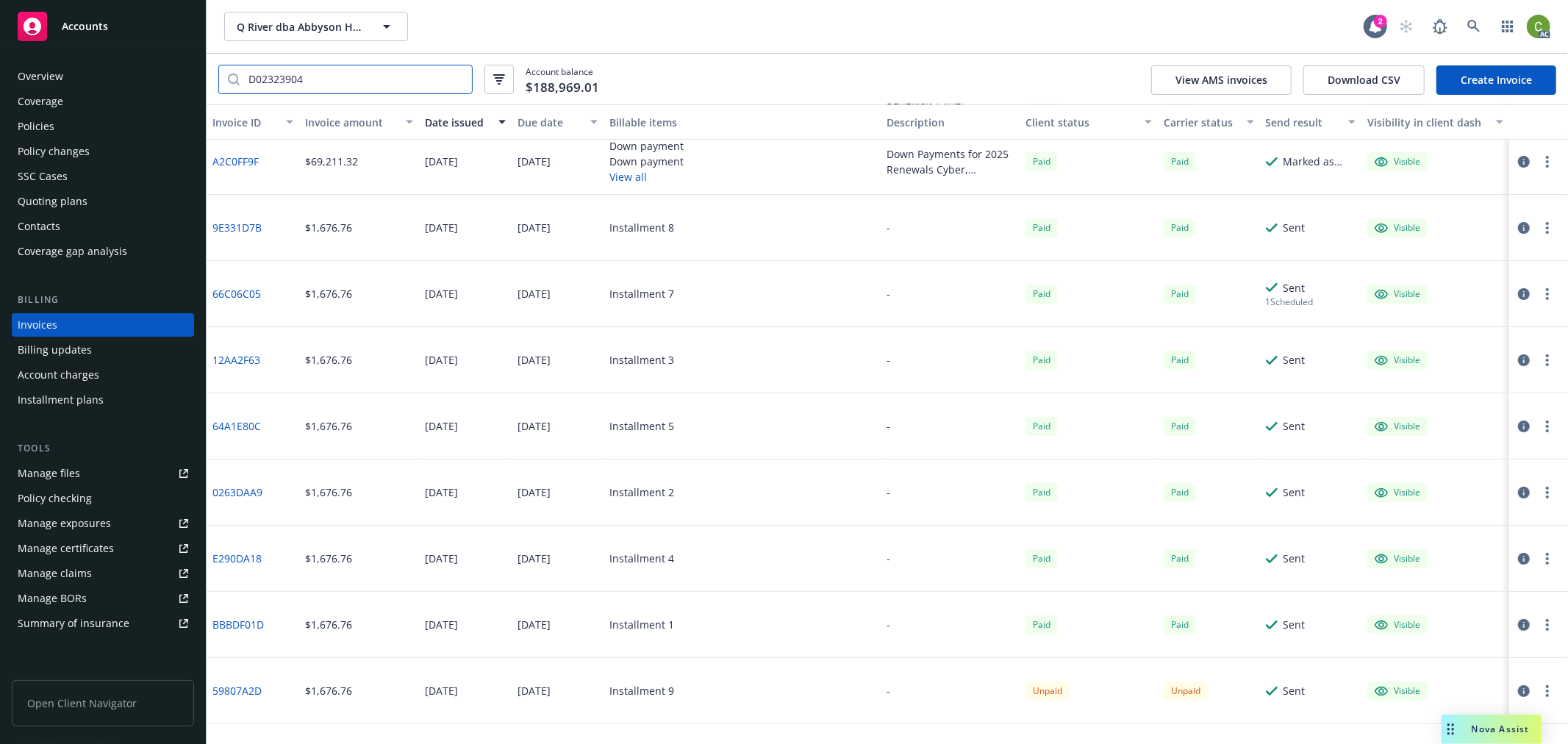
scroll to position [255, 0]
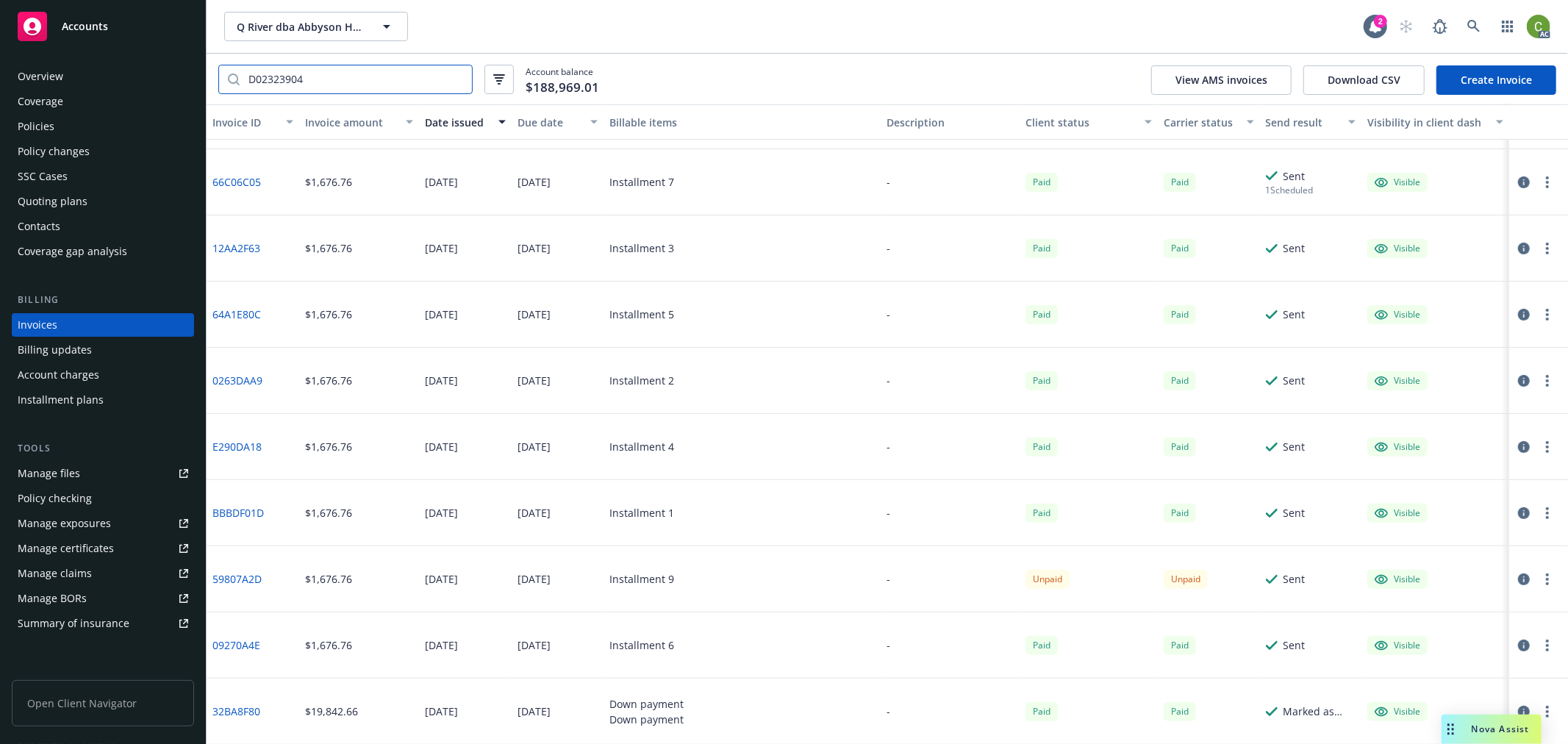
type input "D02323904"
drag, startPoint x: 1513, startPoint y: 578, endPoint x: 1423, endPoint y: 568, distance: 90.6
click at [1518, 578] on icon "button" at bounding box center [1524, 579] width 12 height 12
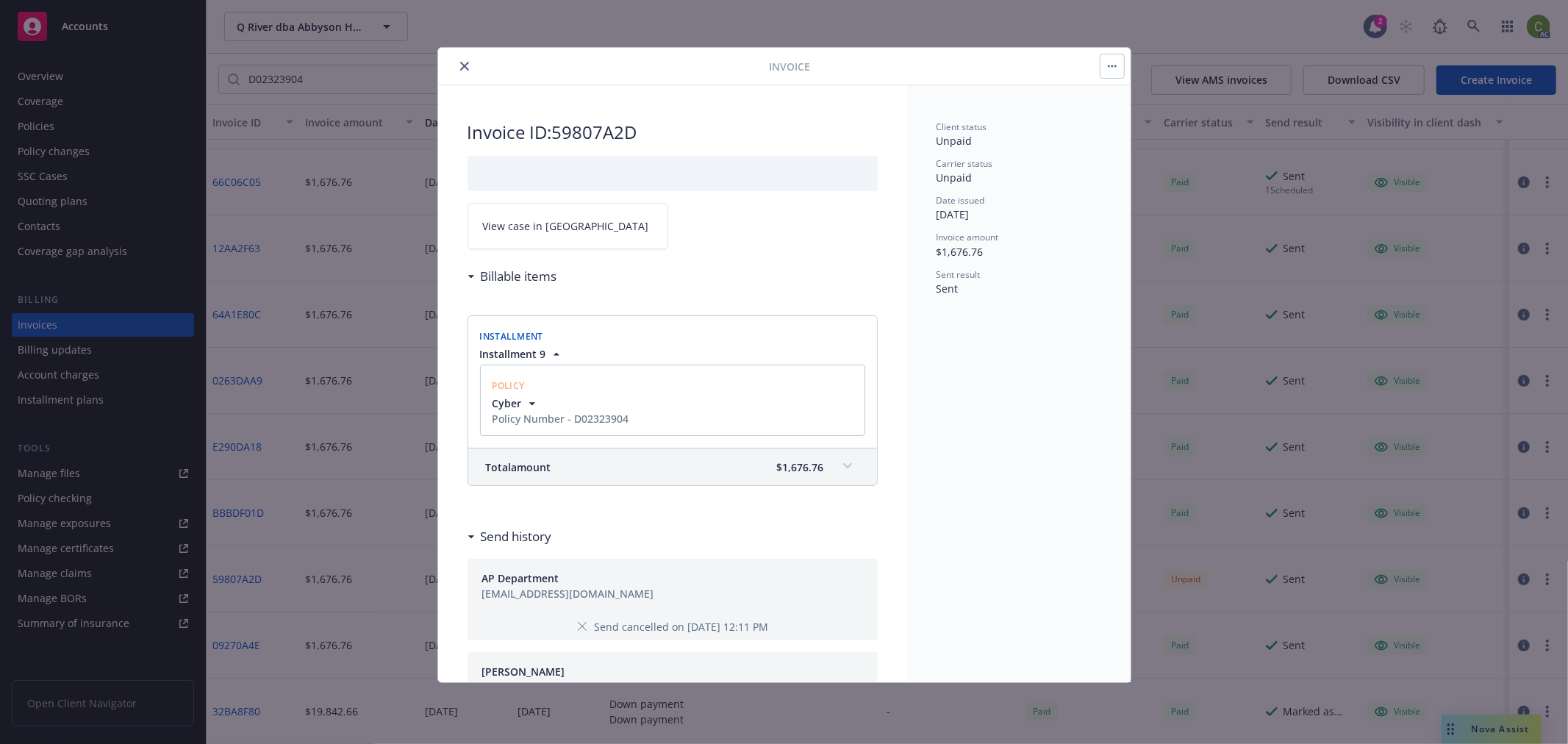
click at [587, 230] on link "View case in SSC" at bounding box center [568, 225] width 200 height 46
click at [468, 63] on icon "close" at bounding box center [465, 66] width 9 height 9
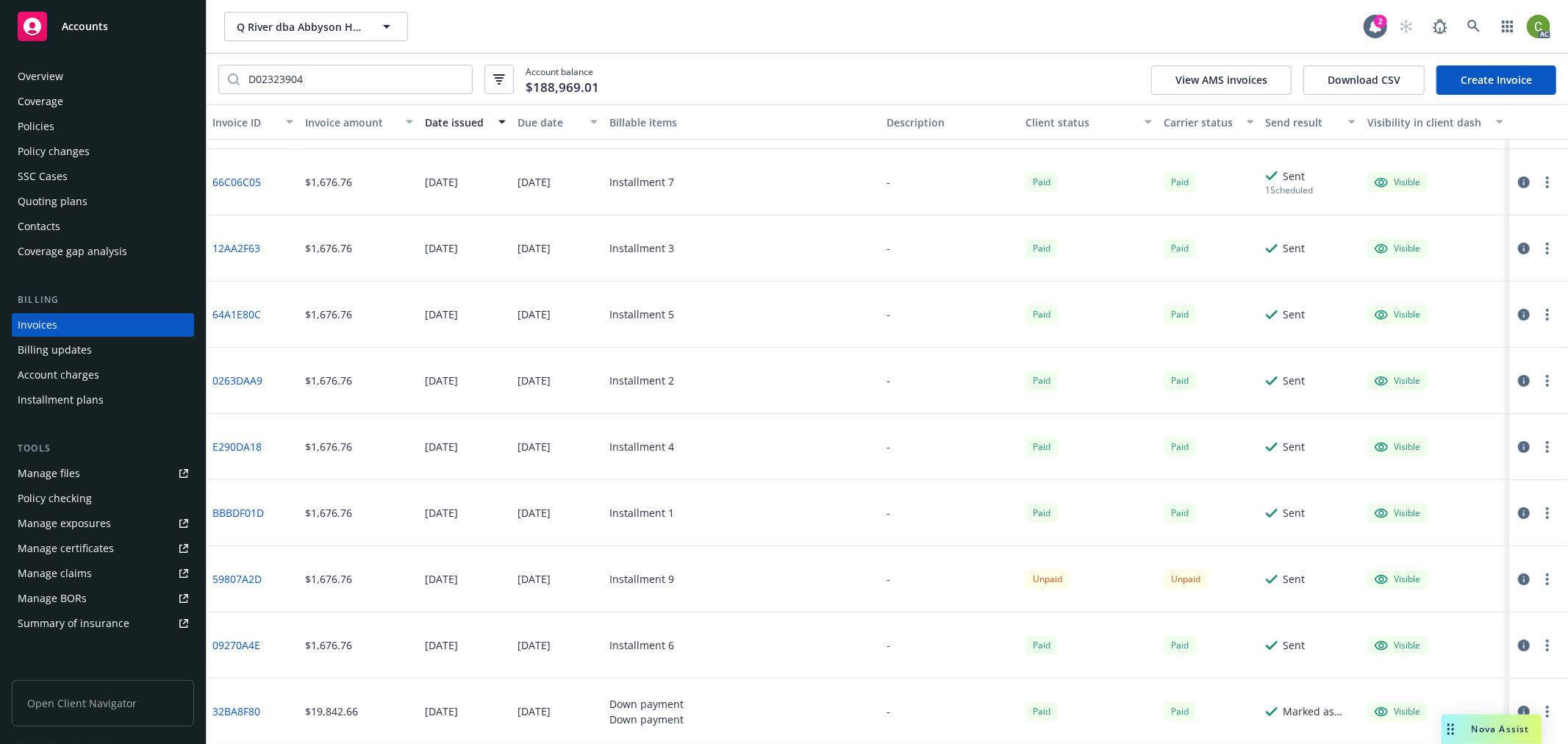
click at [72, 122] on div "Policies" at bounding box center [102, 126] width 170 height 23
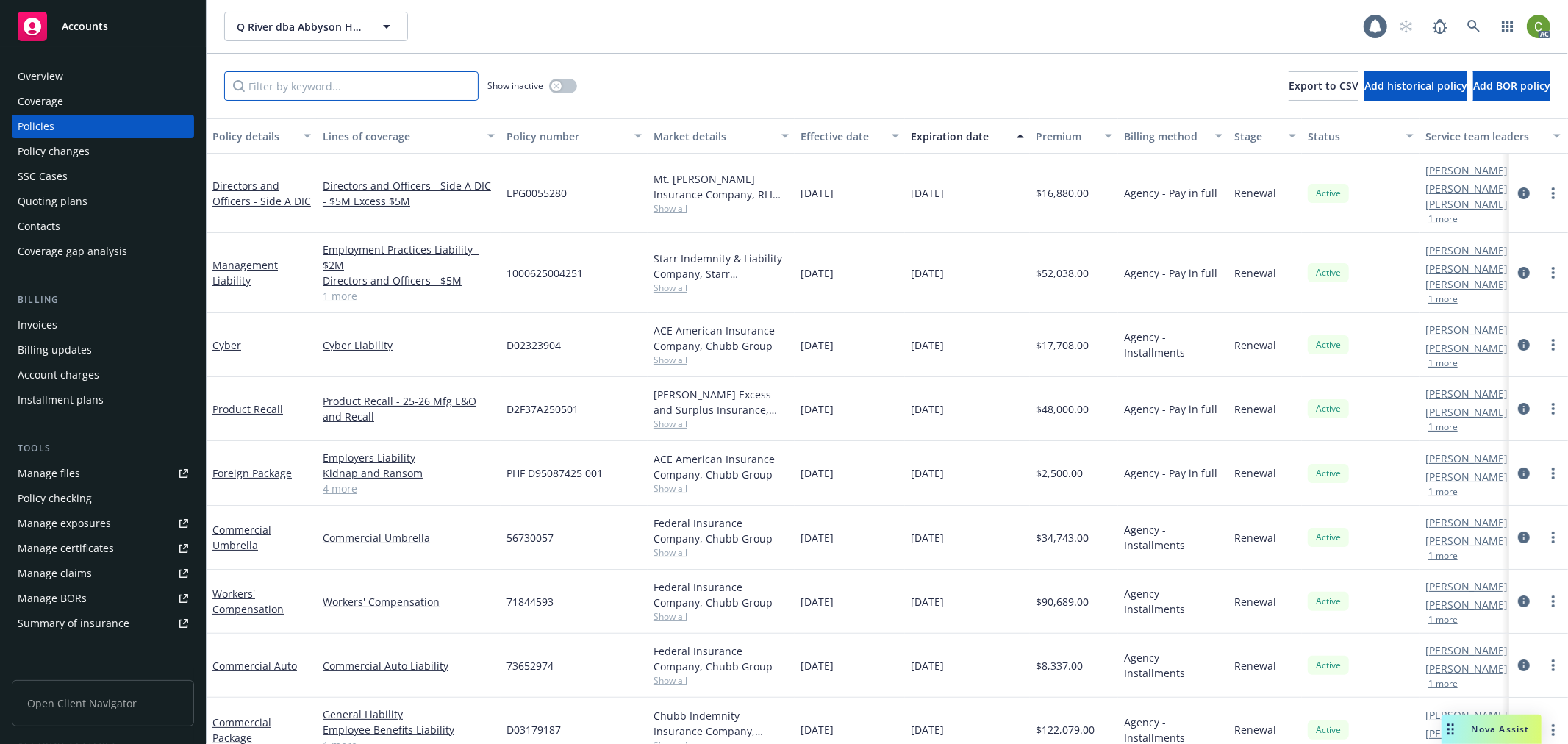
click at [324, 83] on input "Filter by keyword..." at bounding box center [352, 86] width 255 height 29
paste input "D02323904"
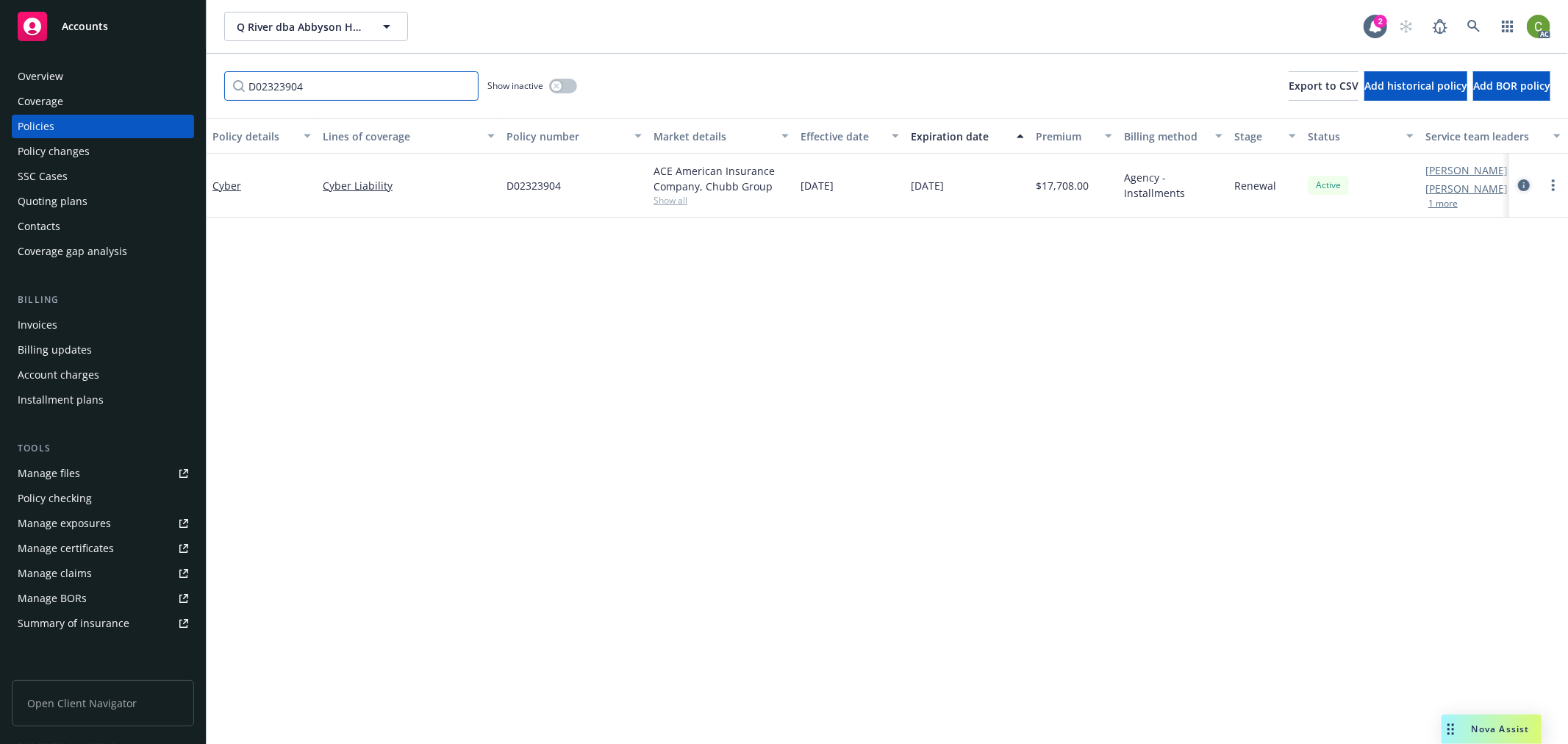
type input "D02323904"
click at [1521, 182] on icon "circleInformation" at bounding box center [1524, 185] width 12 height 12
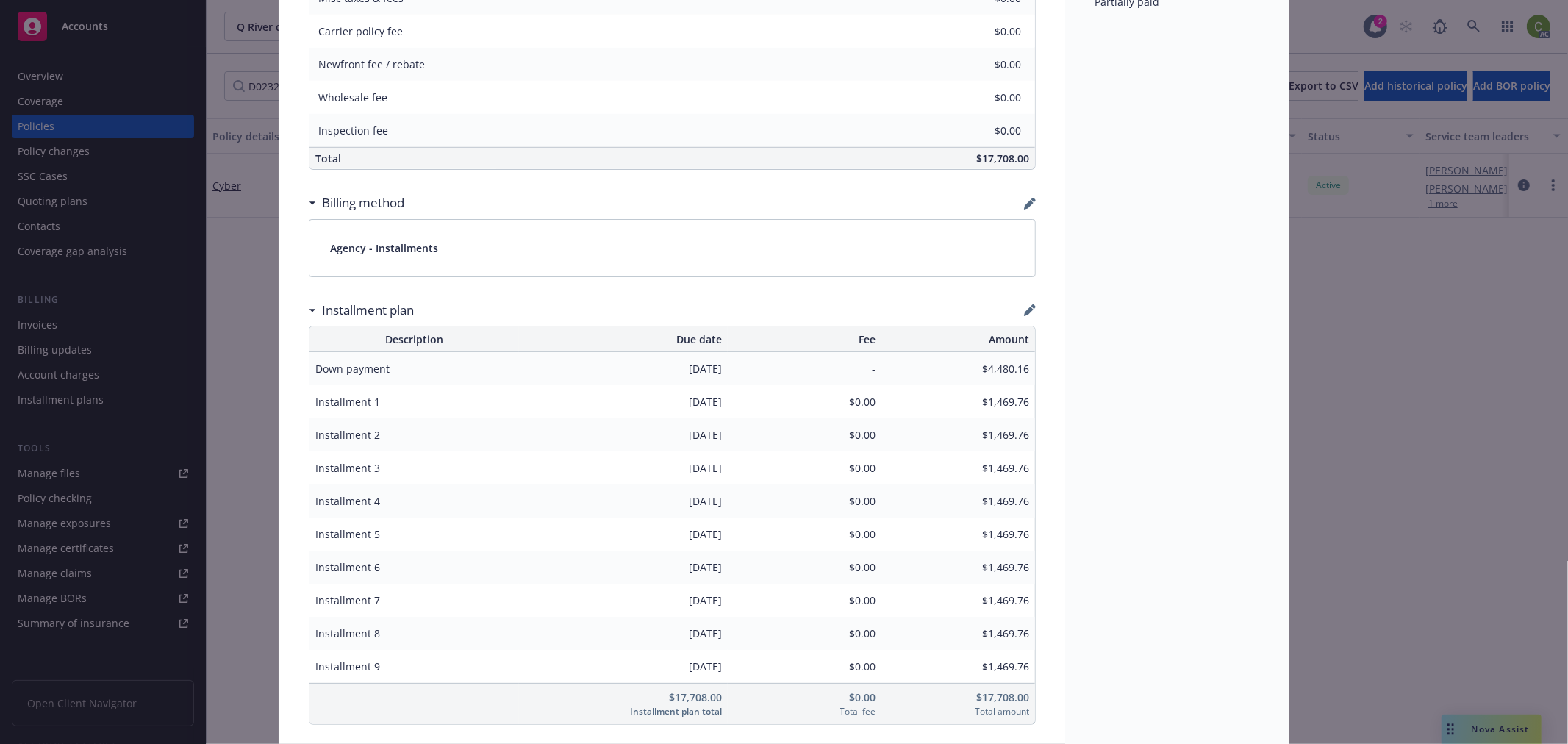
scroll to position [1024, 0]
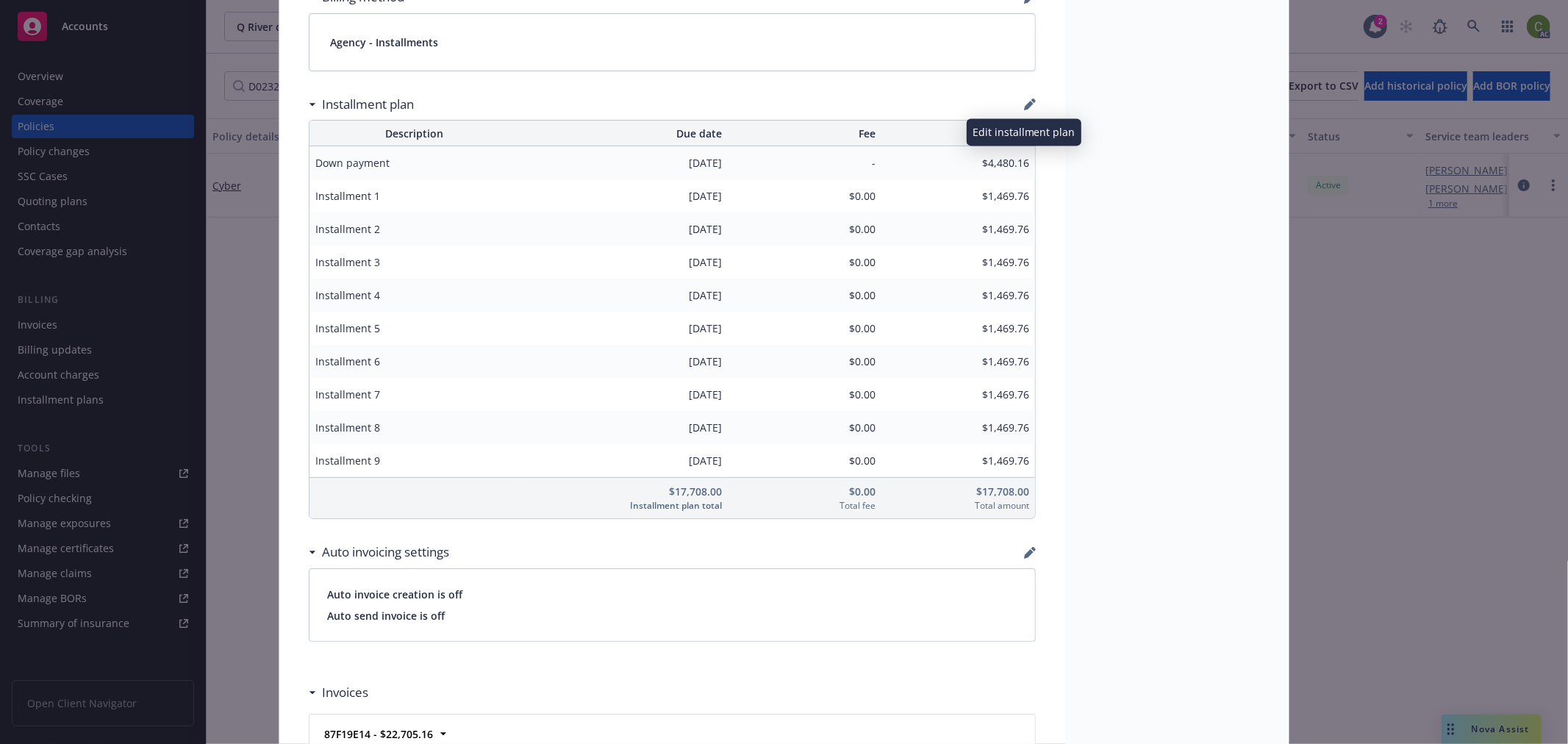
click at [1024, 104] on icon "button" at bounding box center [1029, 105] width 10 height 10
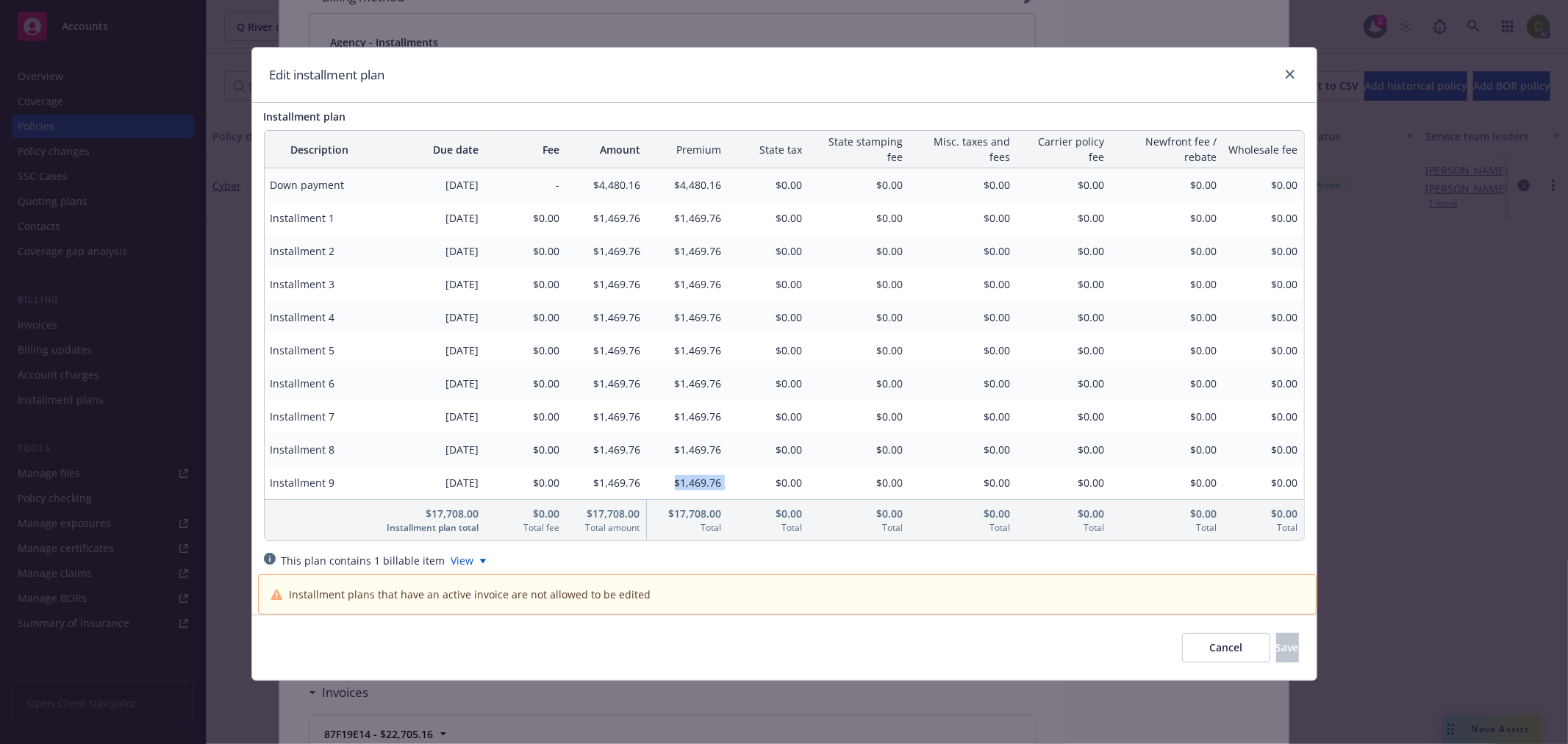
drag, startPoint x: 657, startPoint y: 490, endPoint x: 768, endPoint y: 491, distance: 111.0
click at [768, 491] on tr "Installment 9 05/01/2026 $0.00 $1,469.76 $1,469.76 $0.00 $0.00 $0.00 $0.00 $0.0…" at bounding box center [784, 483] width 1039 height 33
click at [1210, 649] on span "Cancel" at bounding box center [1226, 647] width 33 height 14
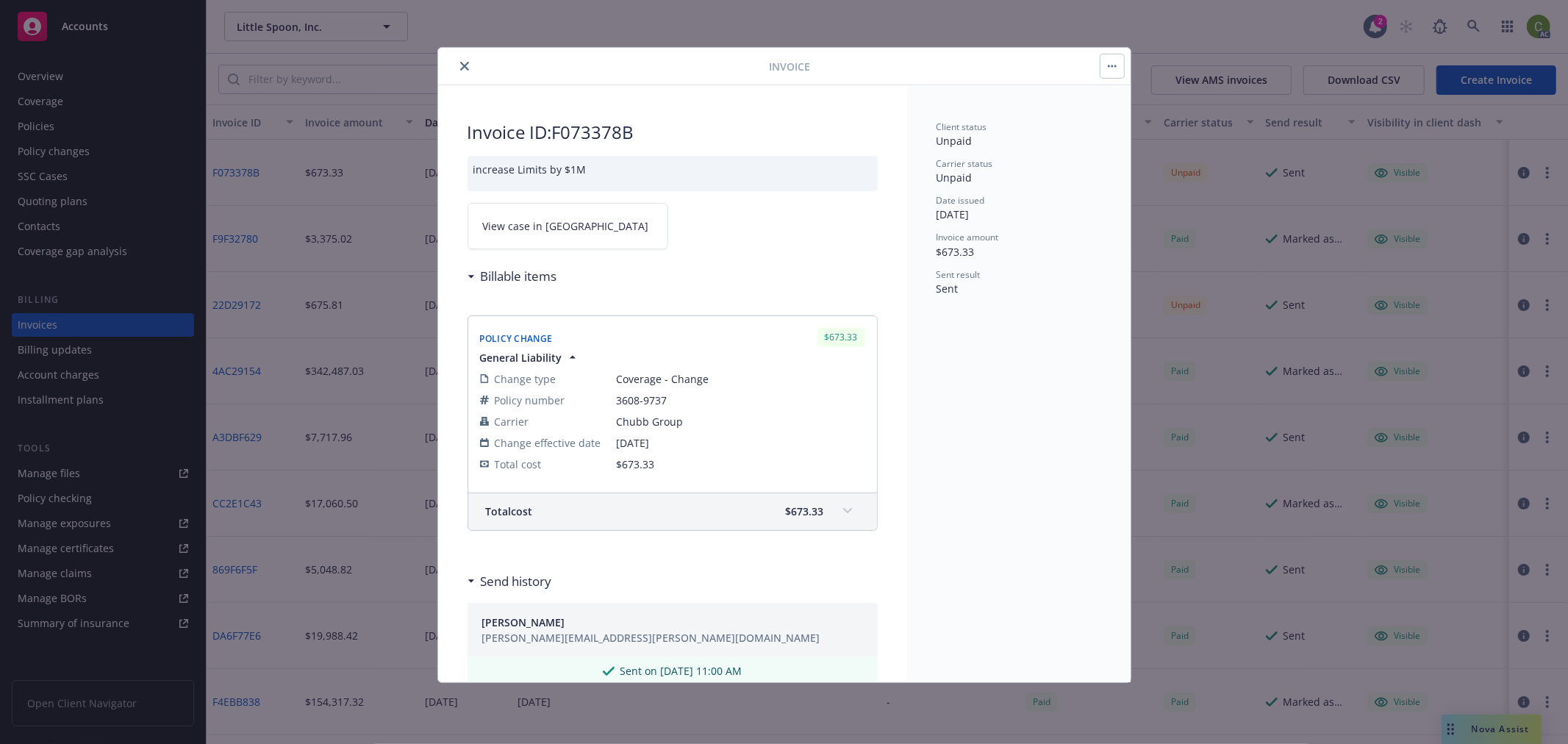
click at [836, 508] on span at bounding box center [847, 511] width 23 height 23
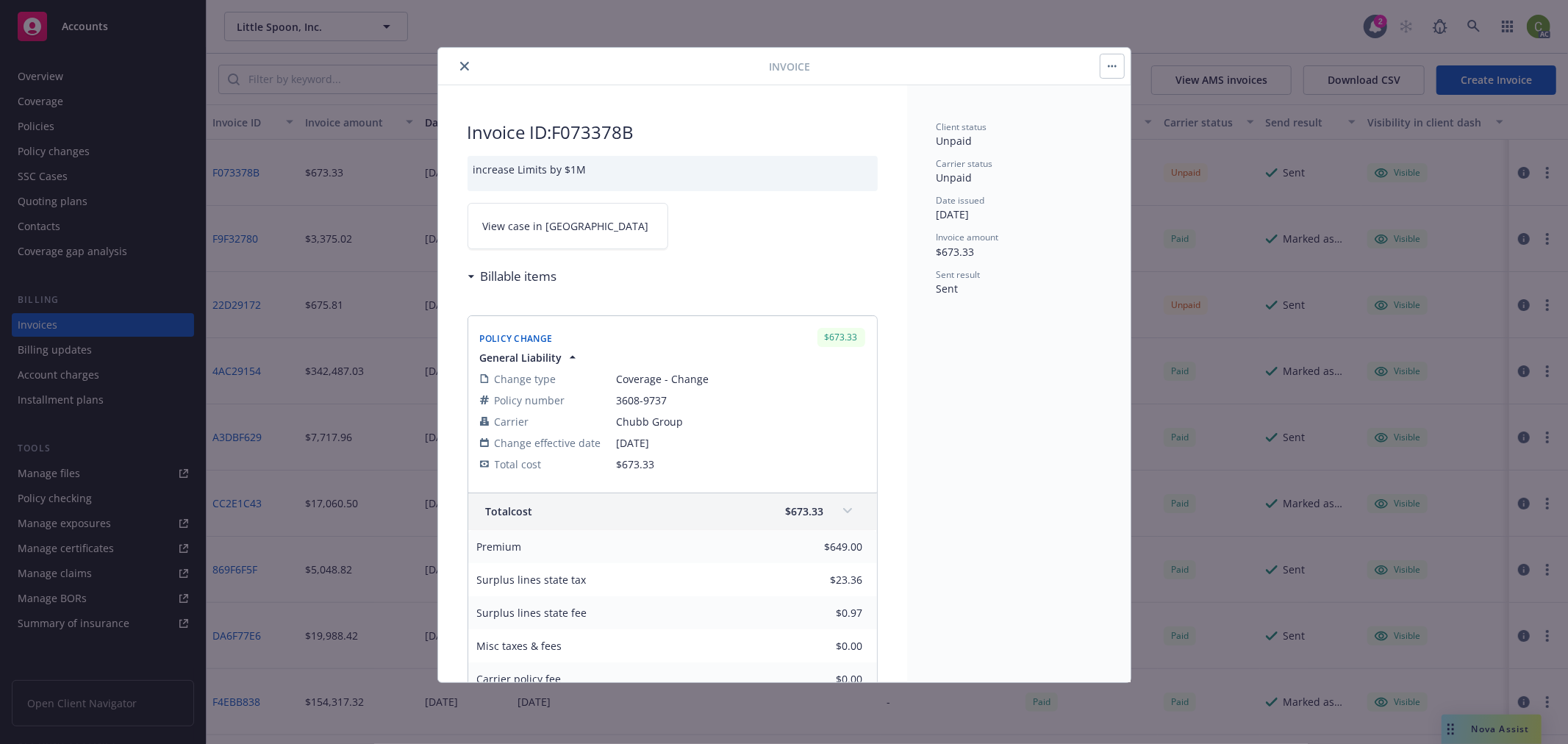
click at [568, 224] on link "View case in SSC" at bounding box center [568, 225] width 200 height 46
drag, startPoint x: 621, startPoint y: 399, endPoint x: 672, endPoint y: 401, distance: 51.0
click at [672, 401] on span "3608-9737" at bounding box center [741, 400] width 249 height 15
copy span "3608-9737"
drag, startPoint x: 465, startPoint y: 64, endPoint x: 302, endPoint y: 94, distance: 165.7
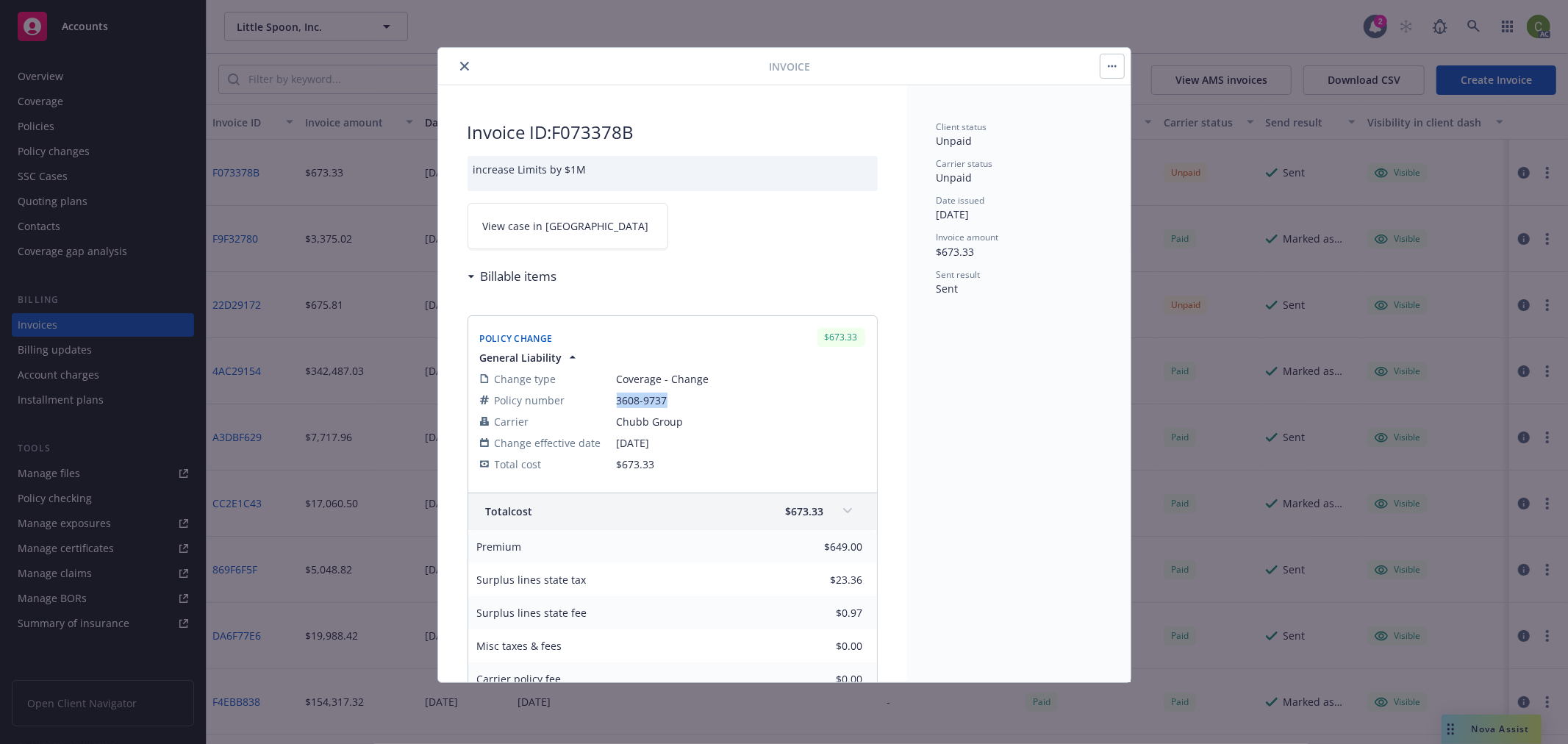
click at [465, 63] on icon "close" at bounding box center [465, 66] width 9 height 9
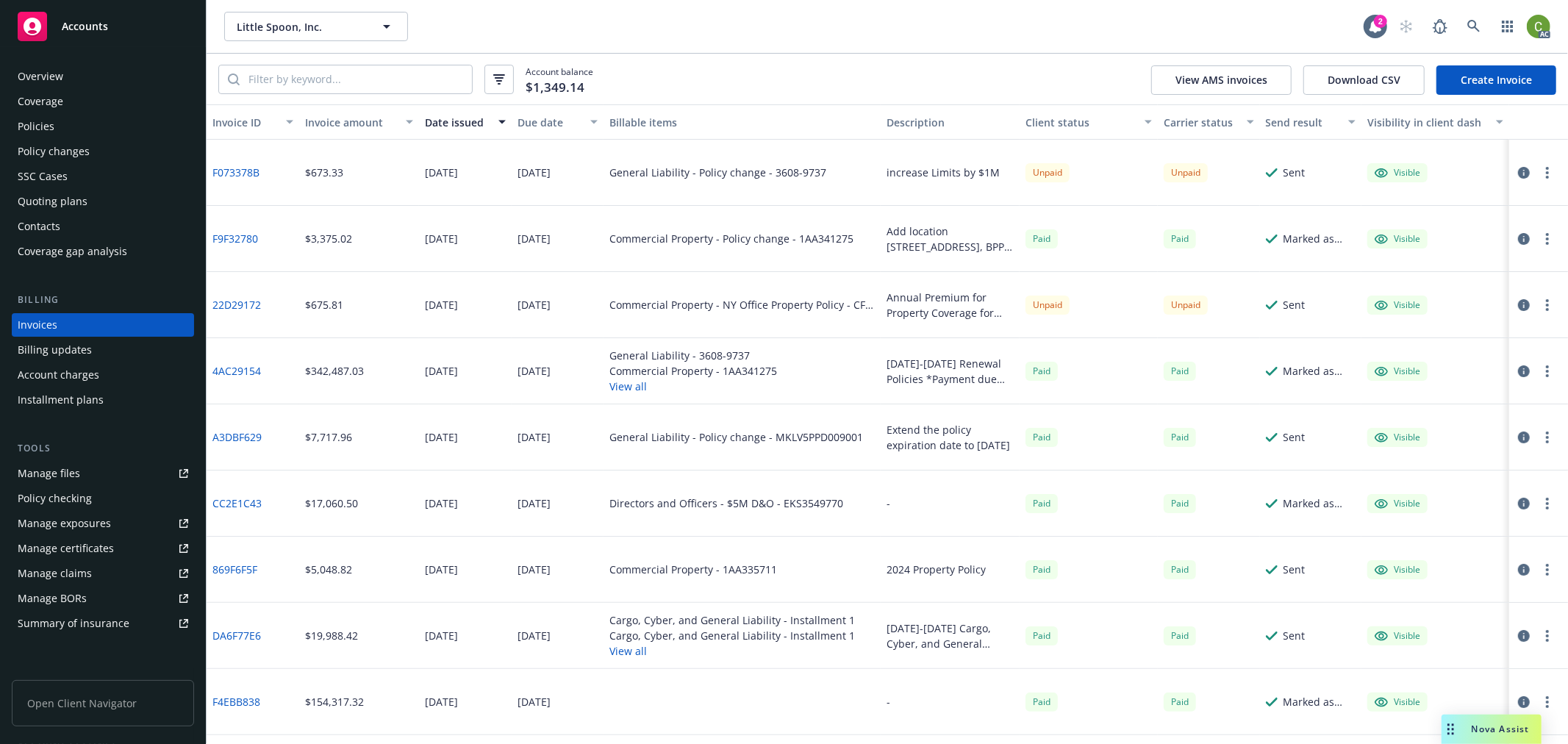
click at [34, 127] on div "Policies" at bounding box center [35, 126] width 37 height 23
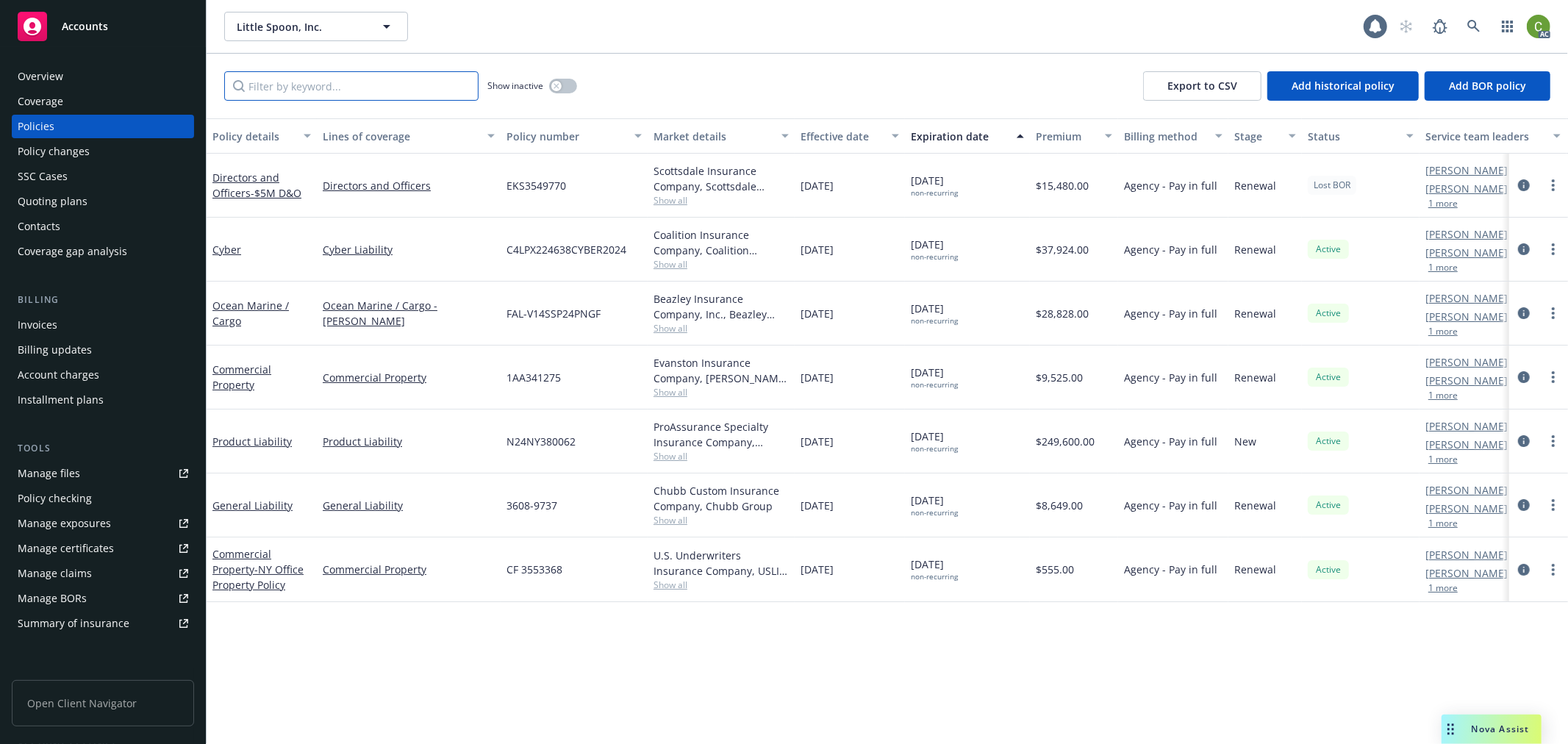
click at [312, 81] on input "Filter by keyword..." at bounding box center [352, 86] width 255 height 29
paste input "3608-9737"
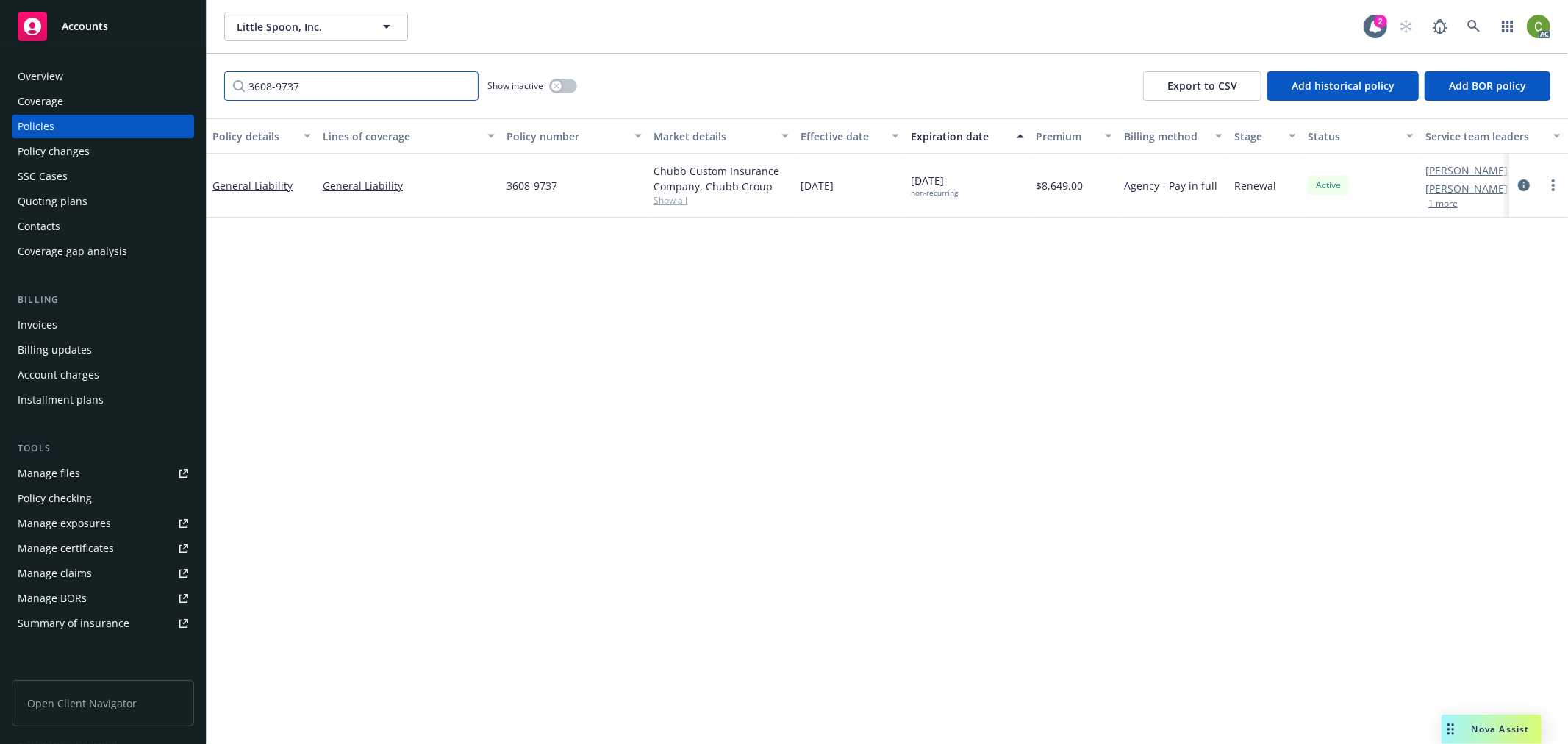
type input "3608-9737"
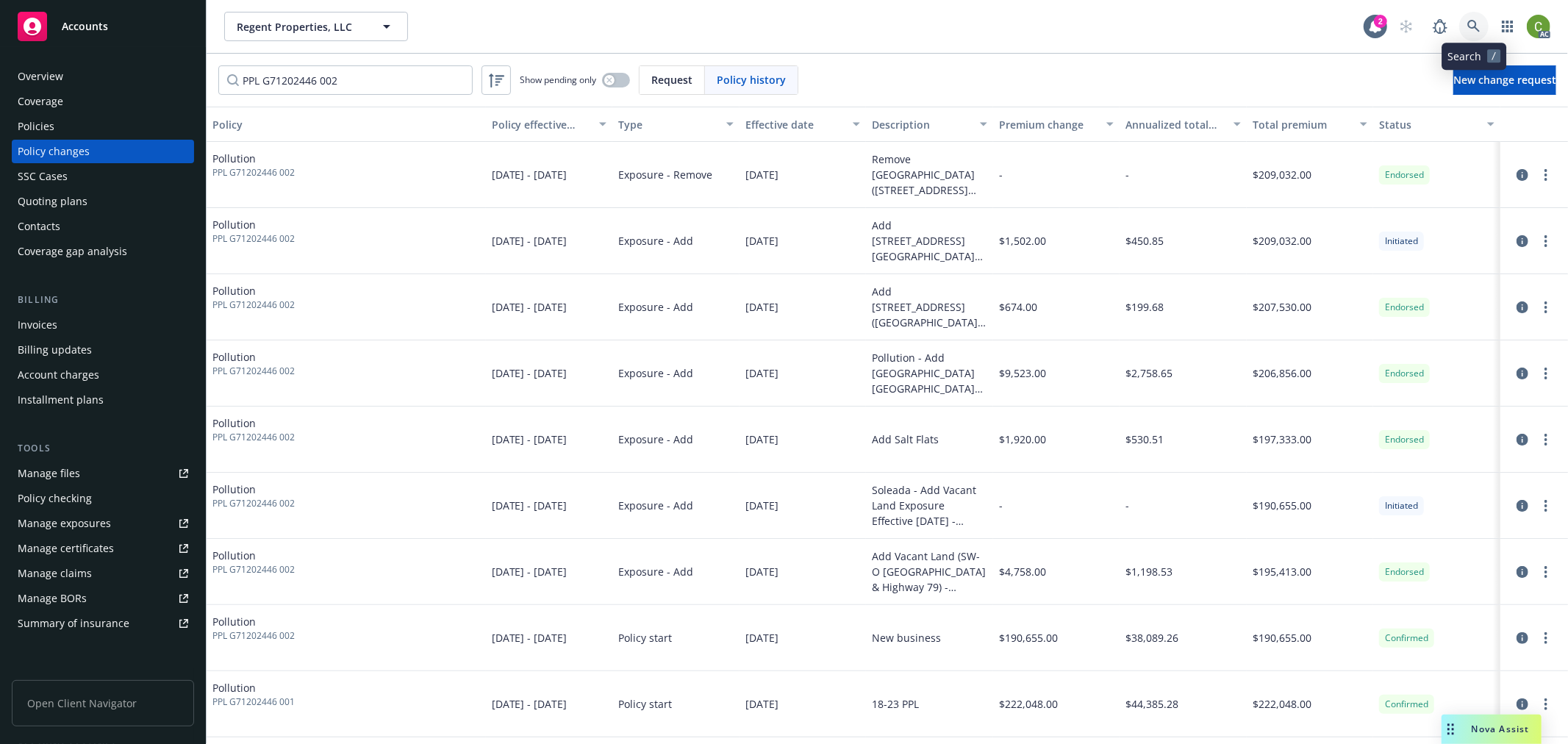
click at [1468, 30] on icon at bounding box center [1474, 26] width 14 height 14
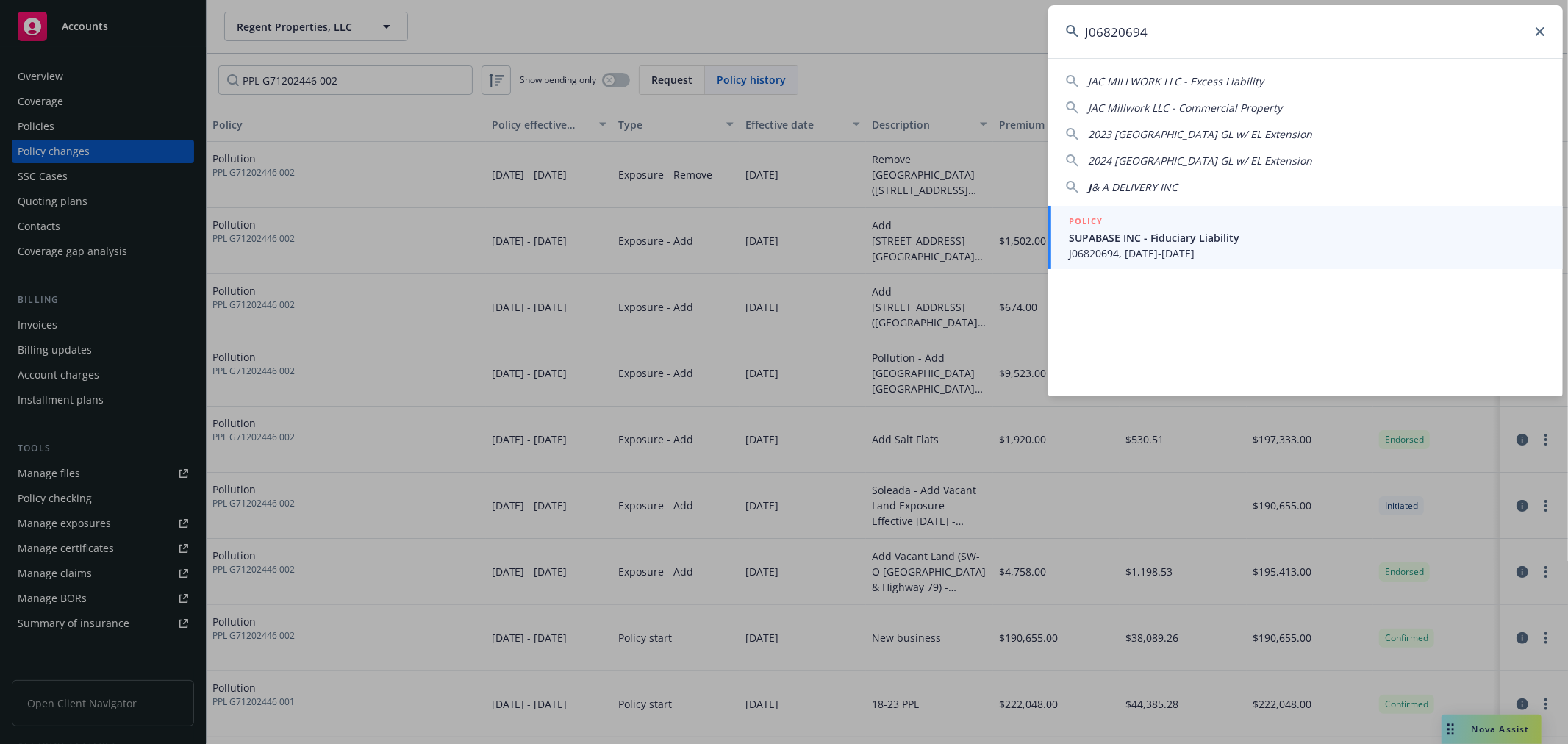
type input "J06820694"
click at [1209, 245] on span "J06820694, 09/08/2025-09/08/2026" at bounding box center [1307, 253] width 477 height 15
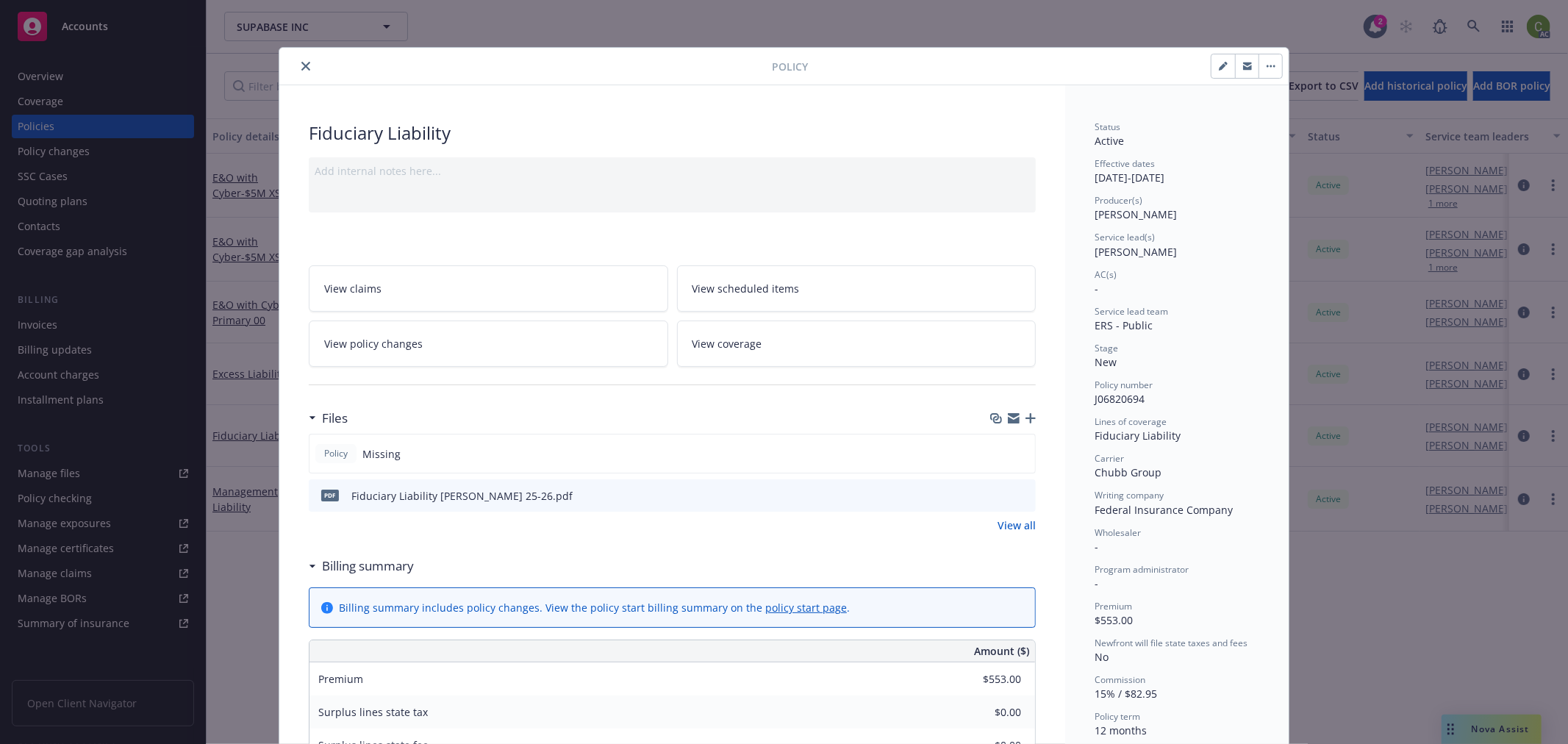
click at [301, 63] on icon "close" at bounding box center [306, 66] width 9 height 9
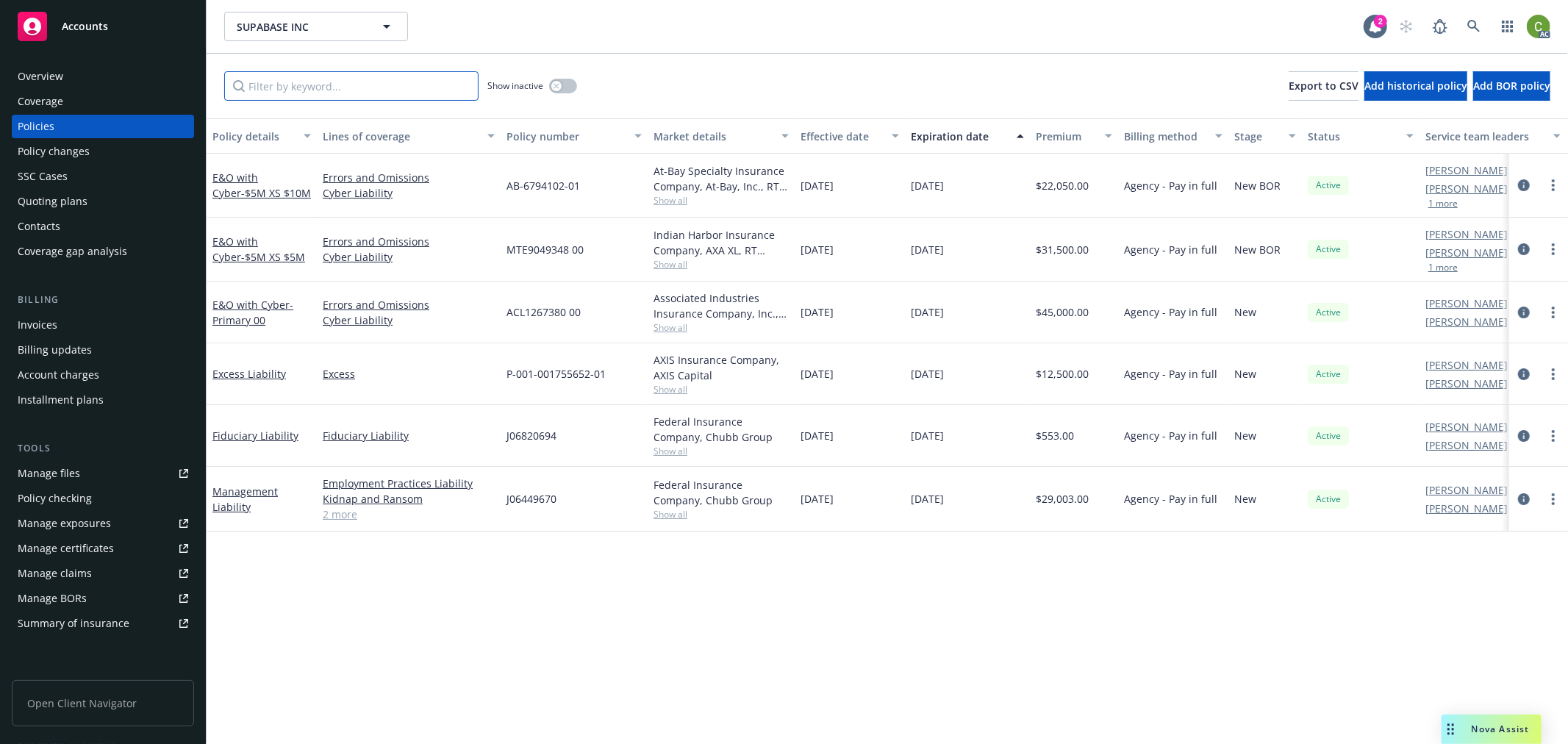
click at [316, 81] on input "Filter by keyword..." at bounding box center [352, 86] width 255 height 29
paste input "J06449670"
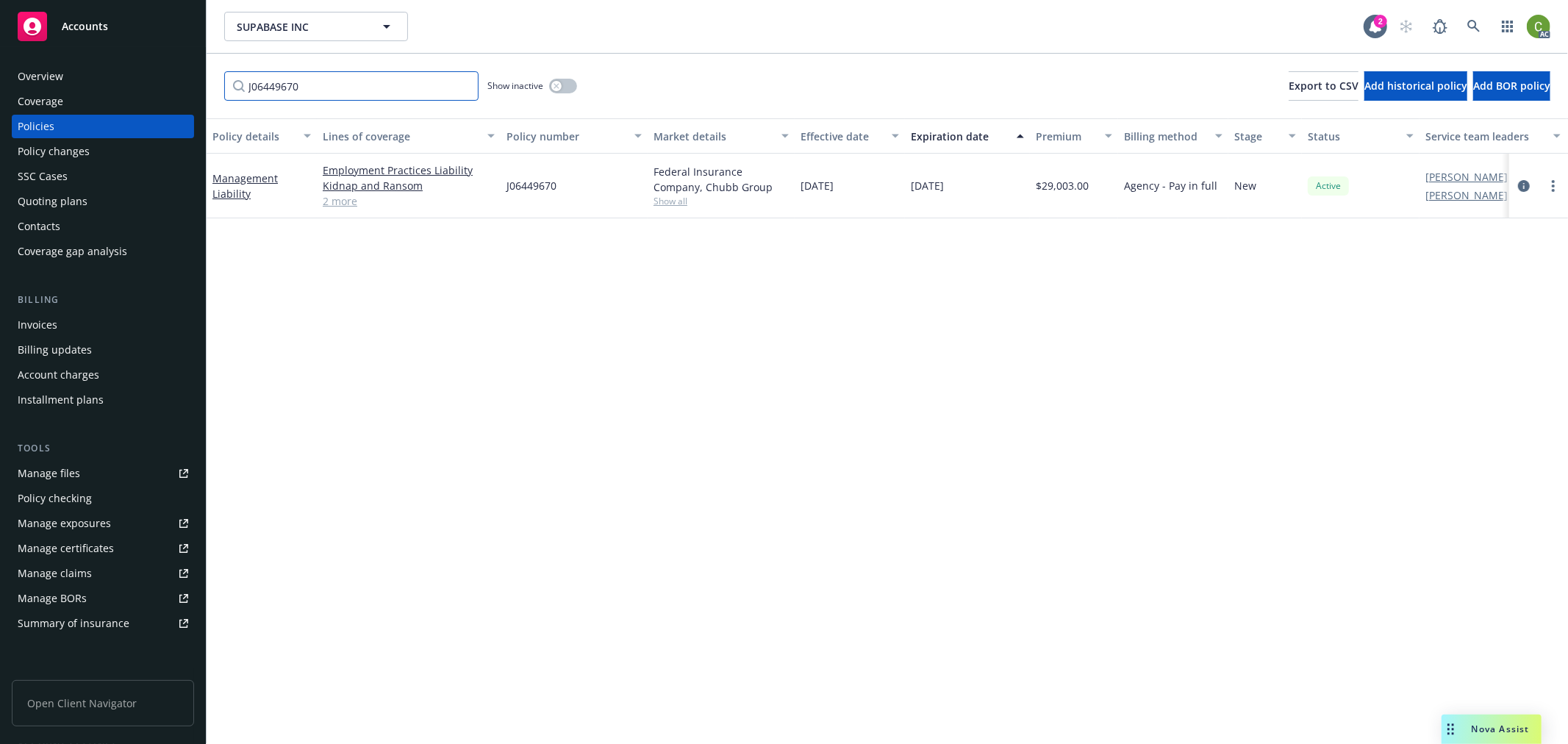
type input "J06449670"
click at [1474, 26] on icon at bounding box center [1474, 26] width 14 height 14
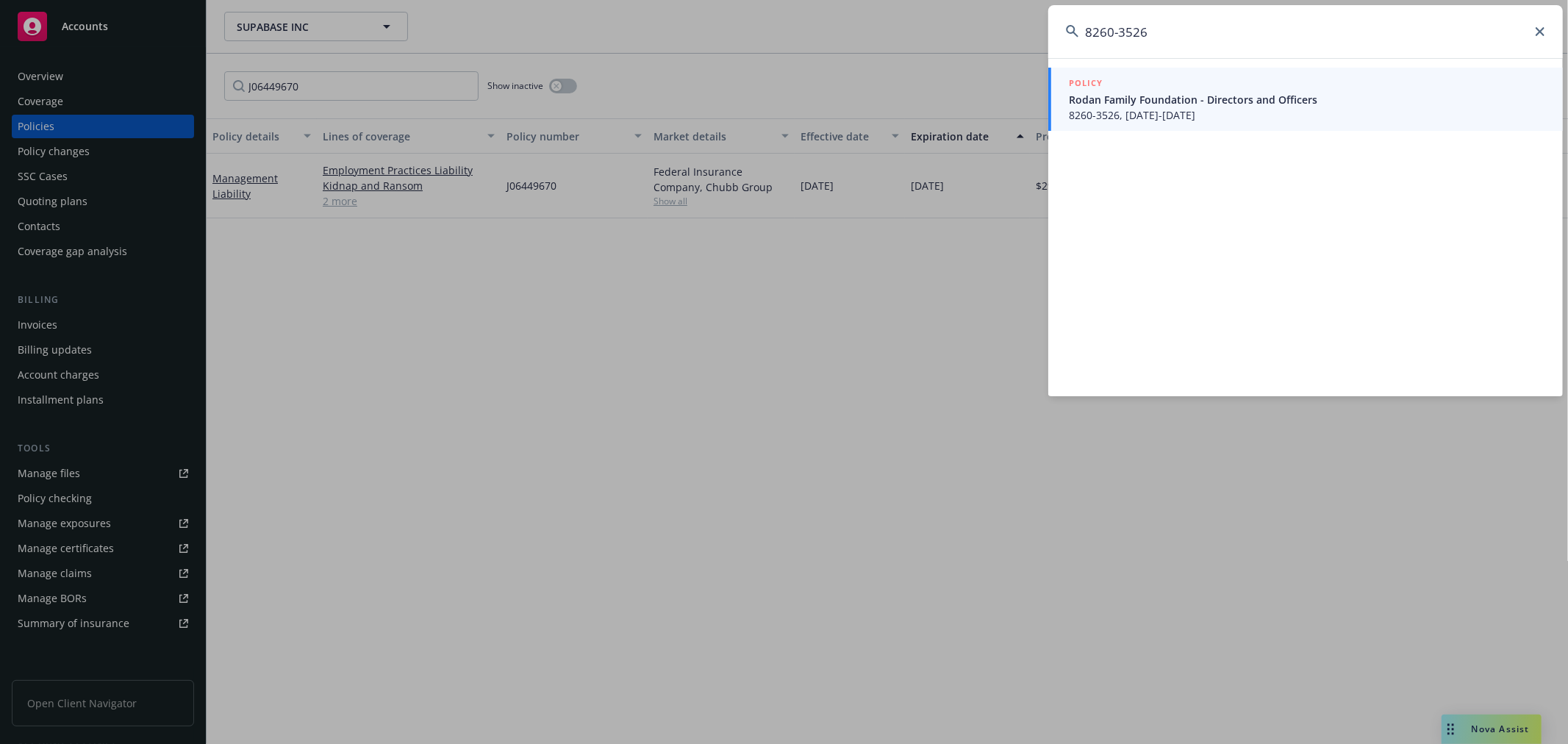
type input "8260-3526"
click at [1235, 108] on span "8260-3526, 10/18/2025-10/18/2026" at bounding box center [1307, 115] width 477 height 15
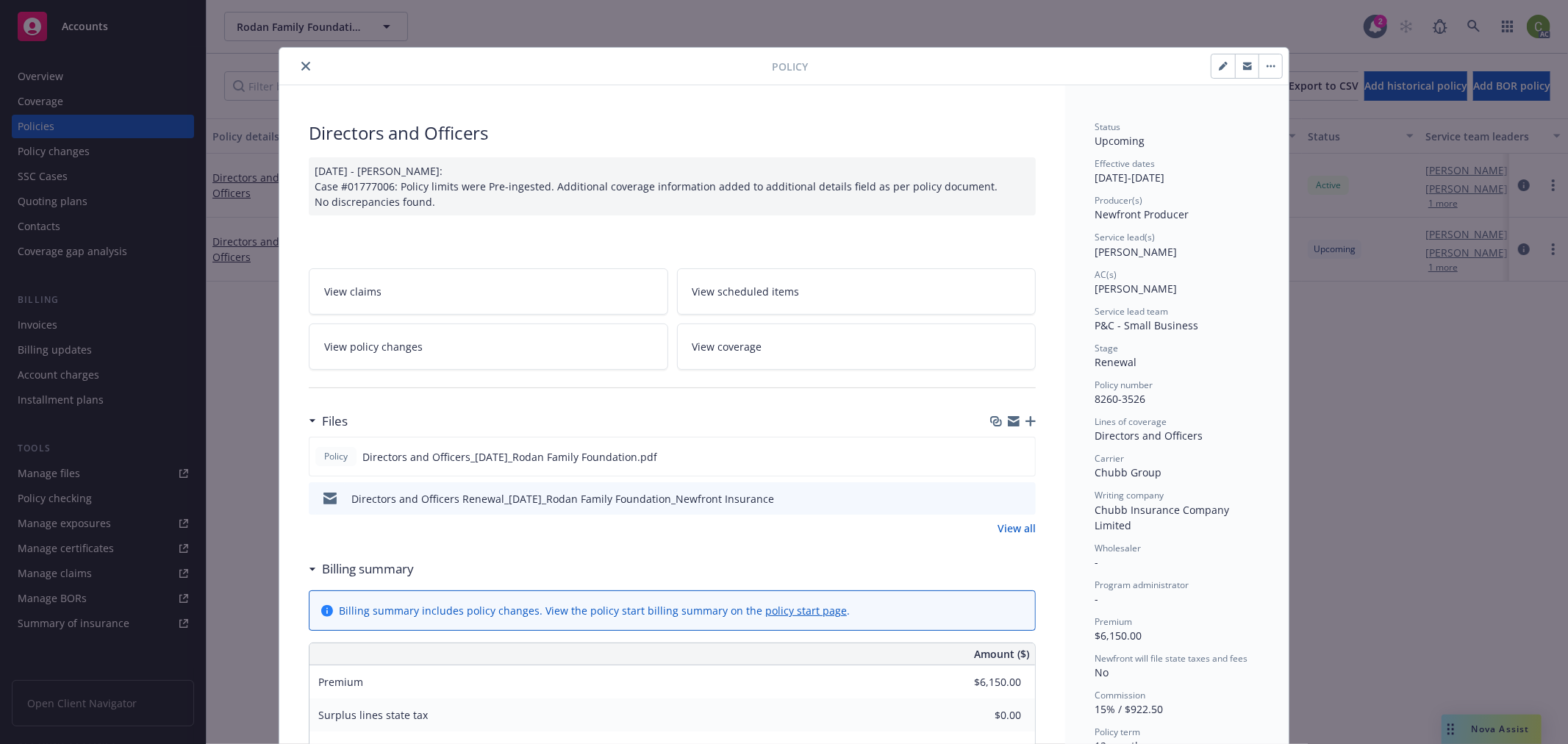
drag, startPoint x: 302, startPoint y: 61, endPoint x: 312, endPoint y: 61, distance: 10.0
click at [302, 62] on icon "close" at bounding box center [306, 66] width 9 height 9
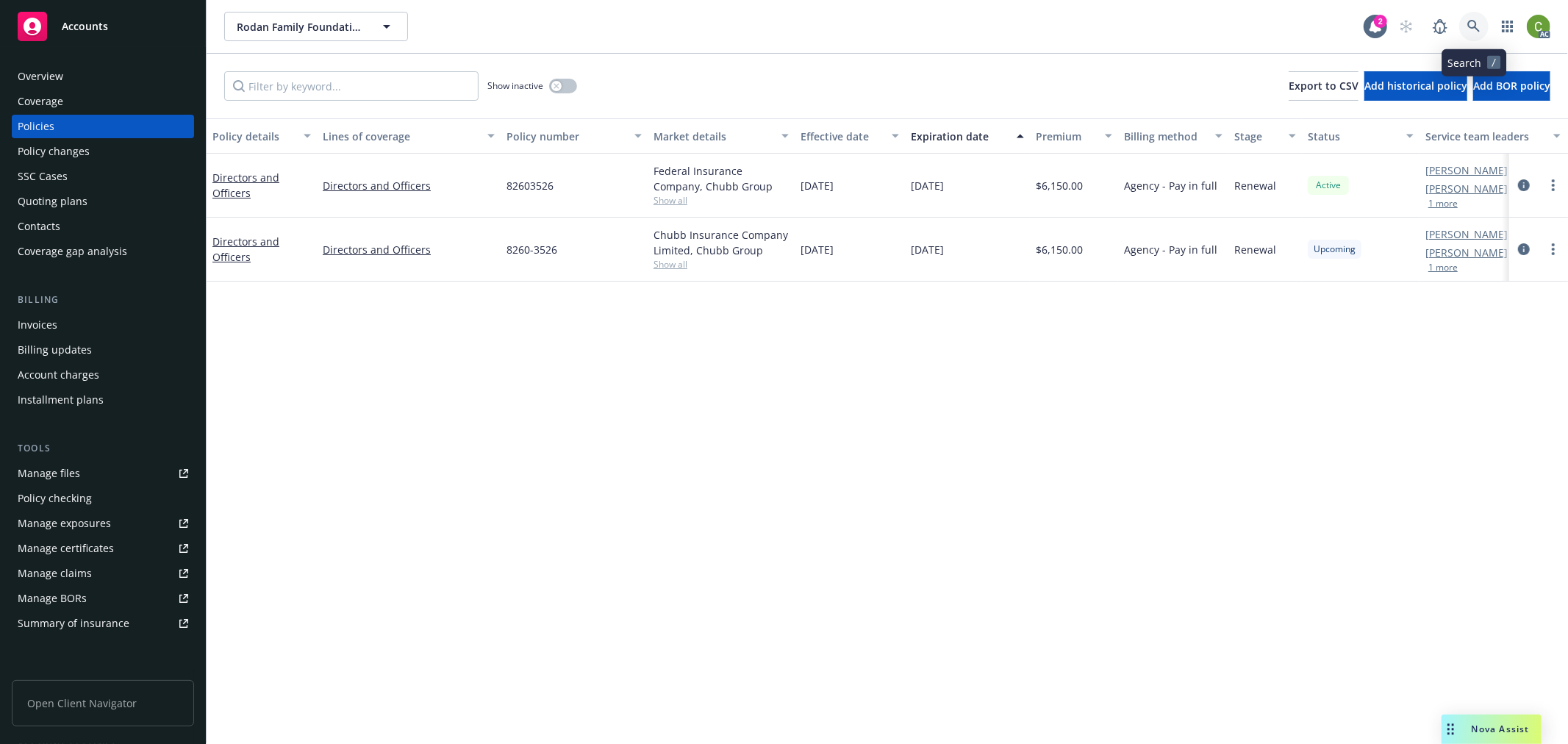
click at [1479, 22] on icon at bounding box center [1474, 26] width 14 height 14
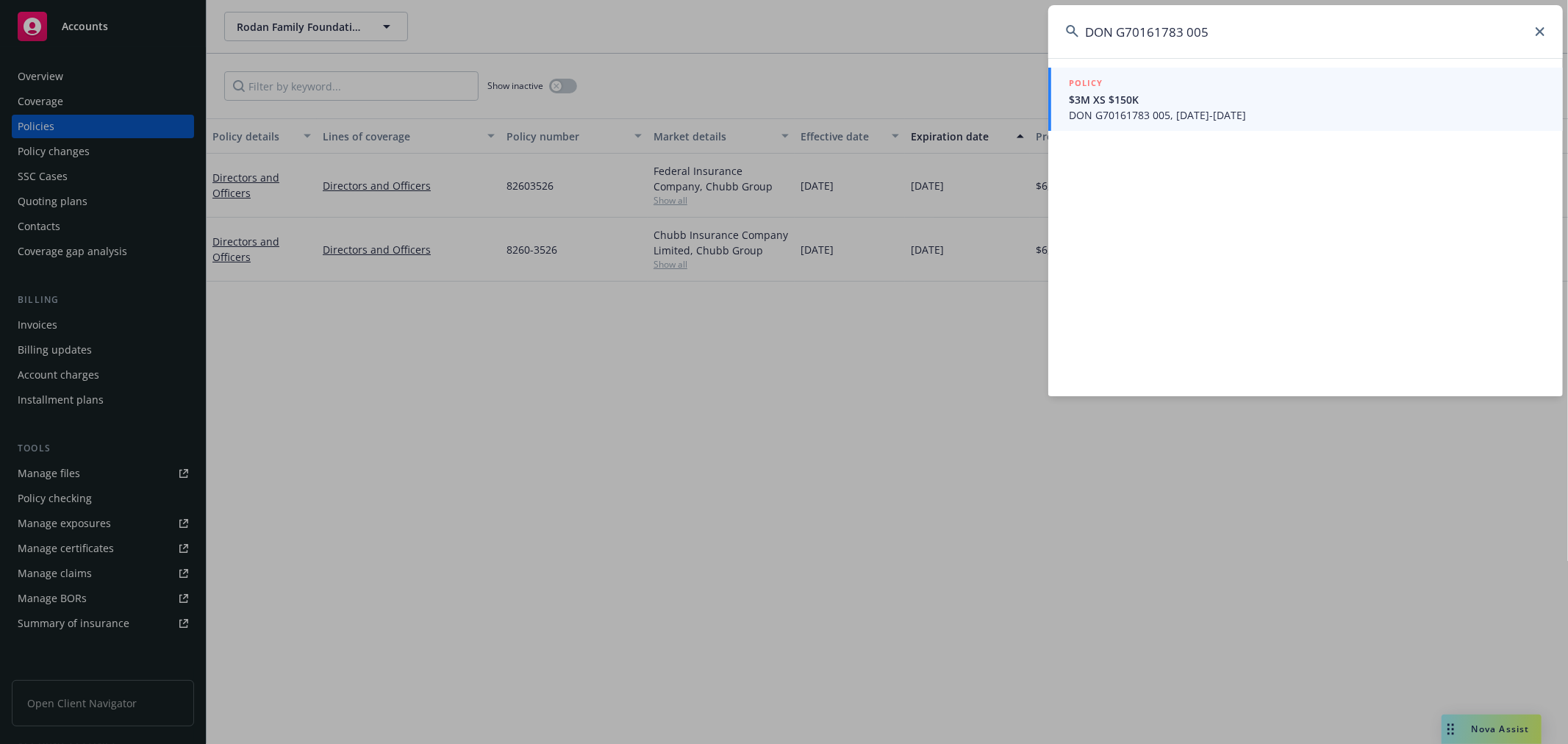
type input "DON G70161783 005"
click at [1268, 93] on span "$3M XS $150K" at bounding box center [1307, 99] width 477 height 15
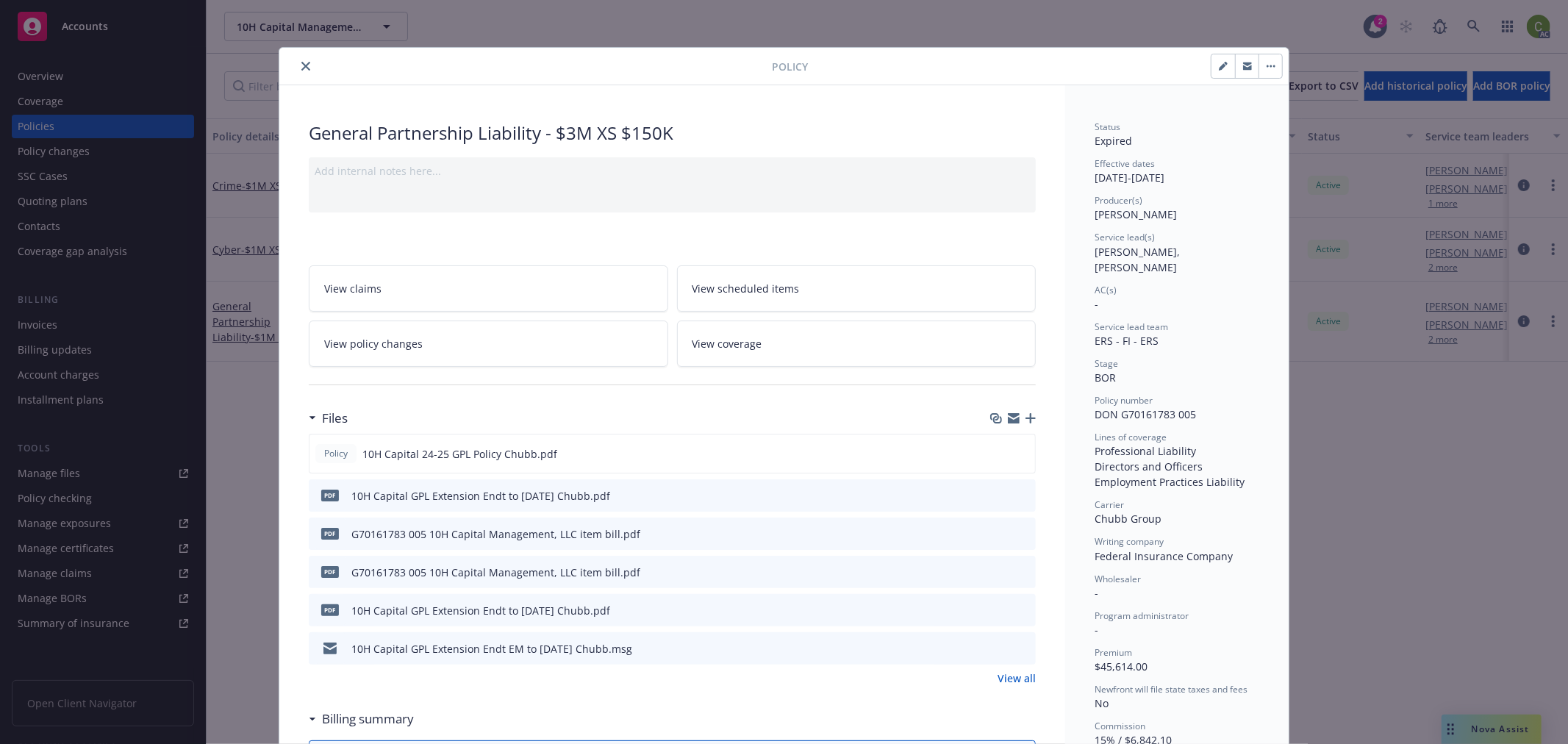
click at [556, 352] on link "View policy changes" at bounding box center [488, 343] width 359 height 46
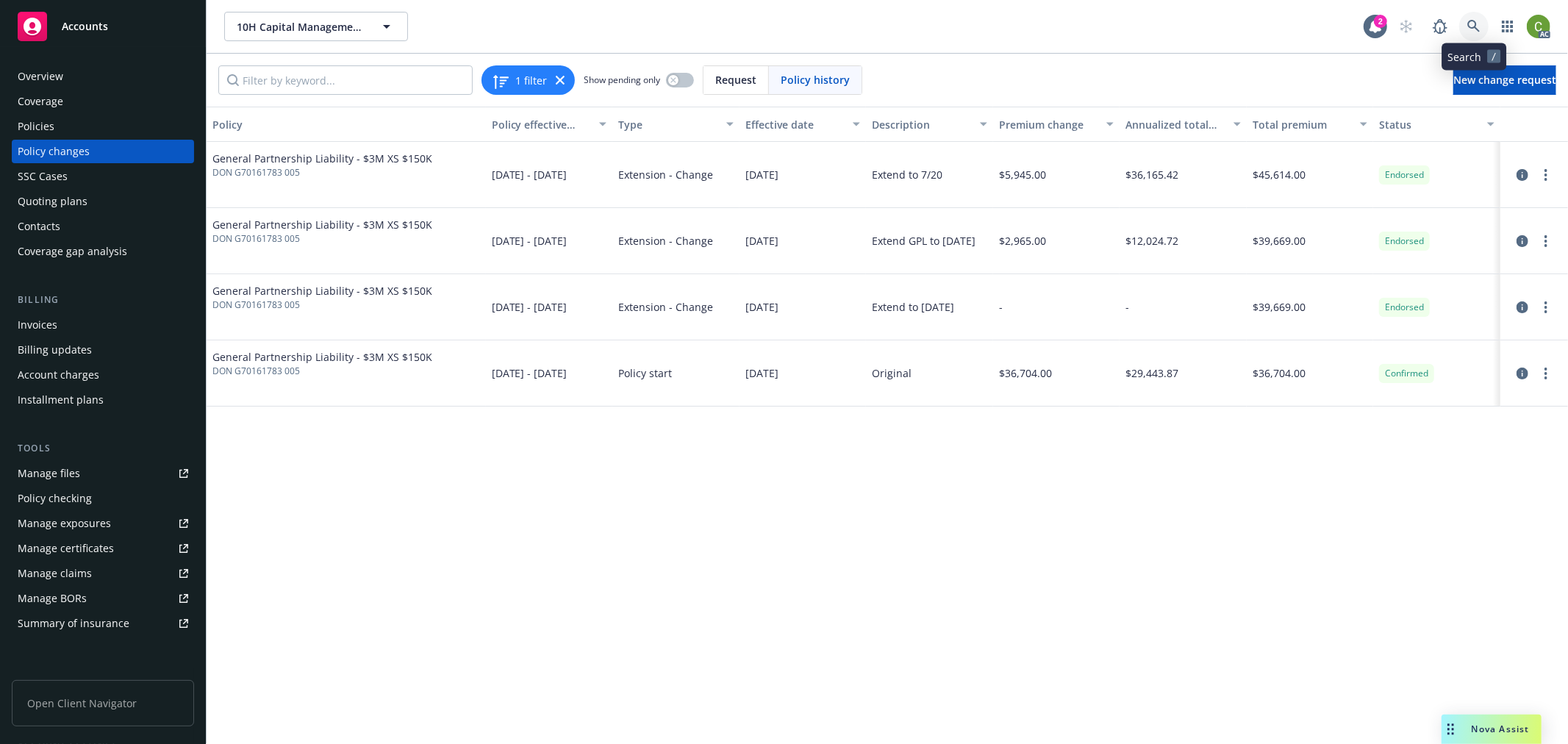
click at [1475, 24] on icon at bounding box center [1474, 26] width 14 height 14
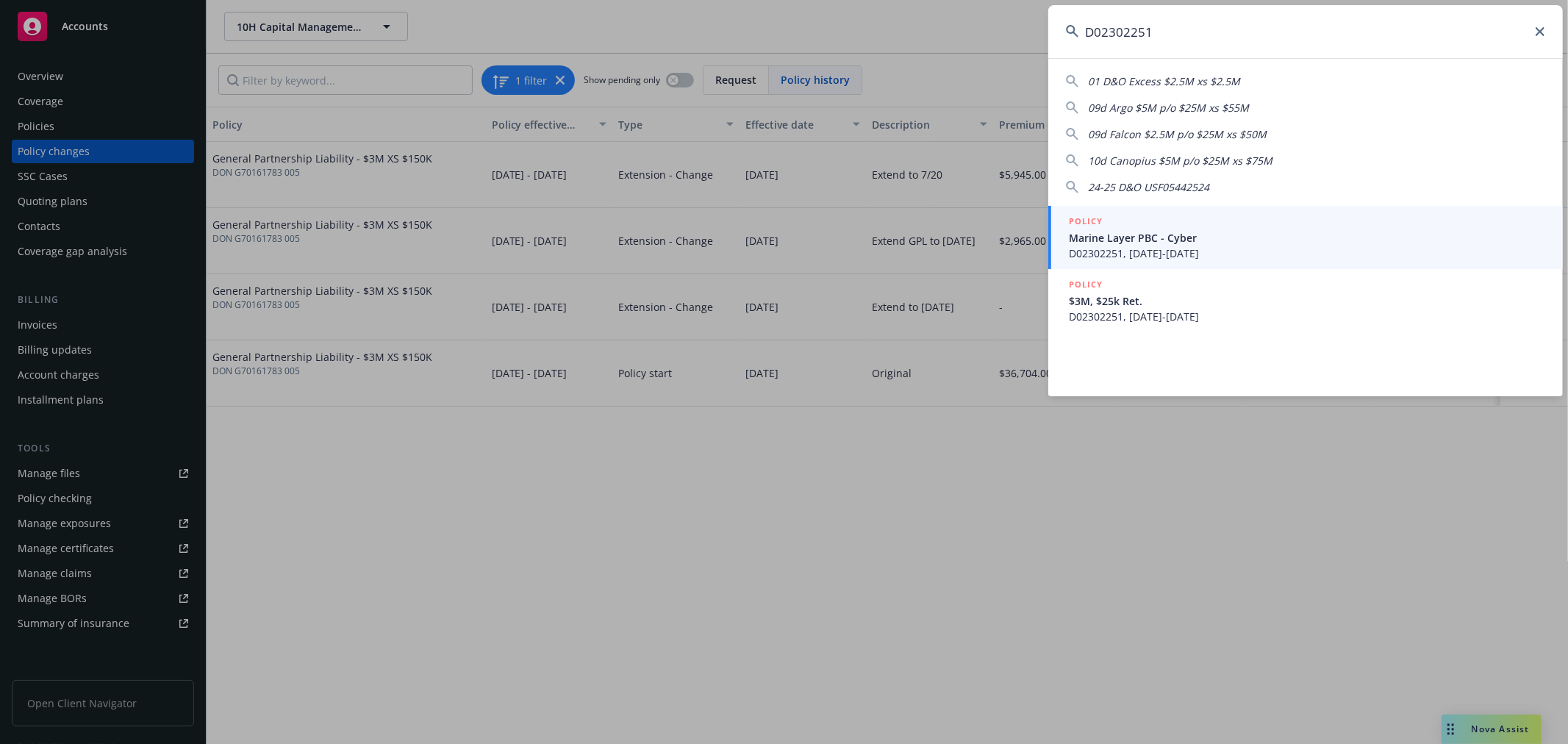
type input "D02302251"
click at [1250, 247] on span "D02302251, 05/26/2025-05/26/2026" at bounding box center [1307, 253] width 477 height 15
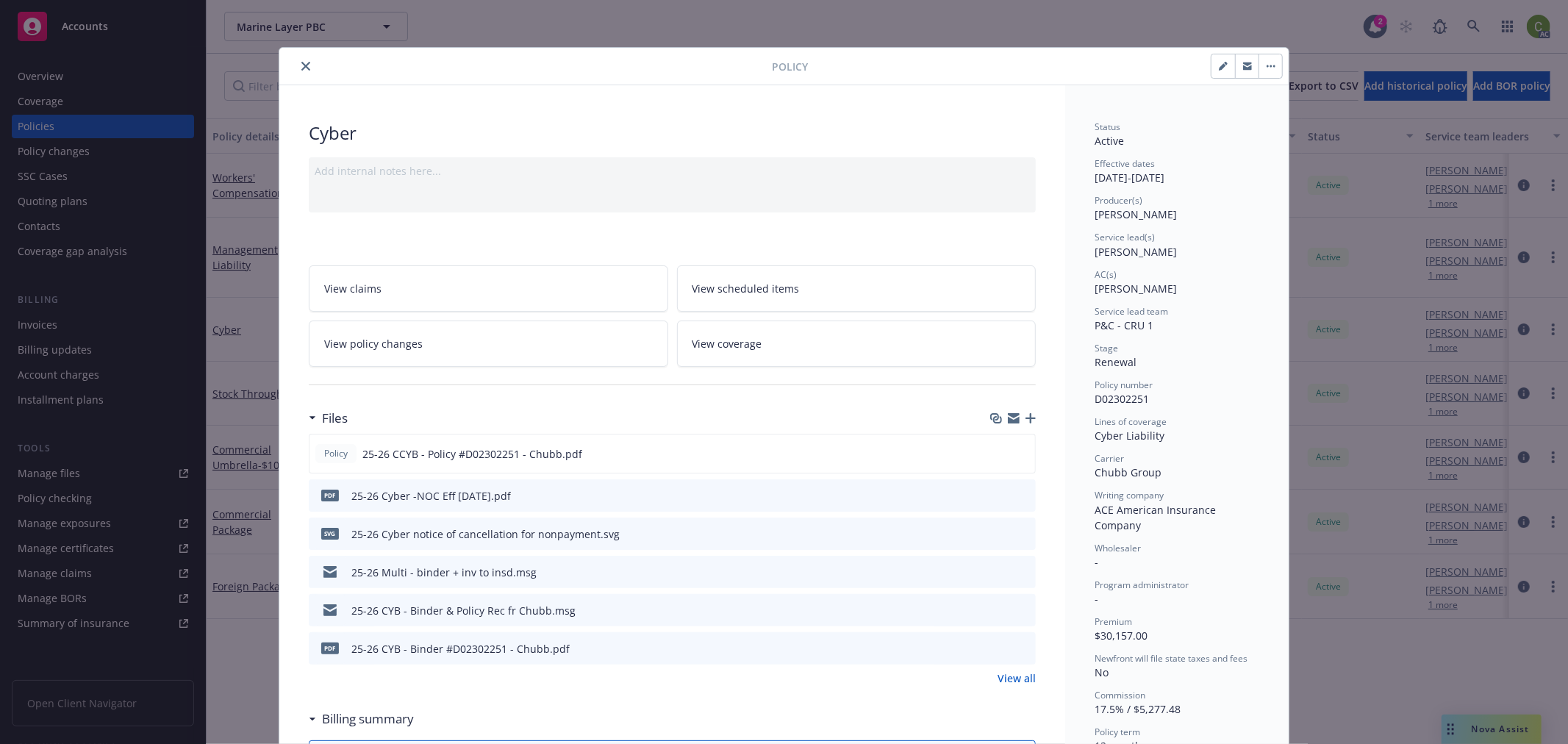
click at [301, 64] on icon "close" at bounding box center [306, 66] width 9 height 9
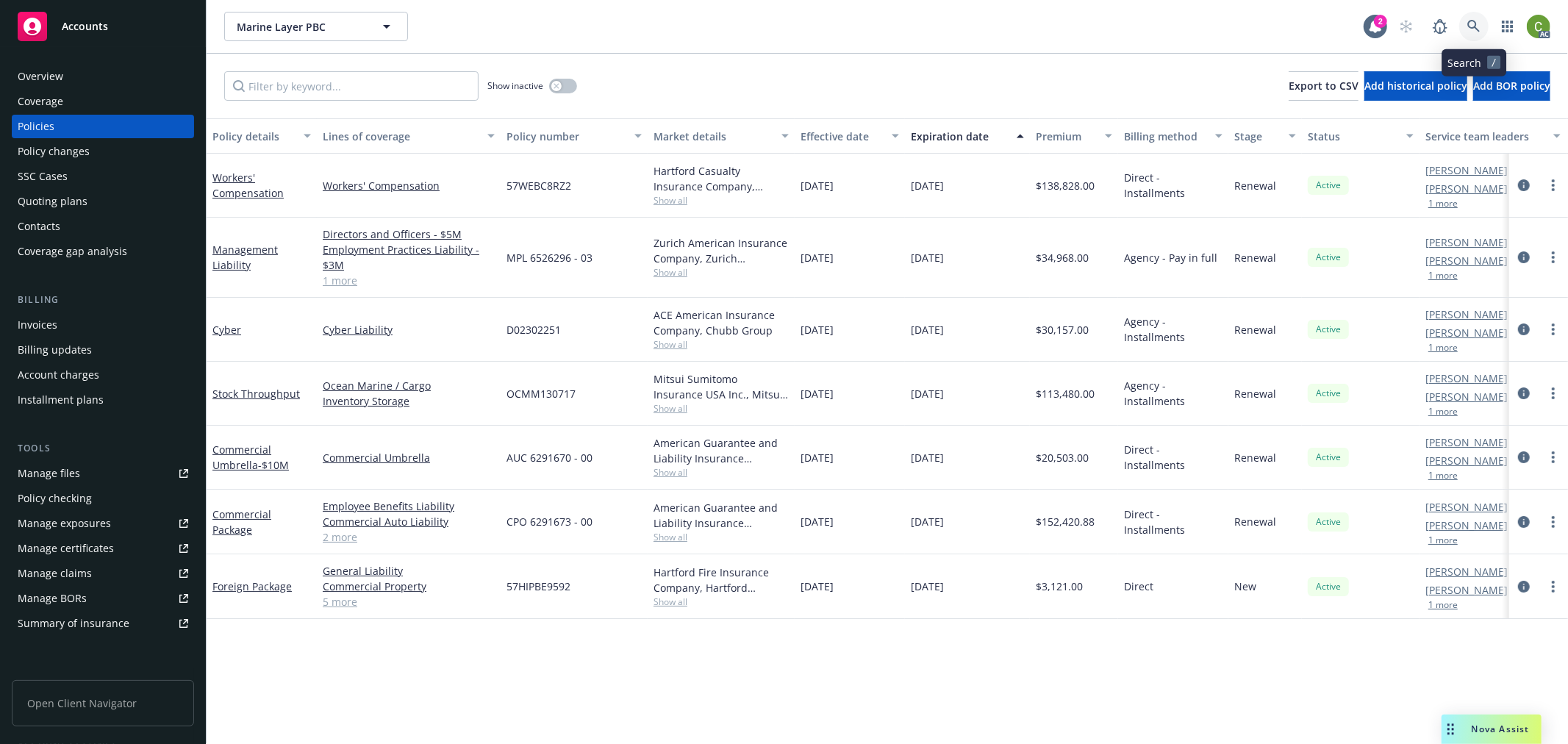
drag, startPoint x: 1475, startPoint y: 27, endPoint x: 1461, endPoint y: 65, distance: 40.5
click at [1475, 26] on icon at bounding box center [1473, 26] width 13 height 13
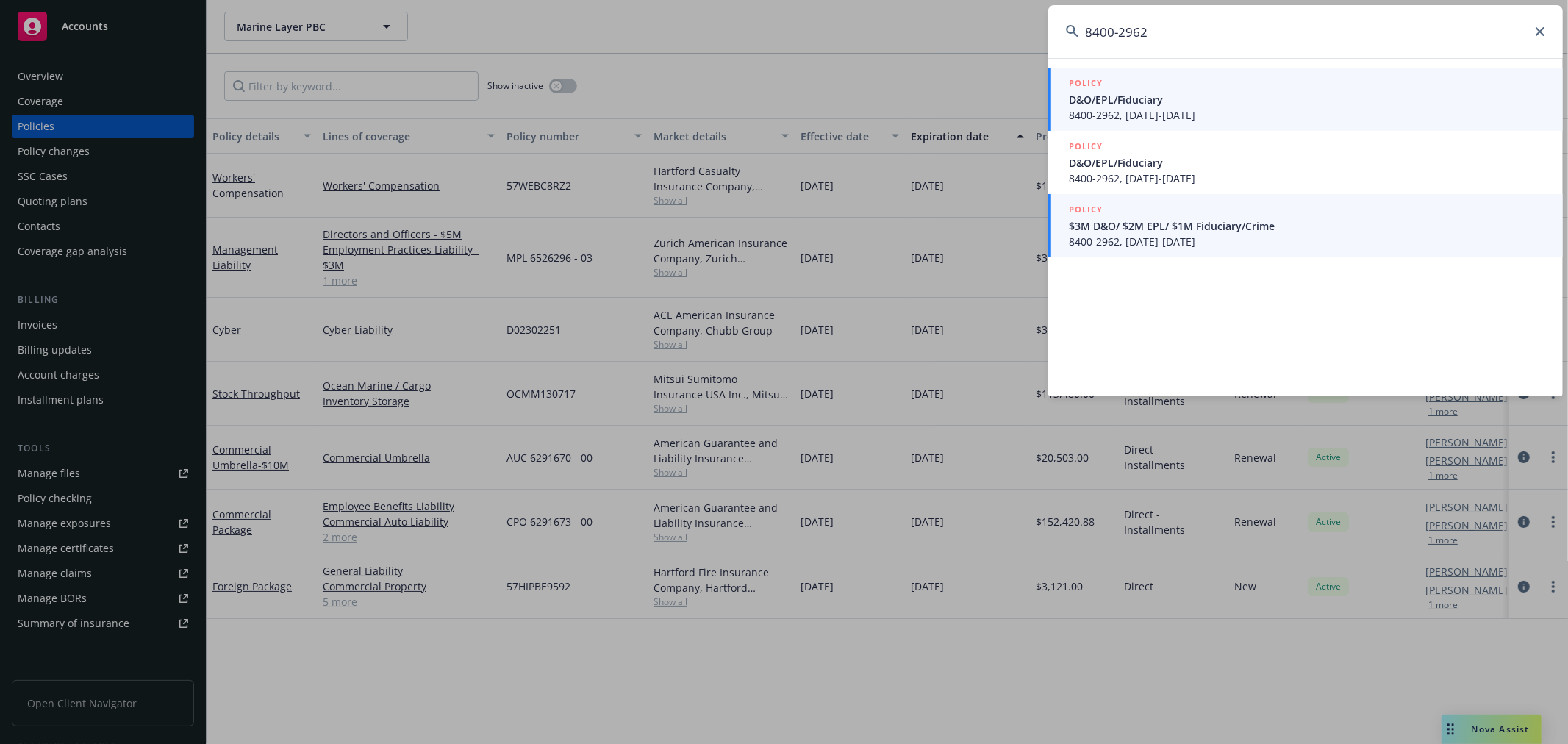
type input "8400-2962"
click at [1263, 230] on span "$3M D&O/ $2M EPL/ $1M Fiduciary/Crime" at bounding box center [1307, 226] width 477 height 15
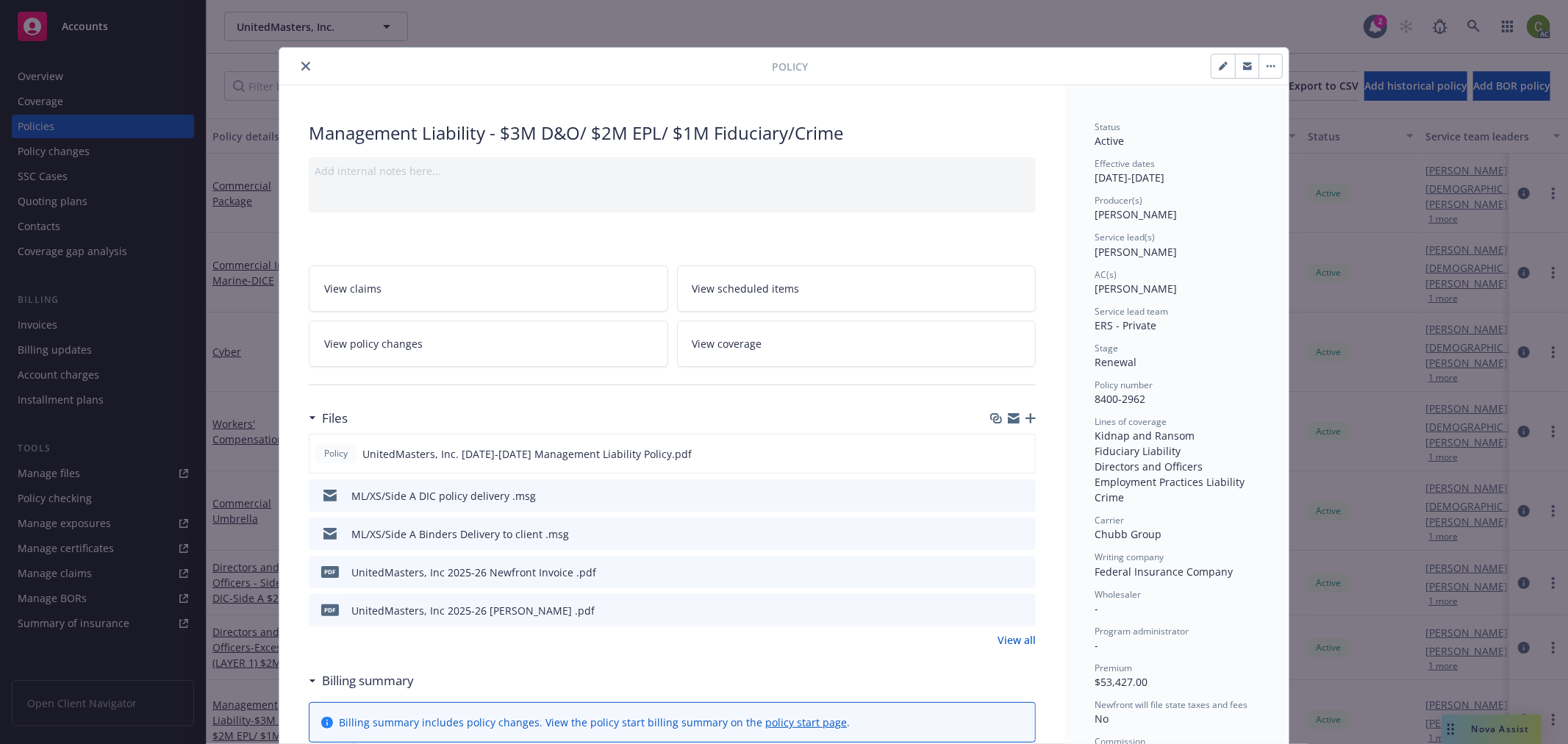
click at [303, 67] on icon "close" at bounding box center [306, 66] width 9 height 9
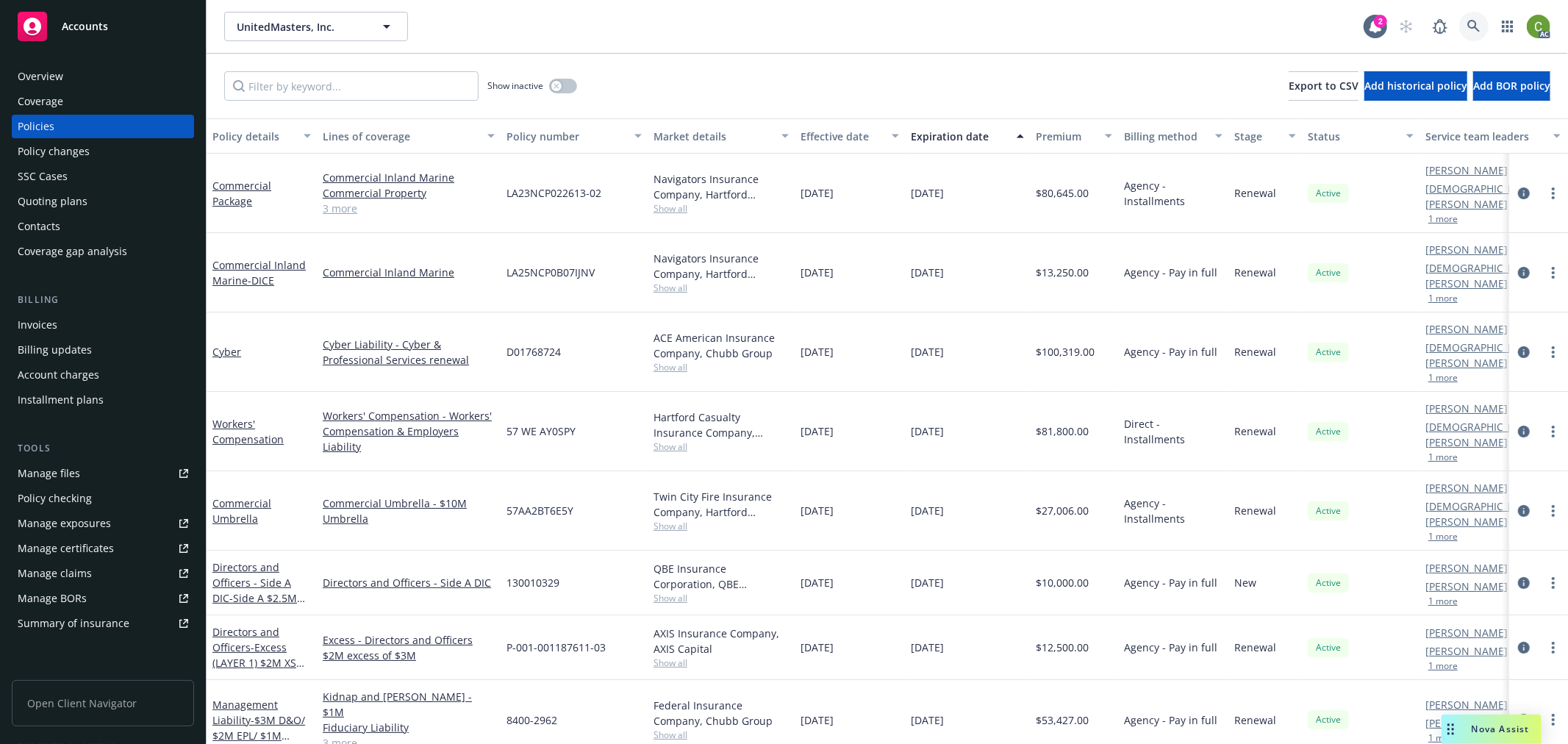
click at [1467, 26] on icon at bounding box center [1474, 26] width 14 height 14
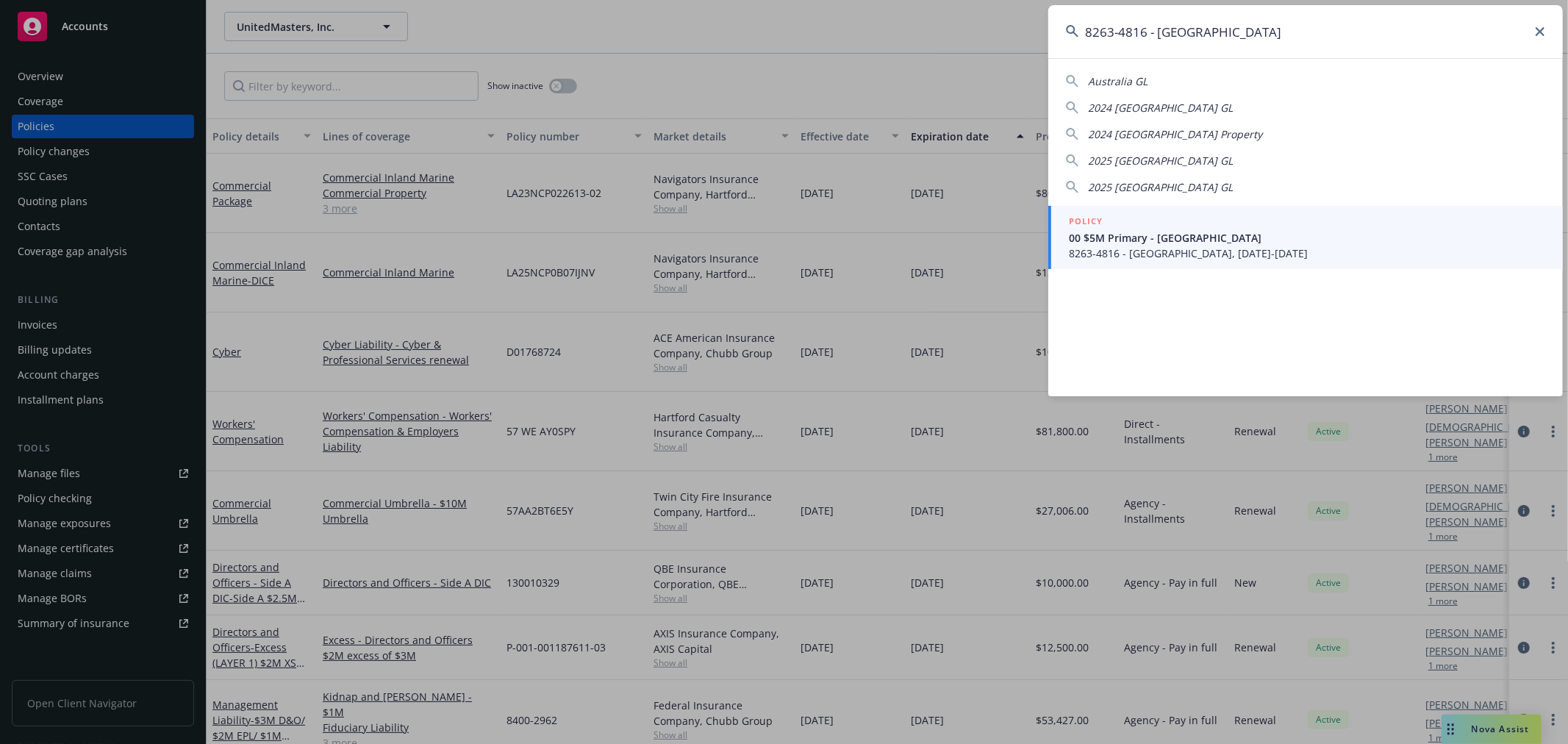
type input "8263-4816 - Australia"
drag, startPoint x: 1232, startPoint y: 241, endPoint x: 1277, endPoint y: 326, distance: 96.2
click at [1232, 239] on span "00 $5M Primary - Australia" at bounding box center [1307, 238] width 477 height 15
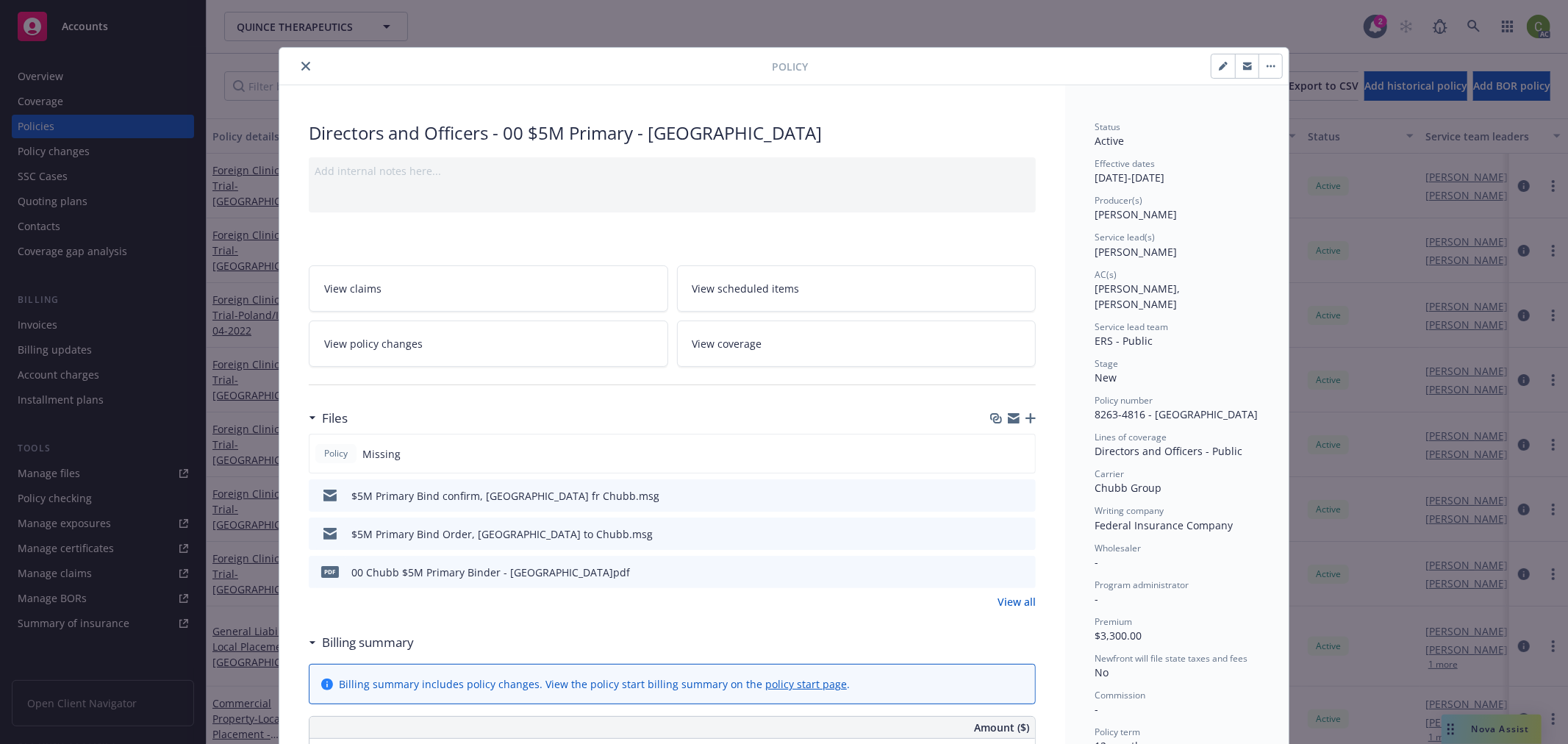
click at [298, 57] on button "close" at bounding box center [305, 66] width 17 height 17
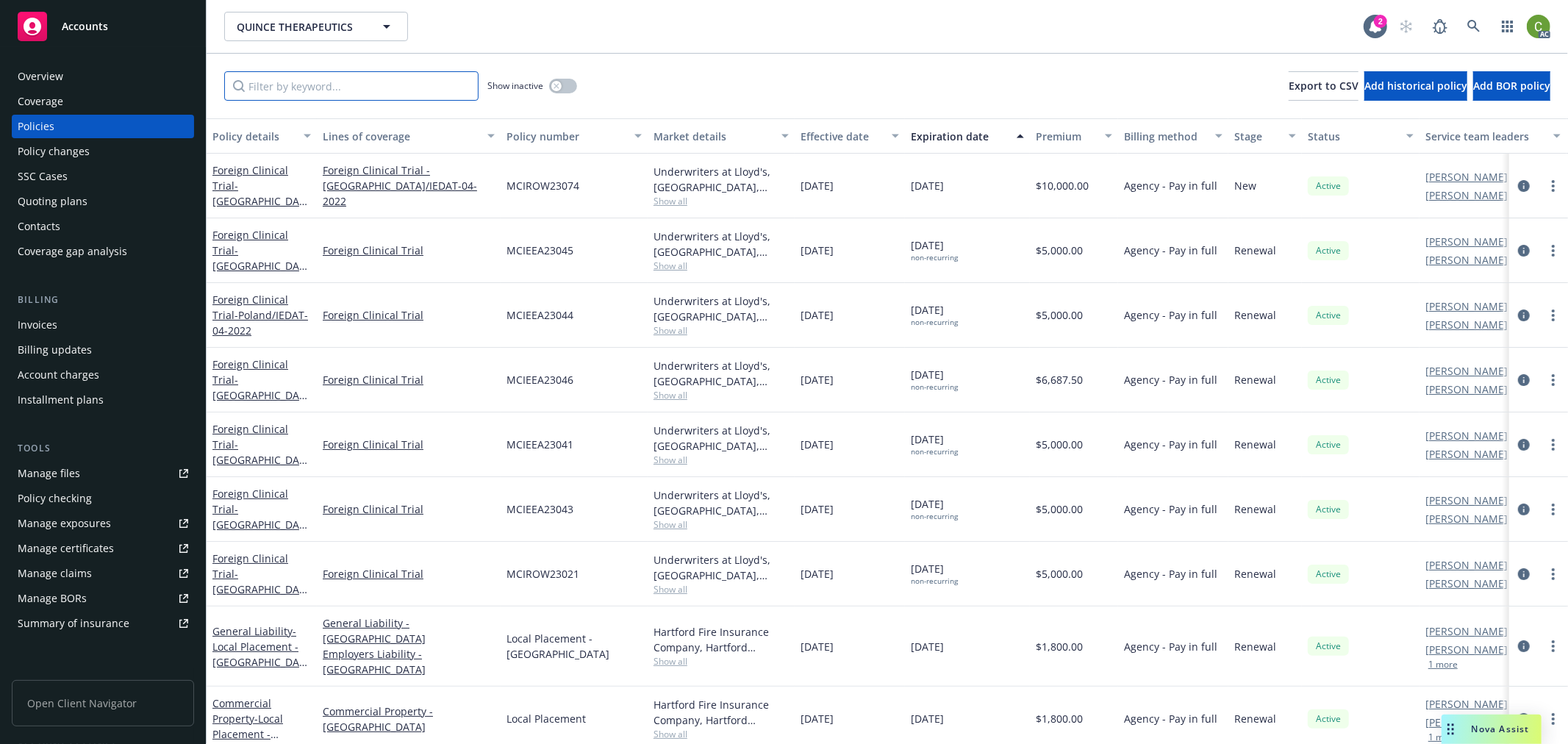
click at [468, 85] on input "Filter by keyword..." at bounding box center [352, 86] width 255 height 29
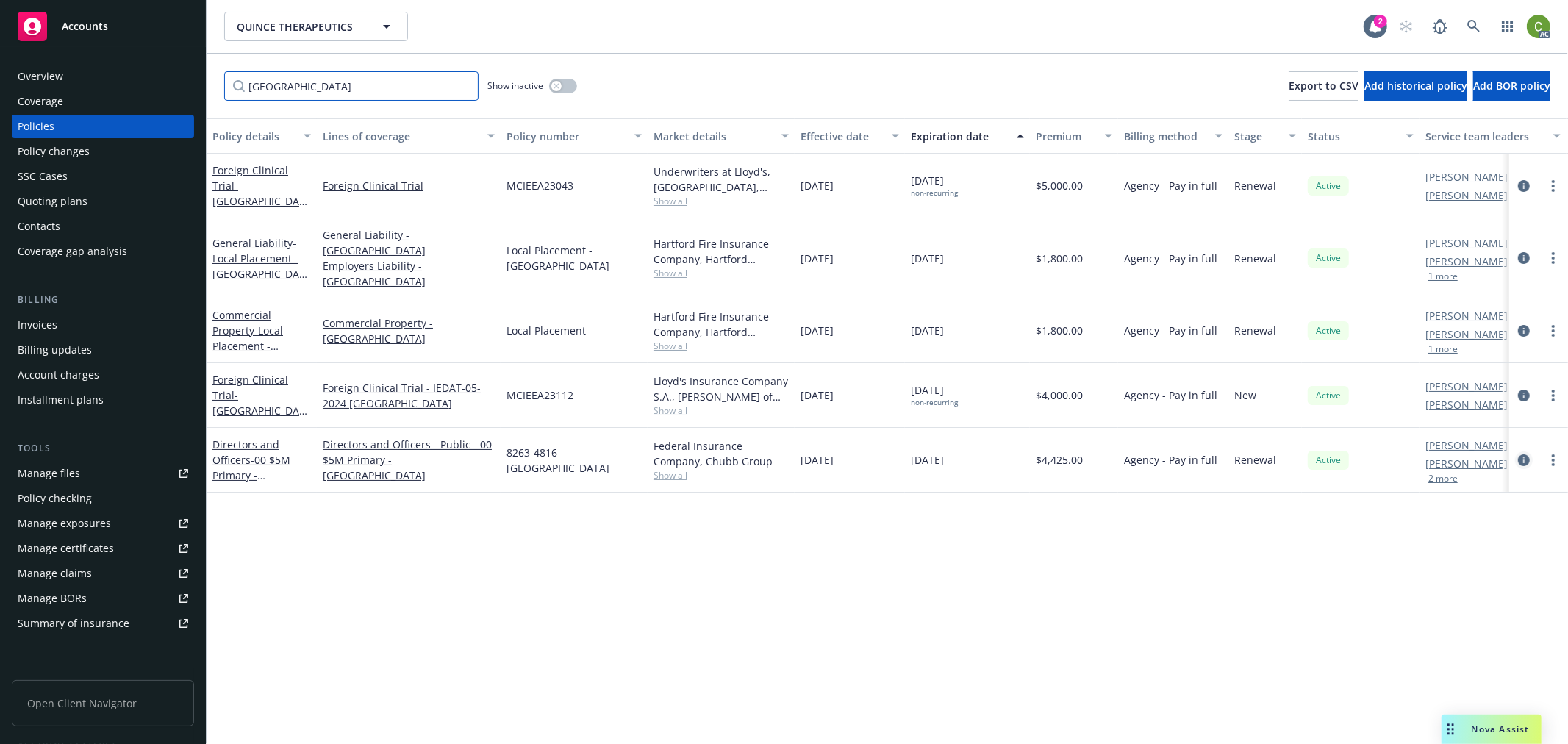
type input "italy"
click at [1523, 454] on icon "circleInformation" at bounding box center [1524, 460] width 12 height 12
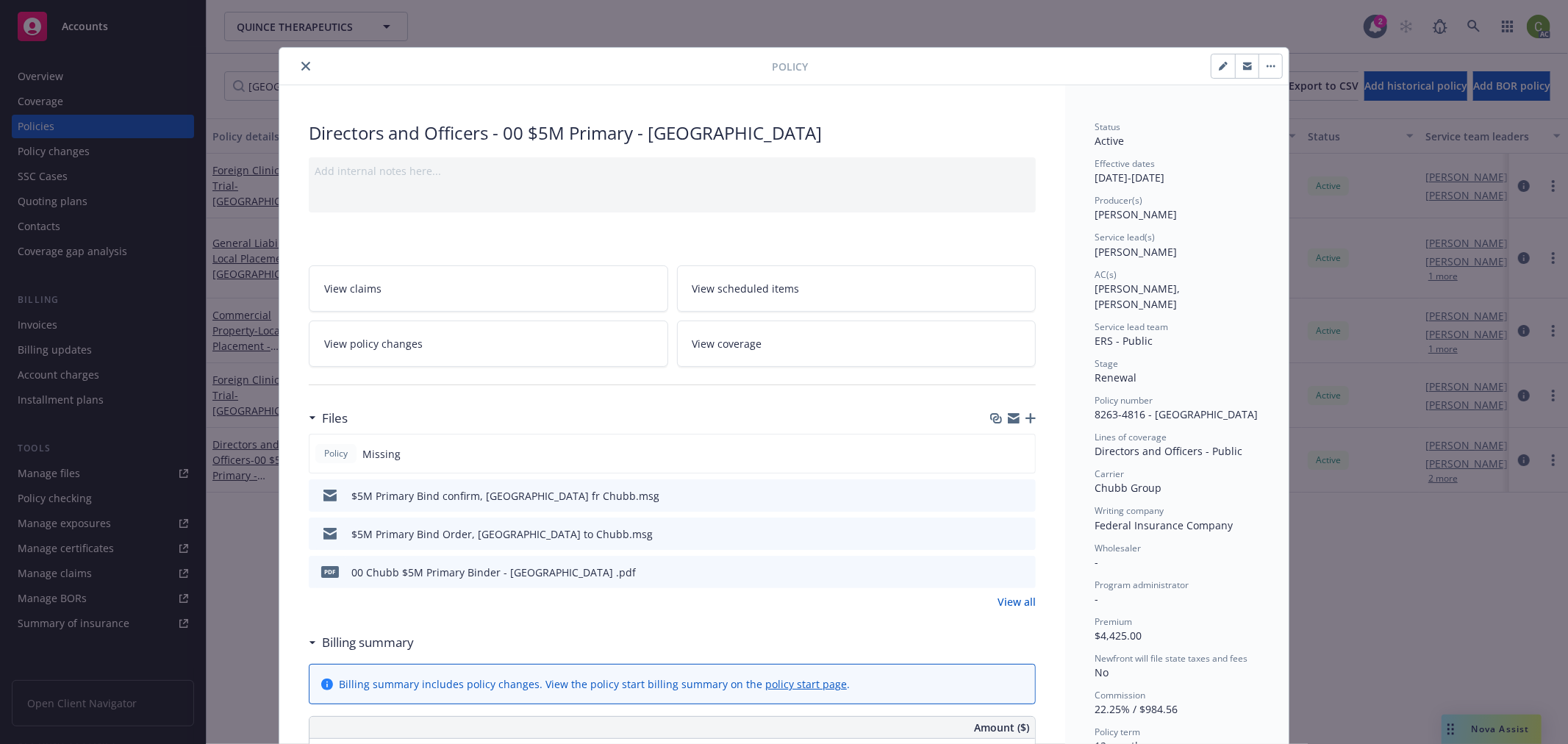
click at [1219, 69] on icon "button" at bounding box center [1223, 66] width 9 height 9
select select "RENEWAL"
select select "12"
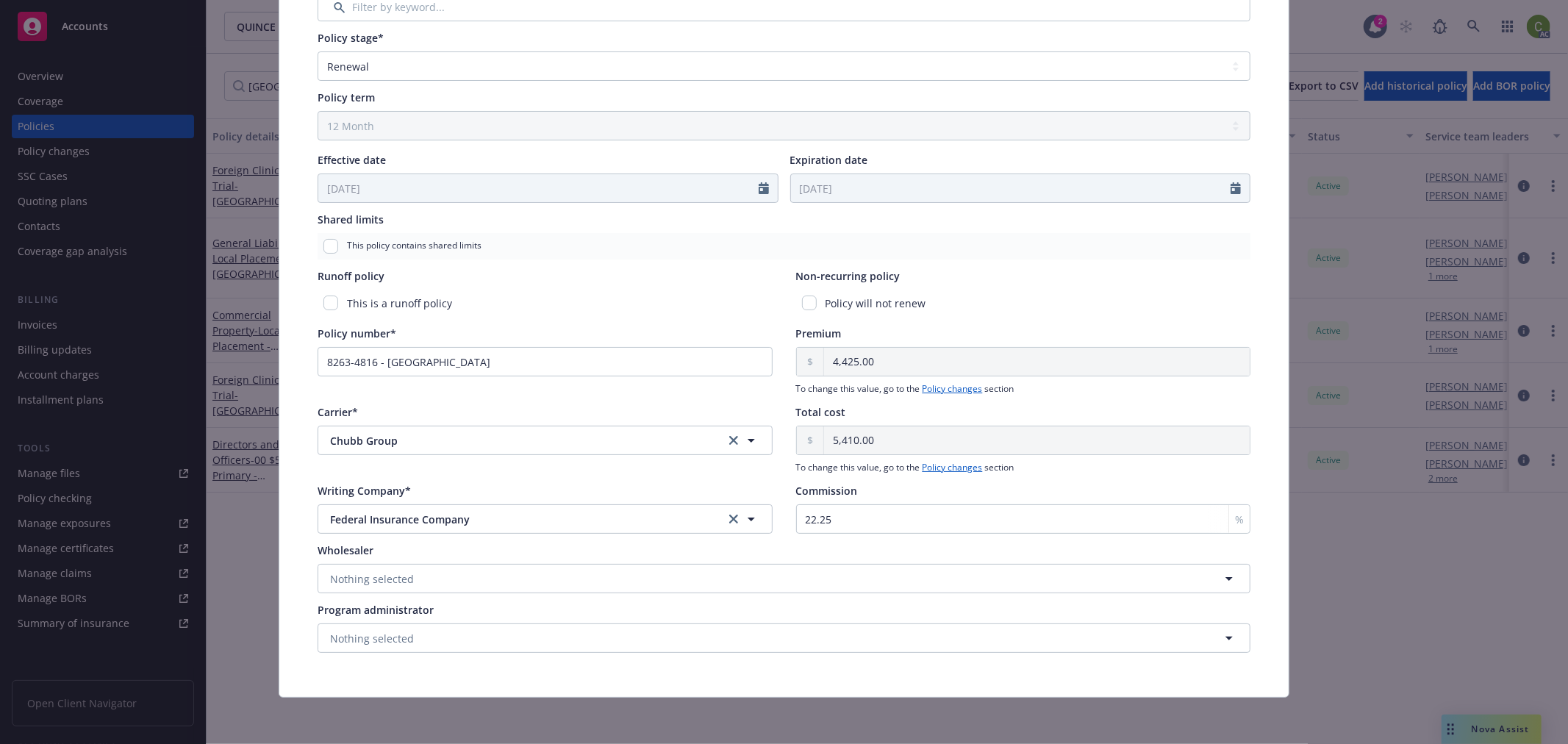
scroll to position [459, 0]
drag, startPoint x: 715, startPoint y: 531, endPoint x: 604, endPoint y: 542, distance: 111.5
click at [651, 533] on div "Policy type* Directors and Officers Display name 00 $5M Primary - Italy Produce…" at bounding box center [784, 163] width 950 height 996
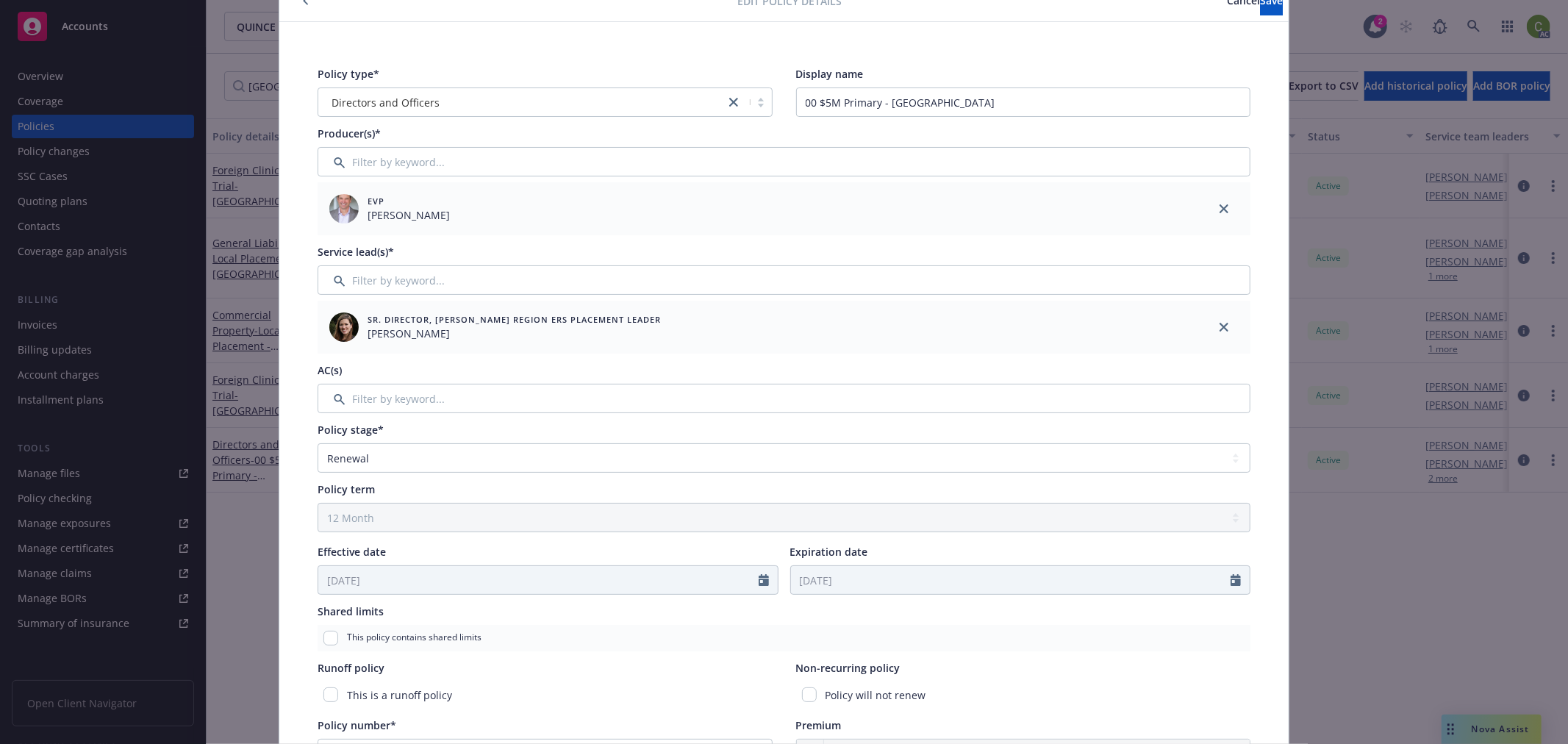
scroll to position [0, 0]
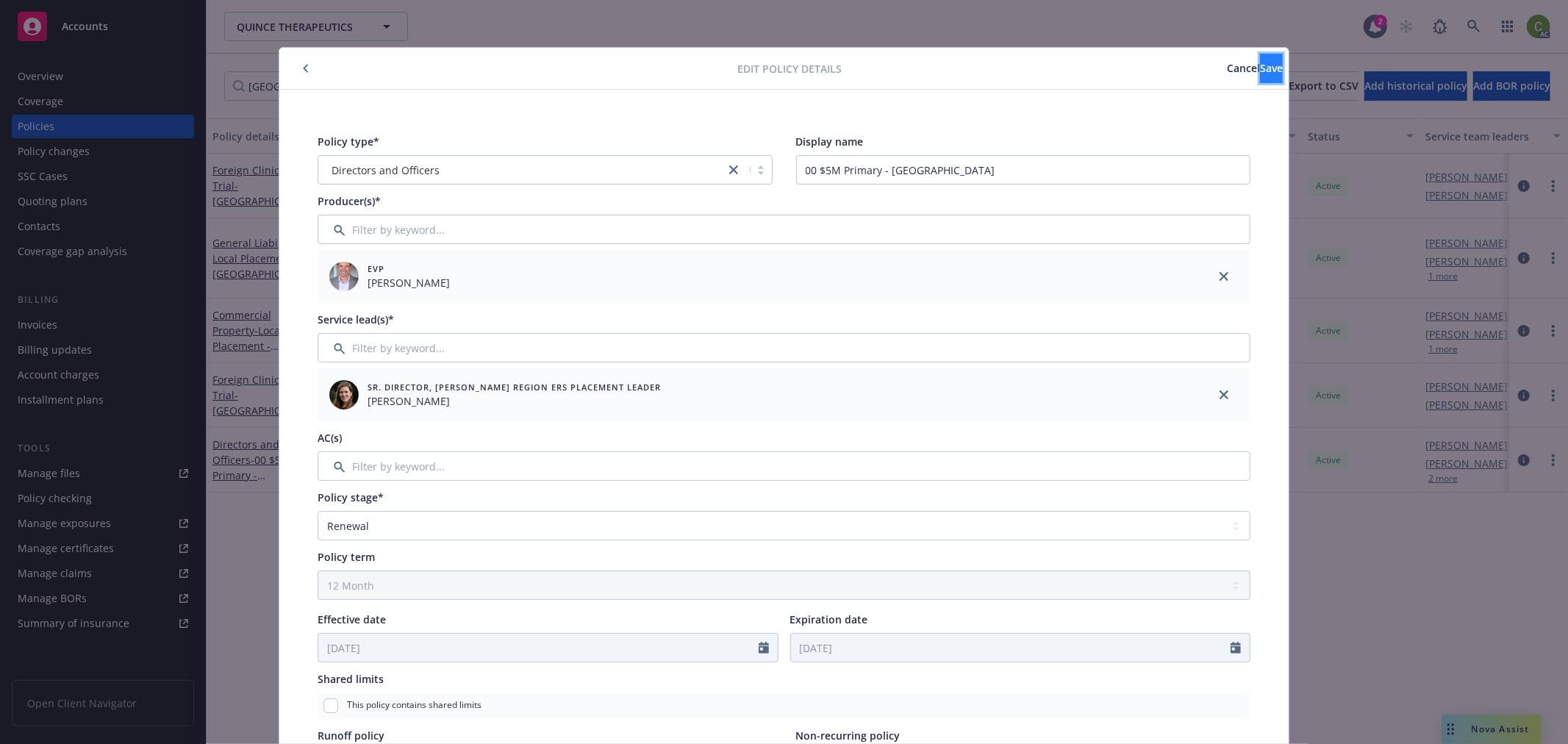
click at [1260, 69] on span "Save" at bounding box center [1271, 68] width 23 height 14
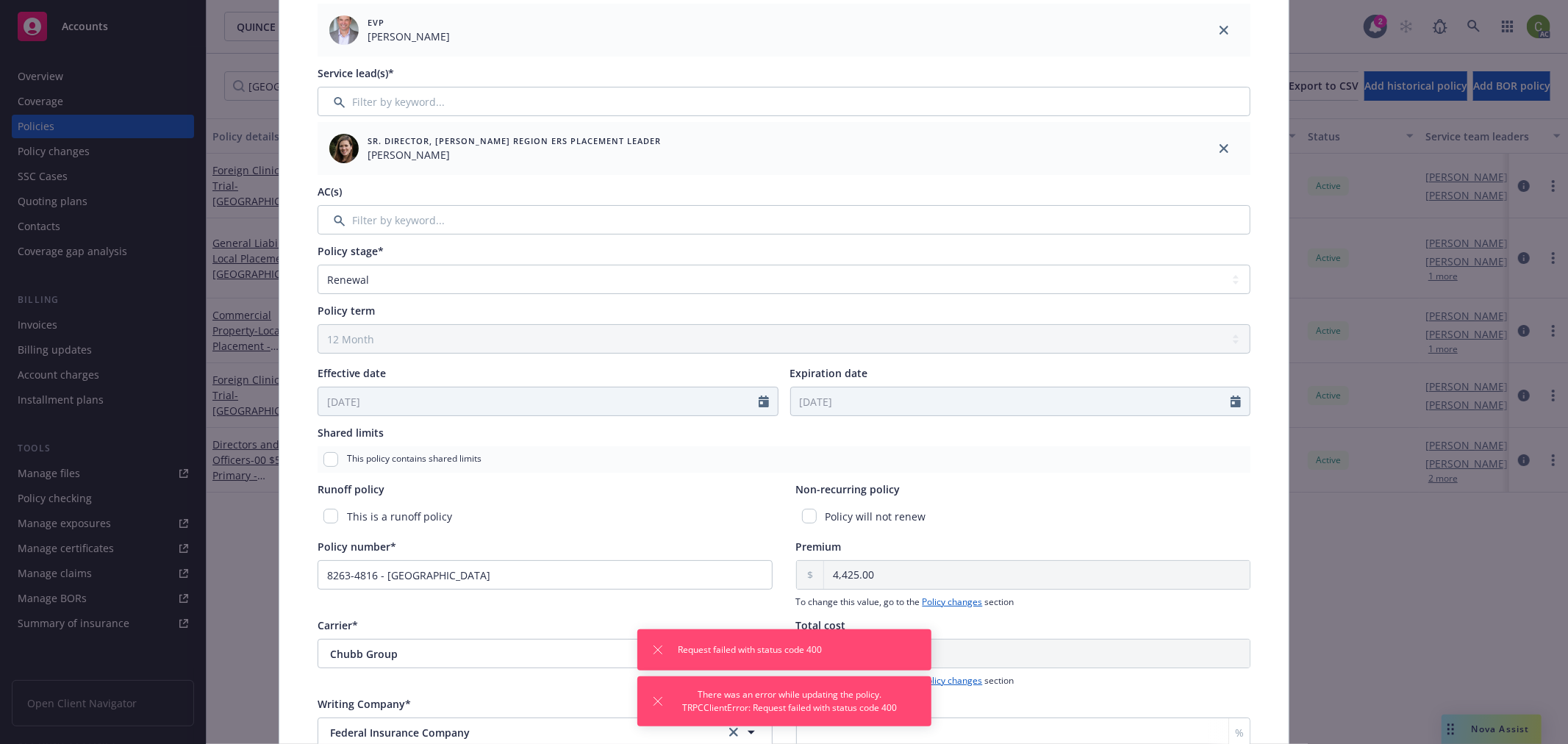
scroll to position [459, 0]
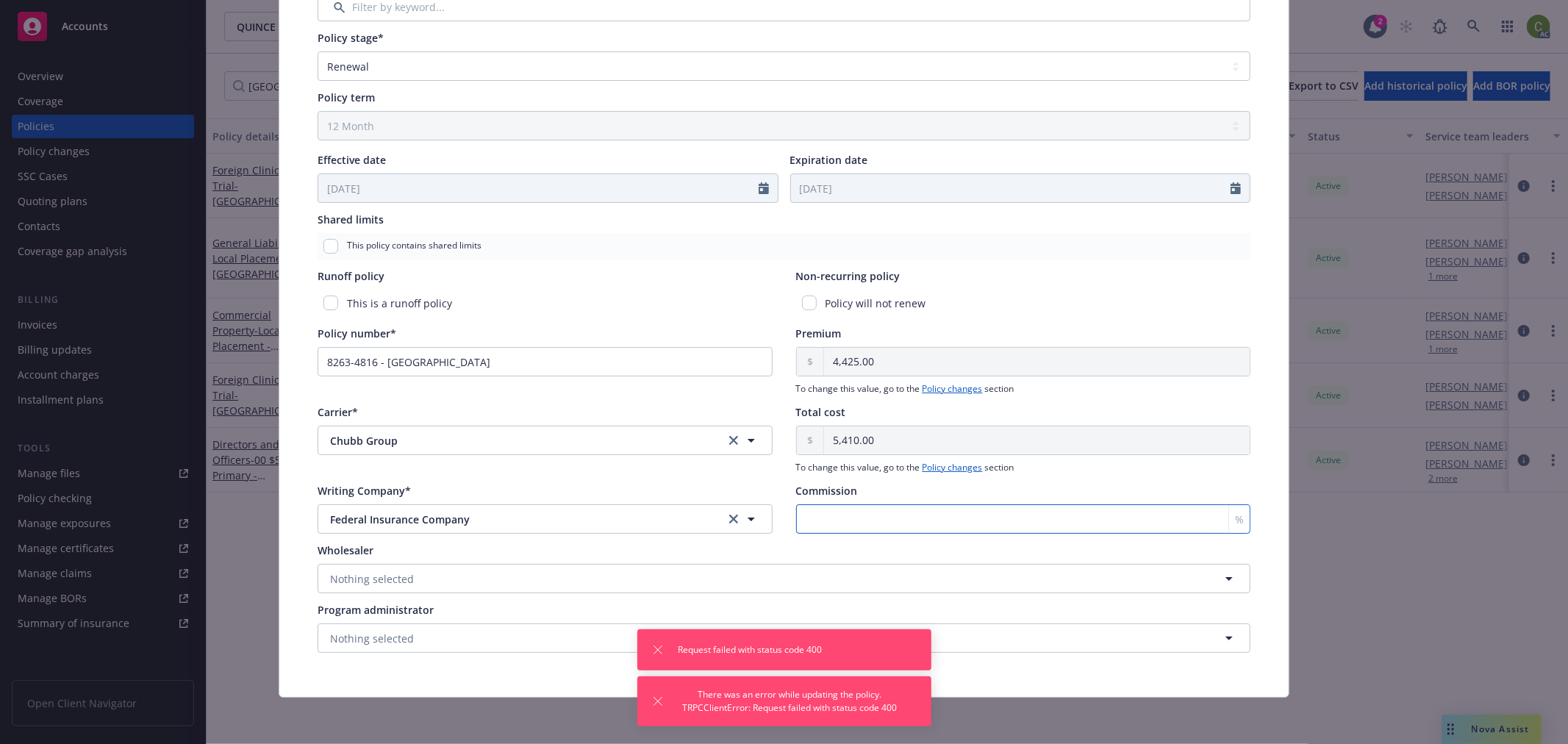
click at [819, 519] on input "Commission" at bounding box center [1023, 519] width 455 height 29
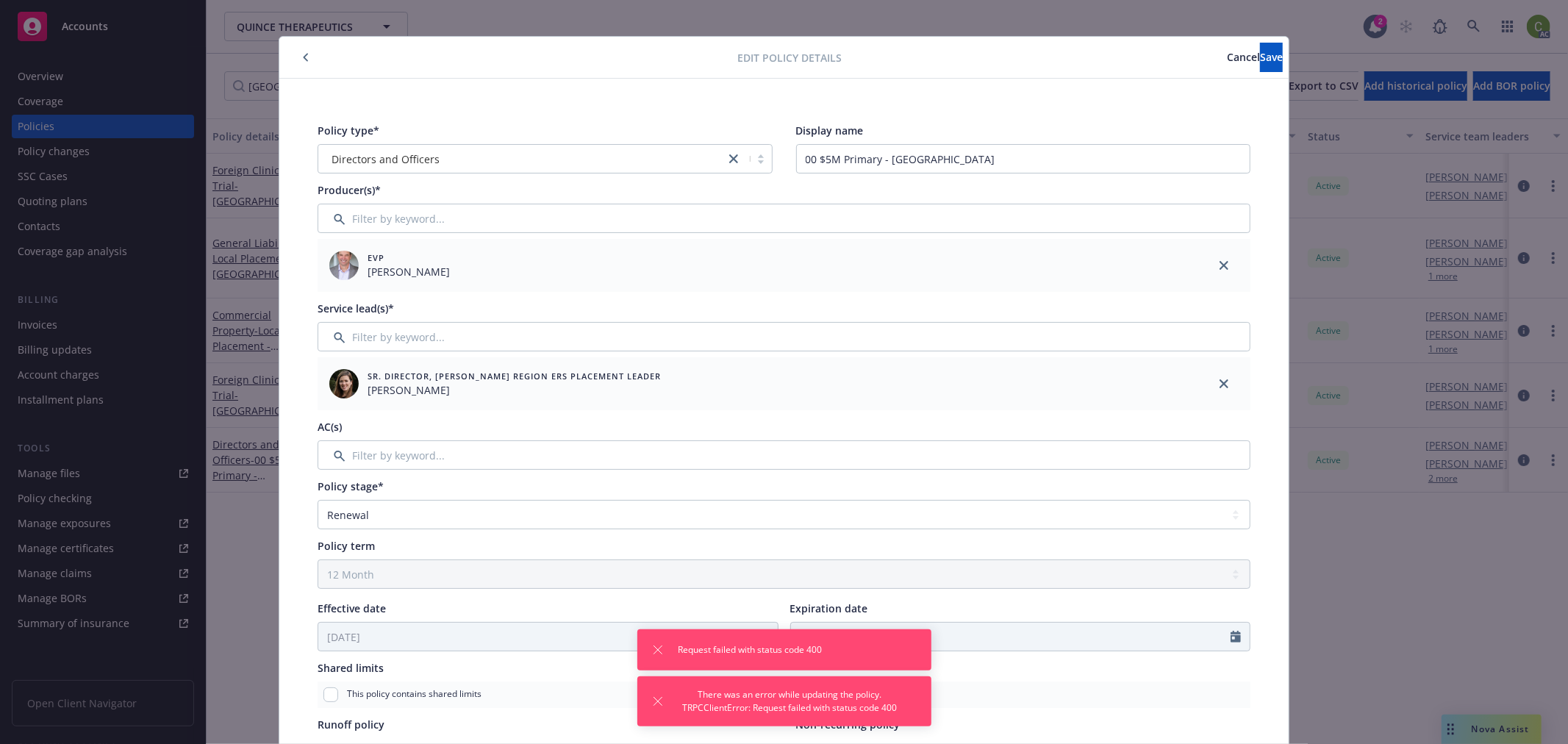
scroll to position [0, 0]
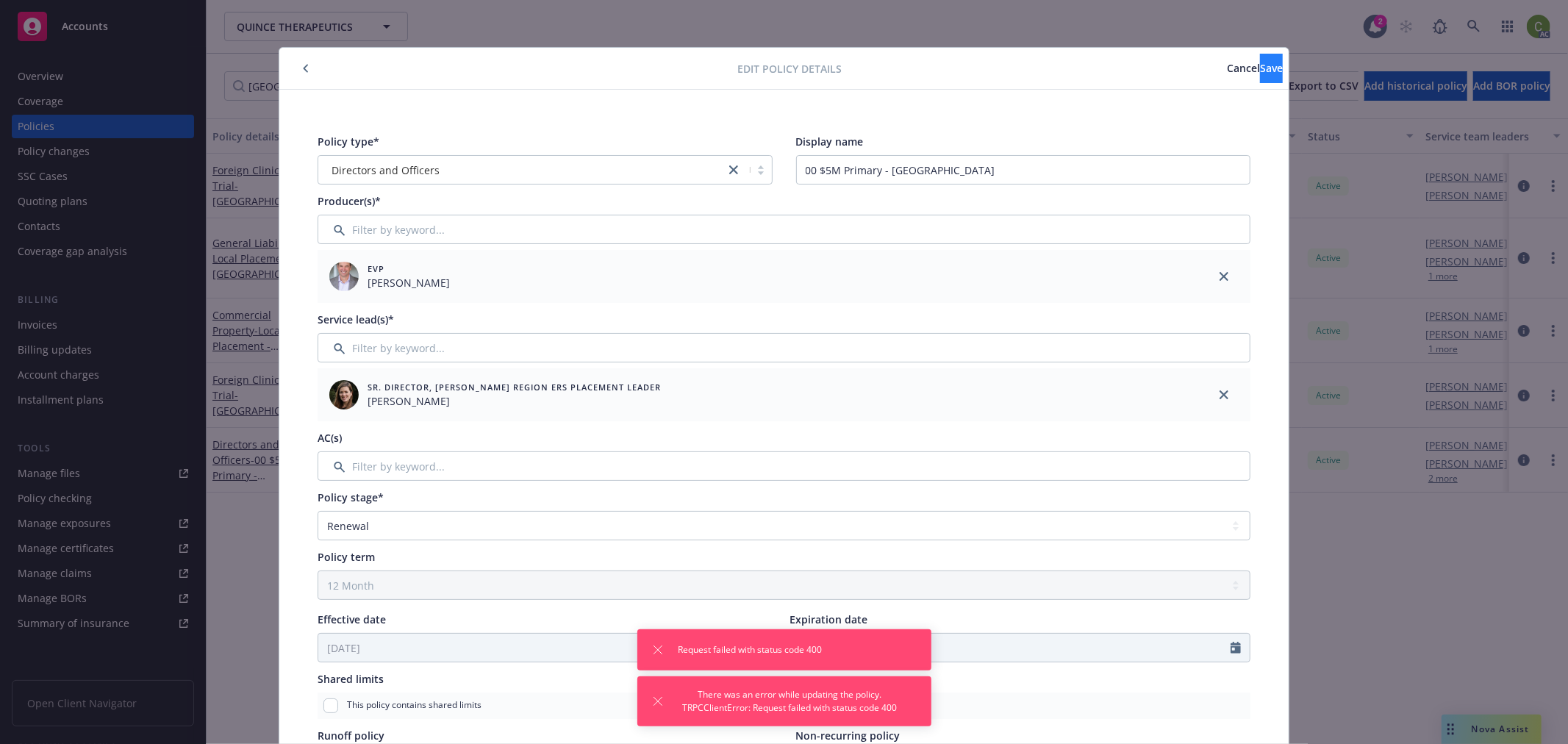
type input "0"
click at [1260, 57] on button "Save" at bounding box center [1271, 68] width 23 height 29
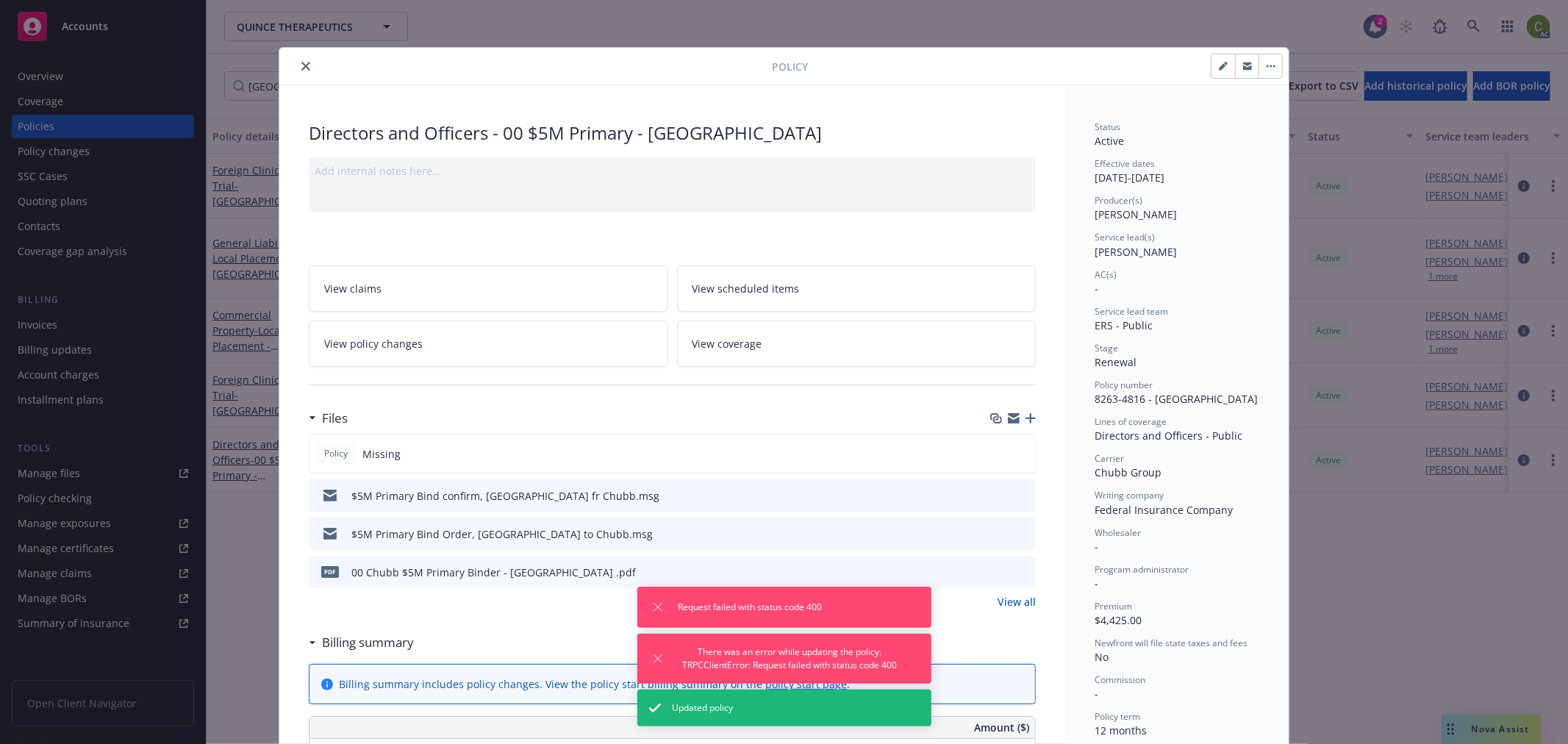
click at [301, 62] on icon "close" at bounding box center [306, 66] width 9 height 9
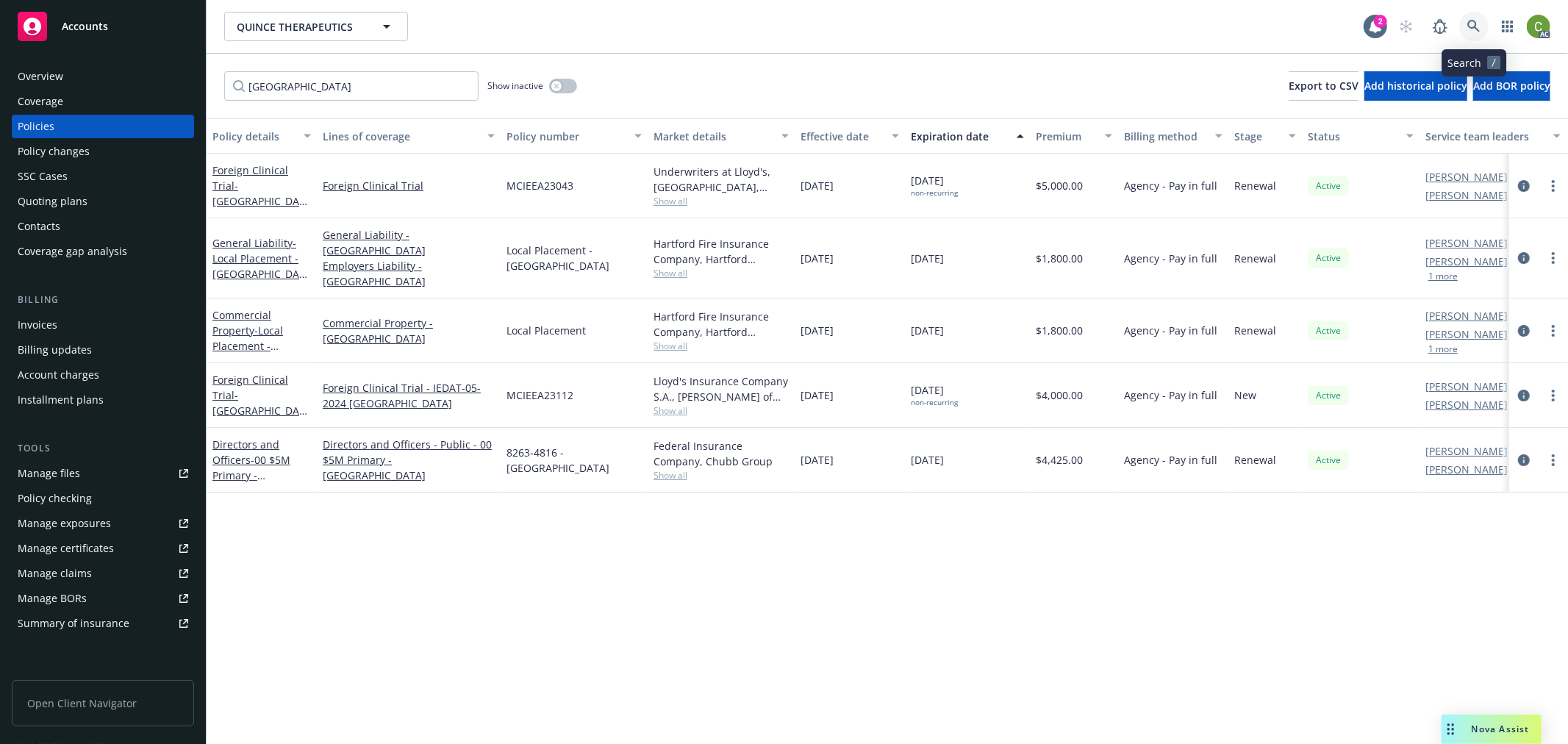
click at [1475, 26] on icon at bounding box center [1473, 26] width 13 height 13
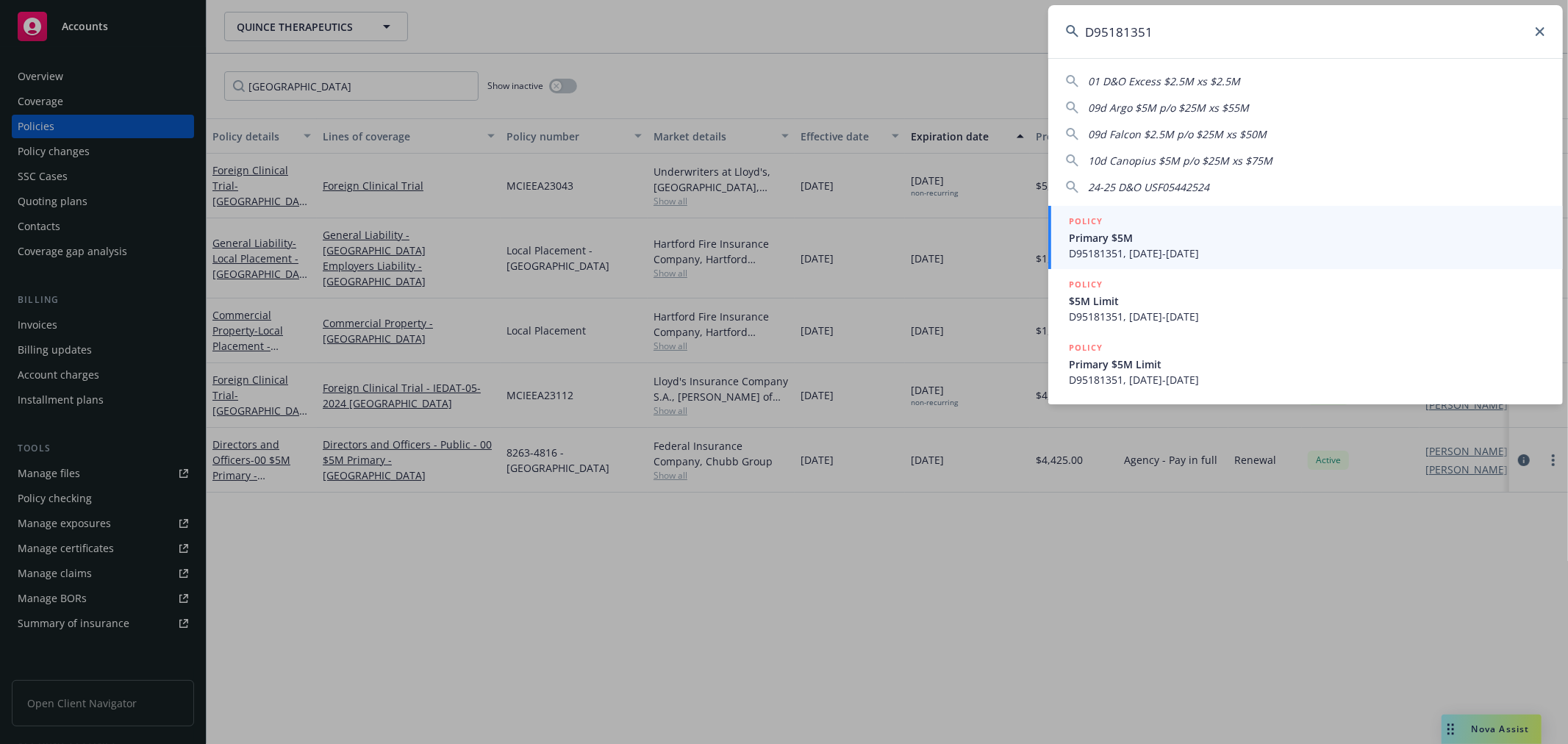
type input "D95181351"
click at [1231, 249] on span "D95181351, 09/01/2024-11/01/2025" at bounding box center [1307, 253] width 477 height 15
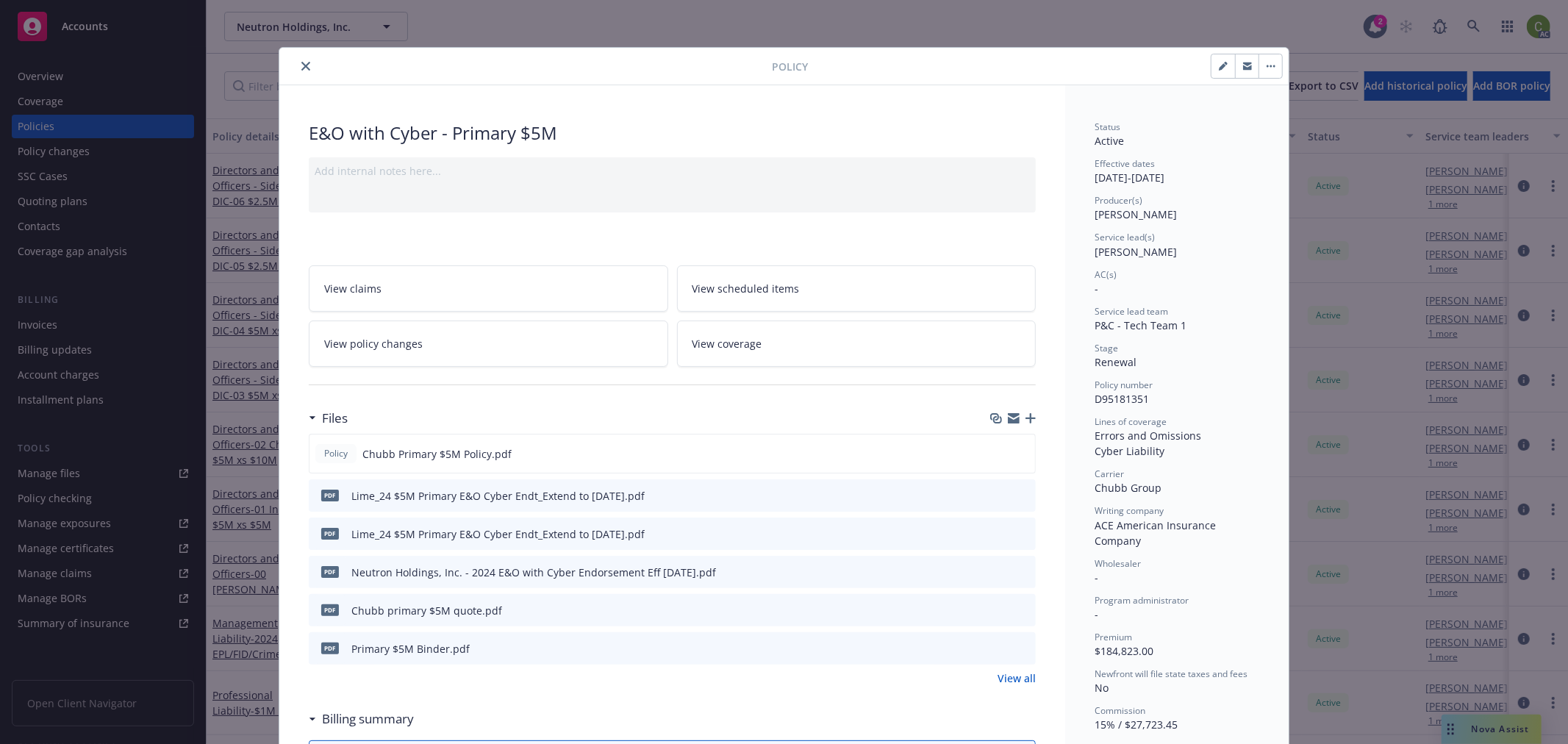
click at [468, 346] on link "View policy changes" at bounding box center [488, 343] width 359 height 46
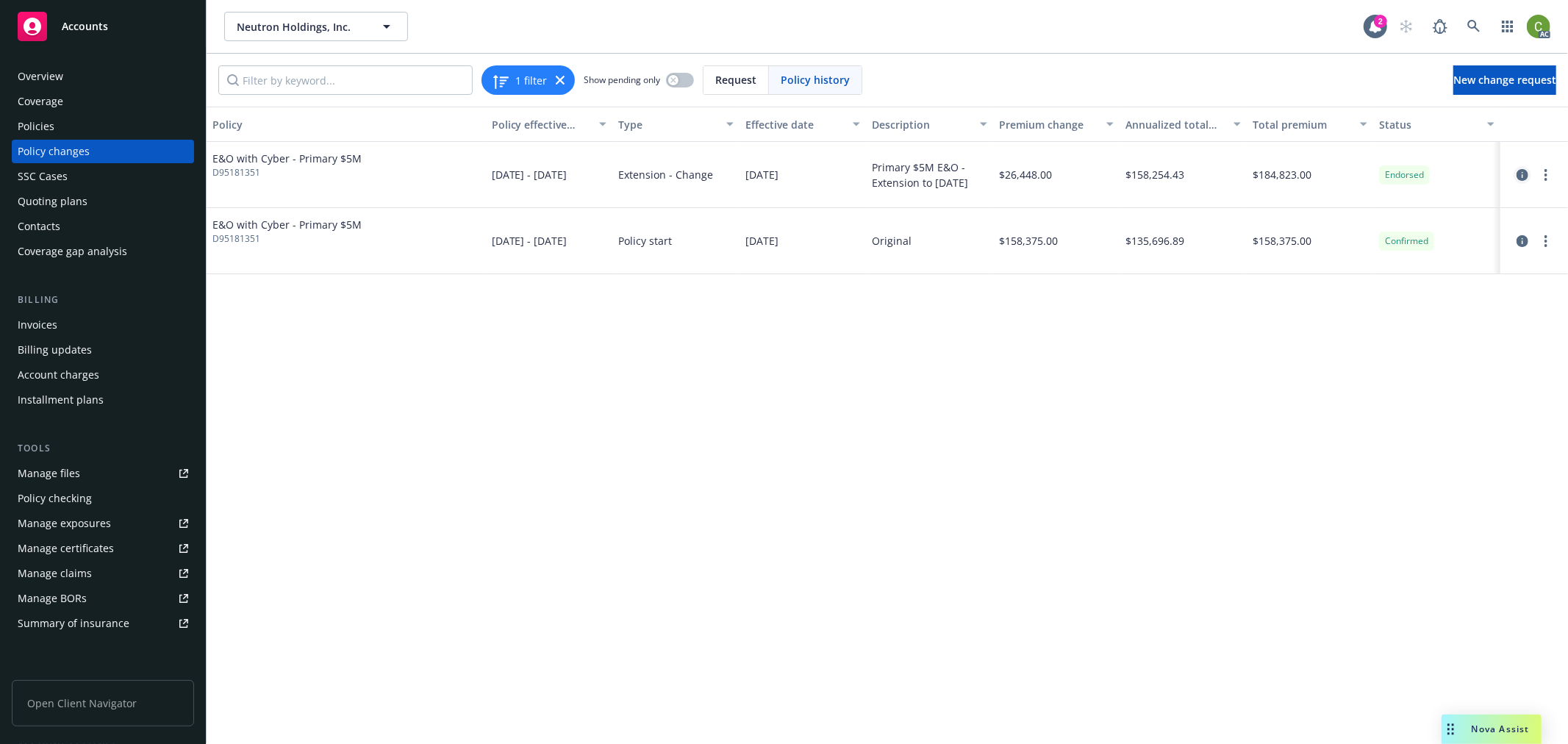
click at [1525, 174] on icon "circleInformation" at bounding box center [1523, 175] width 12 height 12
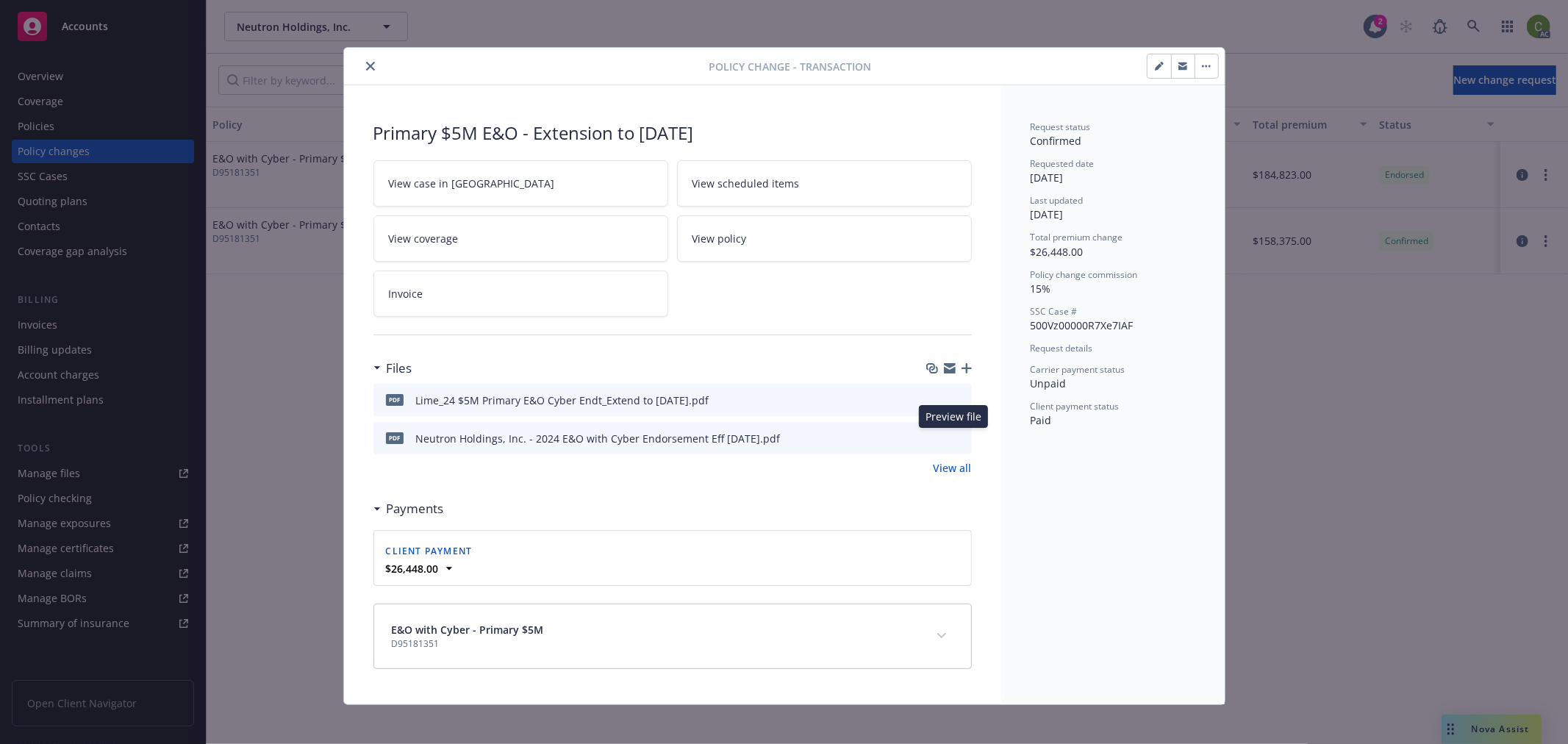
click at [951, 440] on icon "preview file" at bounding box center [958, 438] width 14 height 11
click at [366, 67] on icon "close" at bounding box center [371, 66] width 9 height 9
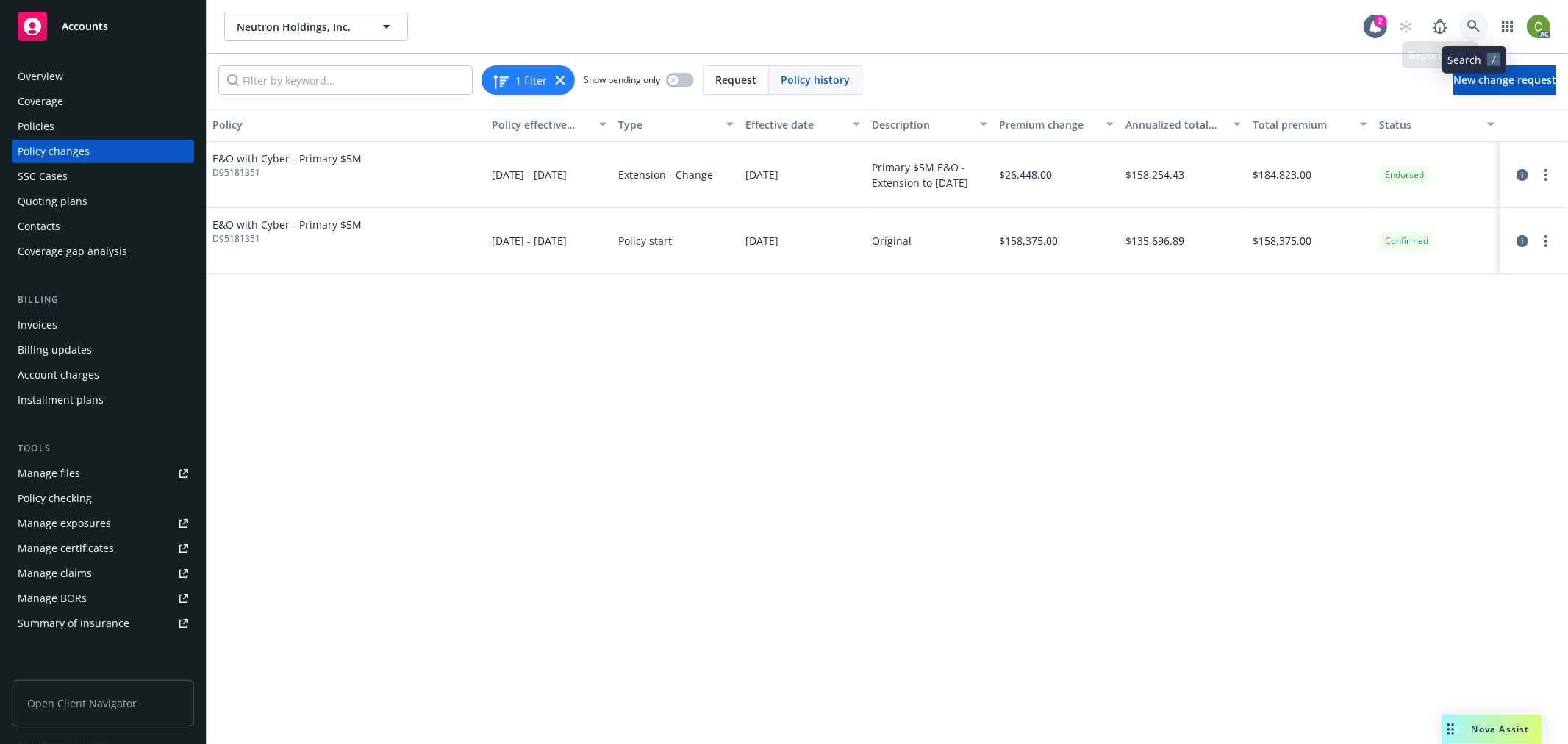
click at [1468, 28] on icon at bounding box center [1474, 26] width 14 height 14
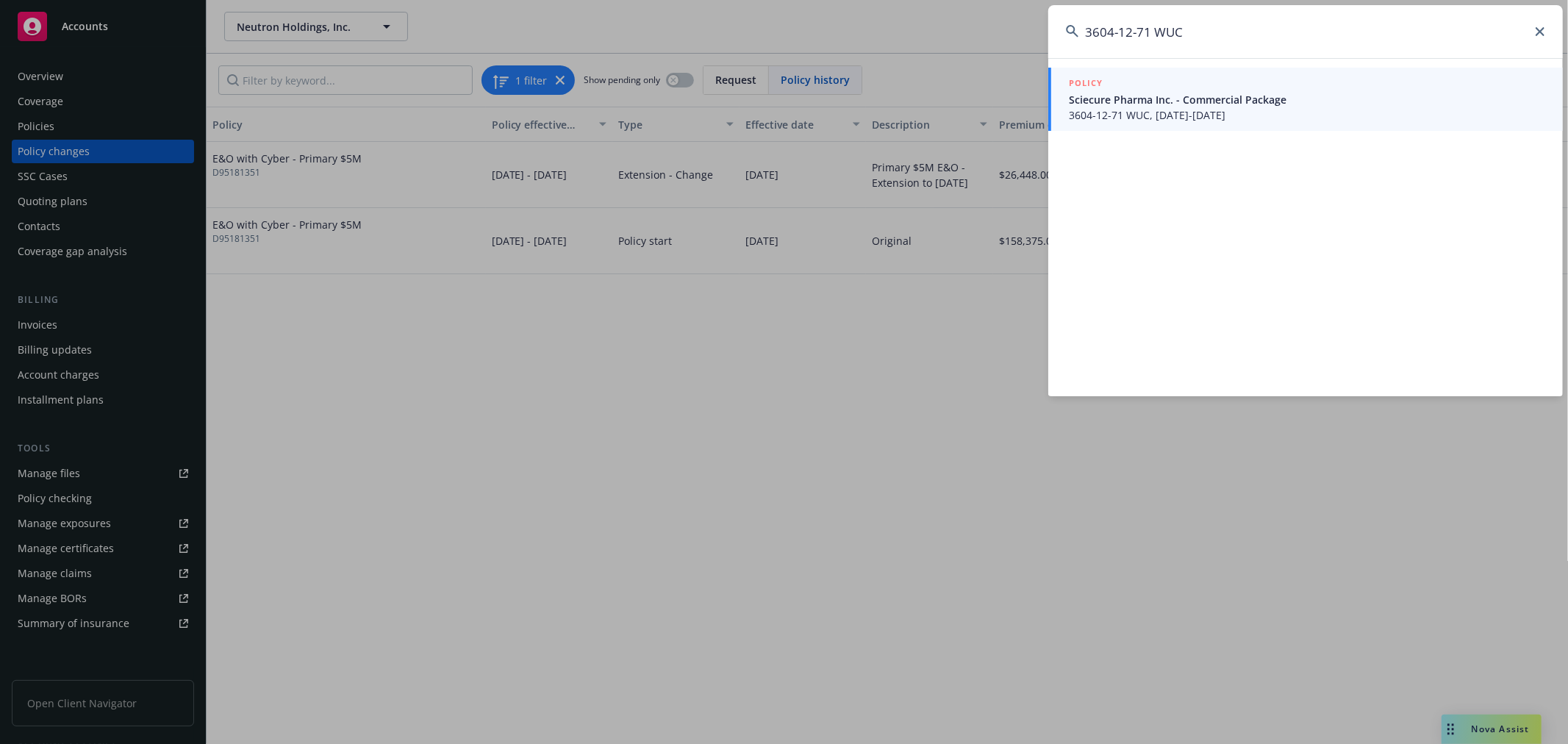
type input "3604-12-71 WUC"
click at [1196, 122] on link "POLICY Sciecure Pharma Inc. - Commercial Package 3604-12-71 WUC, 08/05/2025-08/…" at bounding box center [1305, 99] width 514 height 63
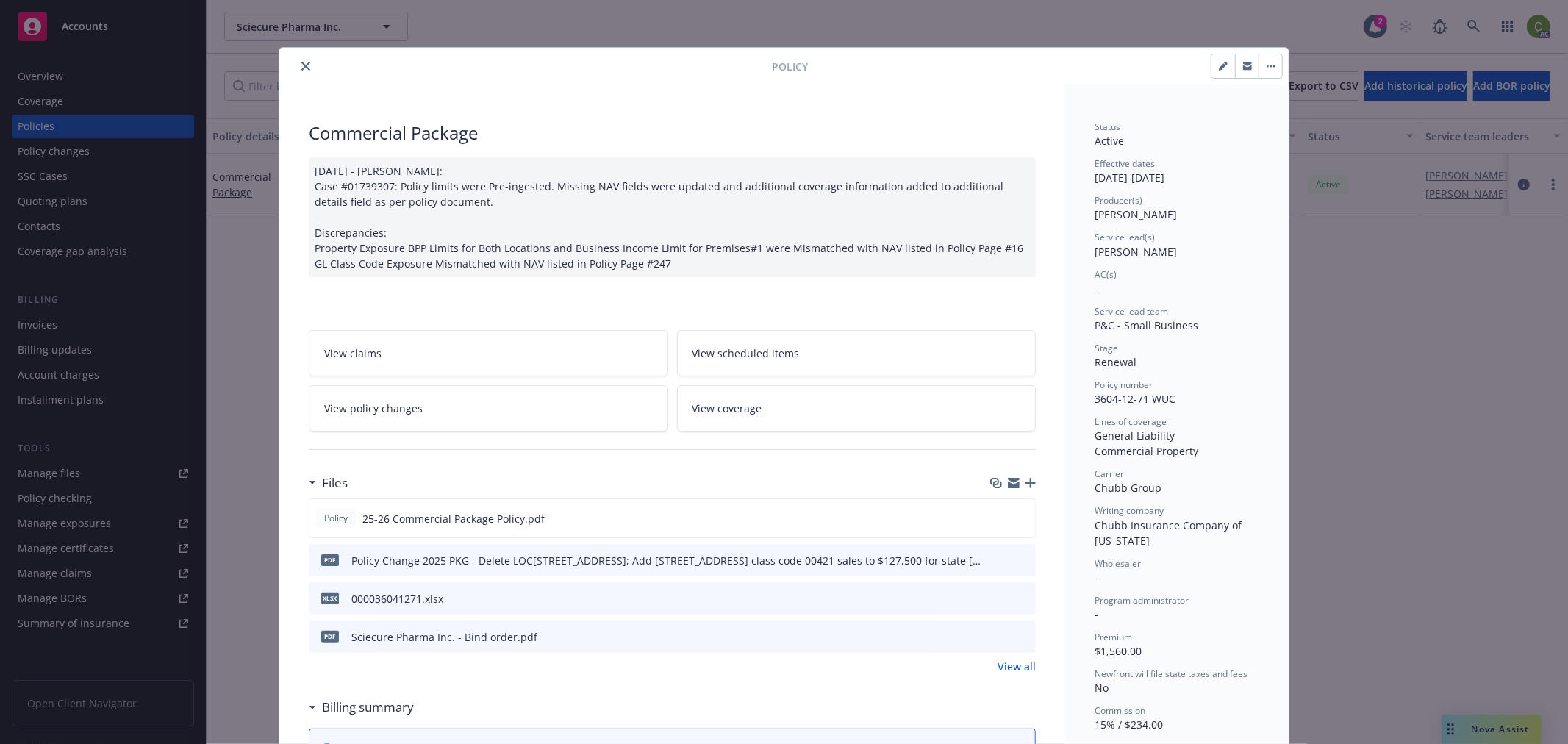
click at [505, 398] on link "View policy changes" at bounding box center [488, 407] width 359 height 46
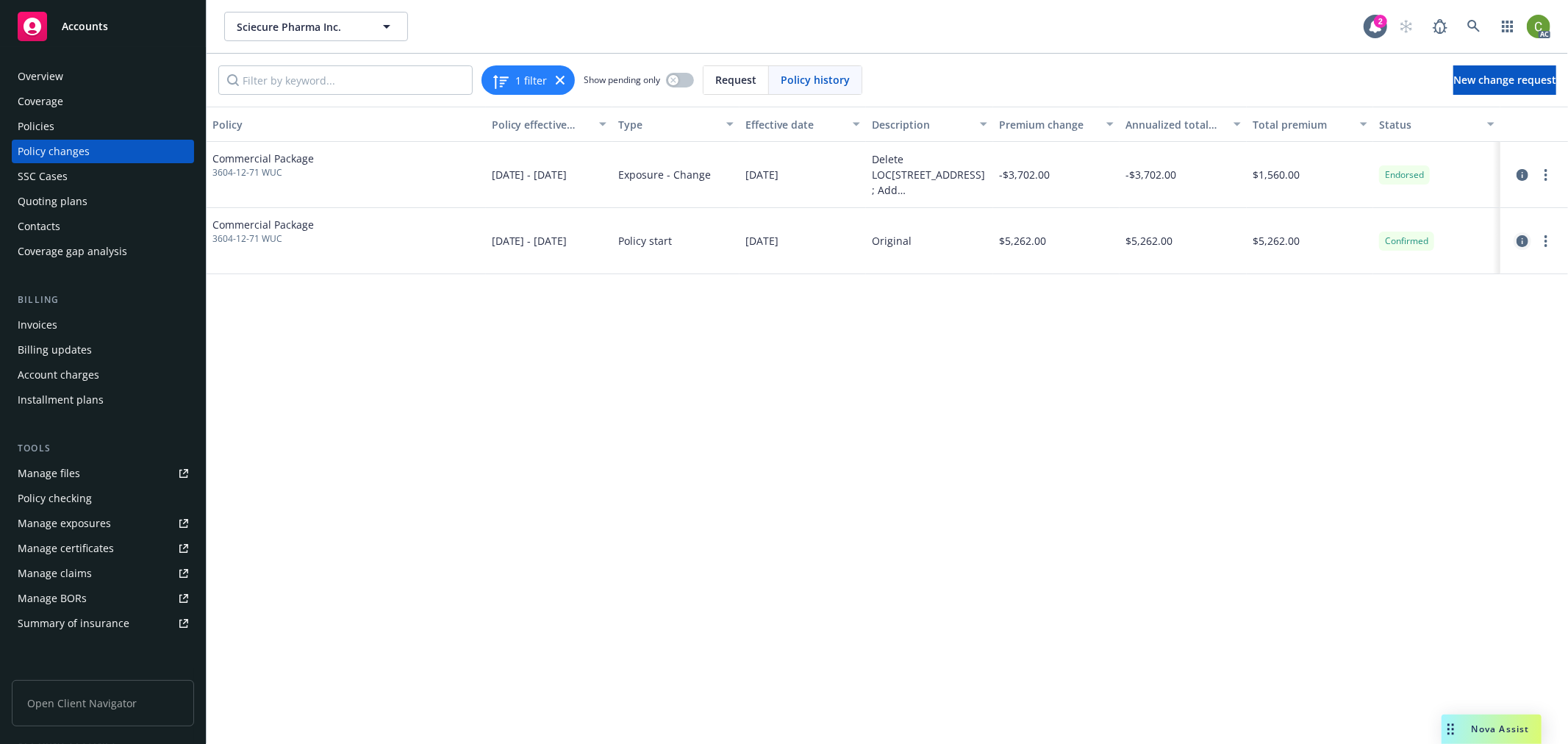
click at [1524, 239] on icon "circleInformation" at bounding box center [1523, 241] width 12 height 12
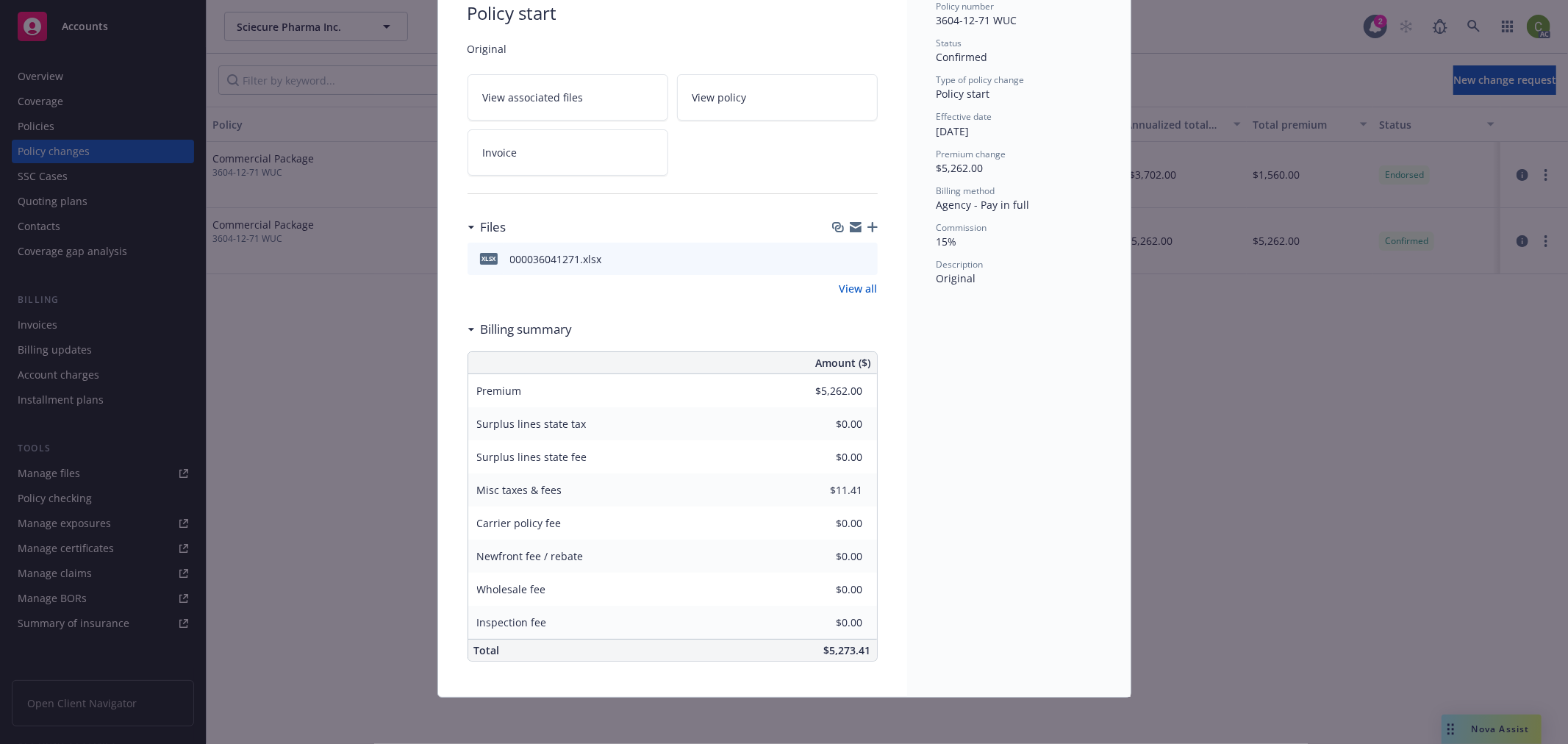
scroll to position [121, 0]
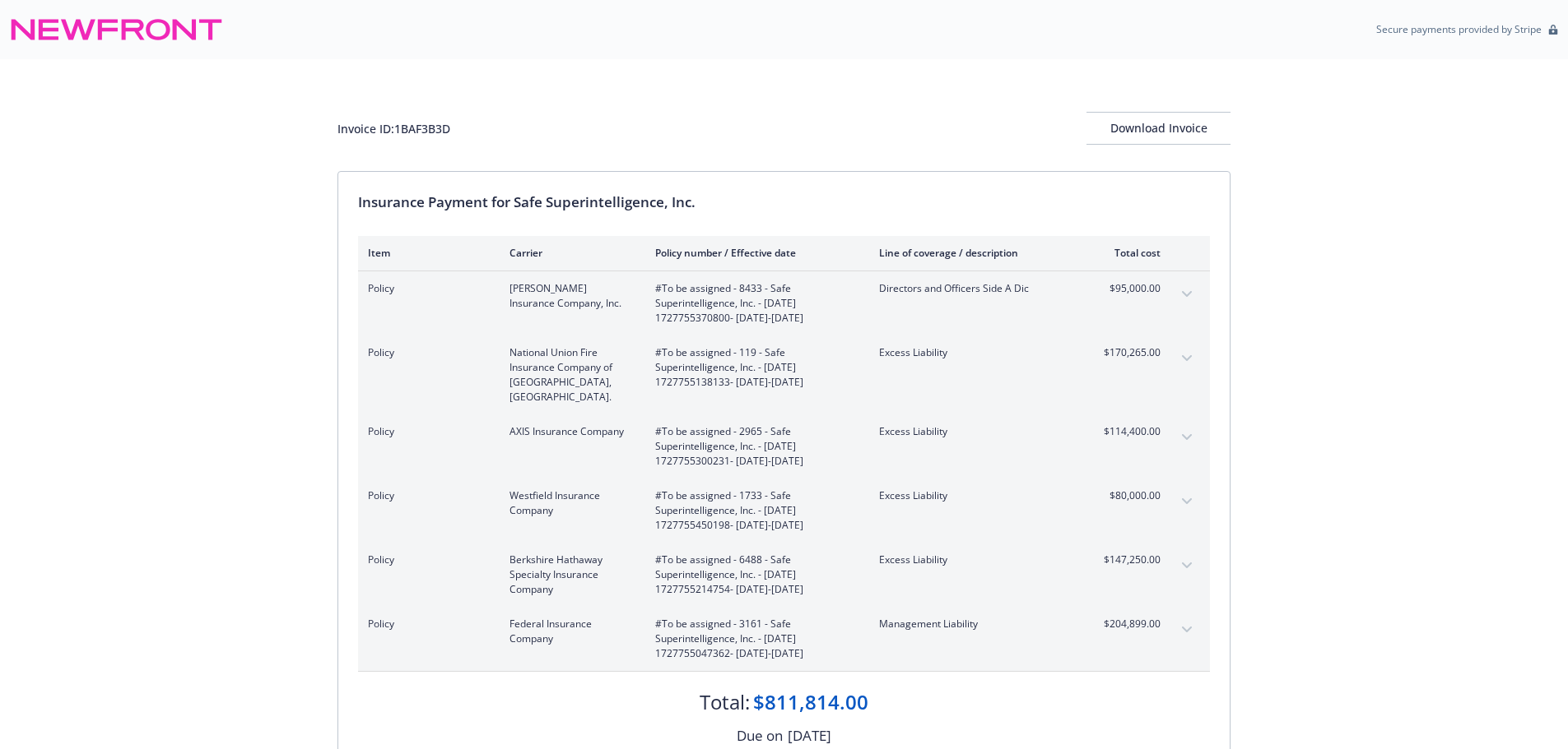
click at [433, 127] on div "Invoice ID: 1BAF3B3D" at bounding box center [394, 129] width 113 height 17
drag, startPoint x: 433, startPoint y: 127, endPoint x: 1504, endPoint y: 163, distance: 1071.6
click at [435, 127] on div "Invoice ID: 1BAF3B3D" at bounding box center [394, 129] width 113 height 17
copy div "1BAF3B3D"
click at [1186, 617] on button "expand content" at bounding box center [1186, 629] width 26 height 26
